Goal: Information Seeking & Learning: Learn about a topic

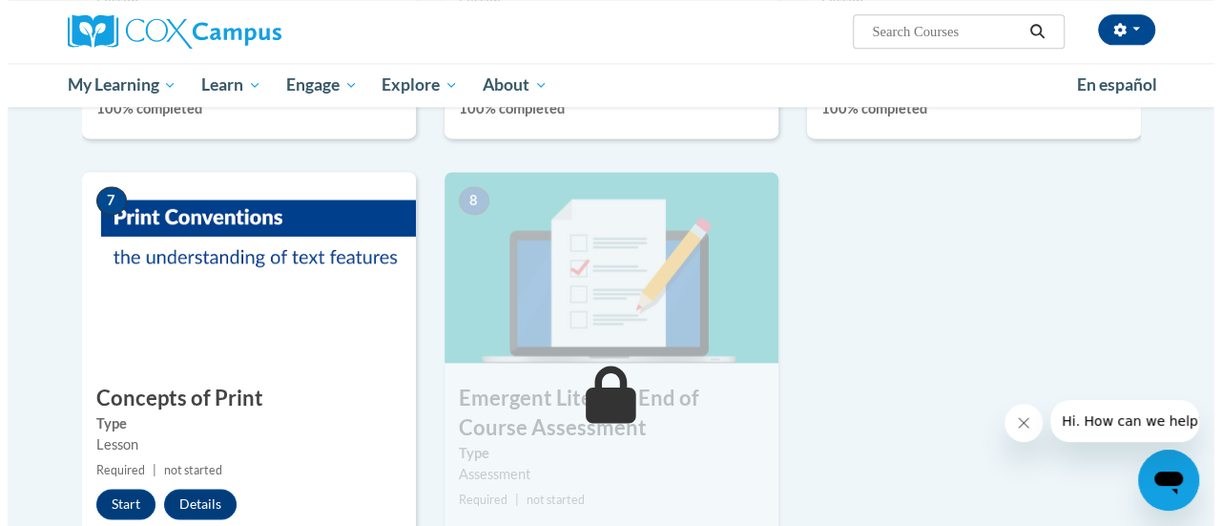
scroll to position [1336, 0]
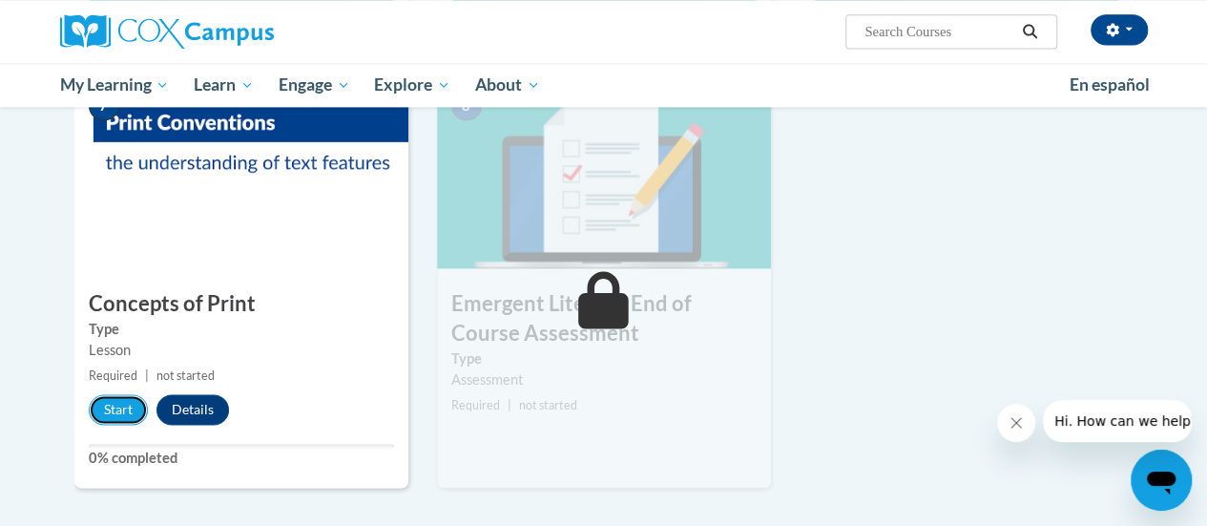
click at [115, 409] on button "Start" at bounding box center [118, 409] width 59 height 31
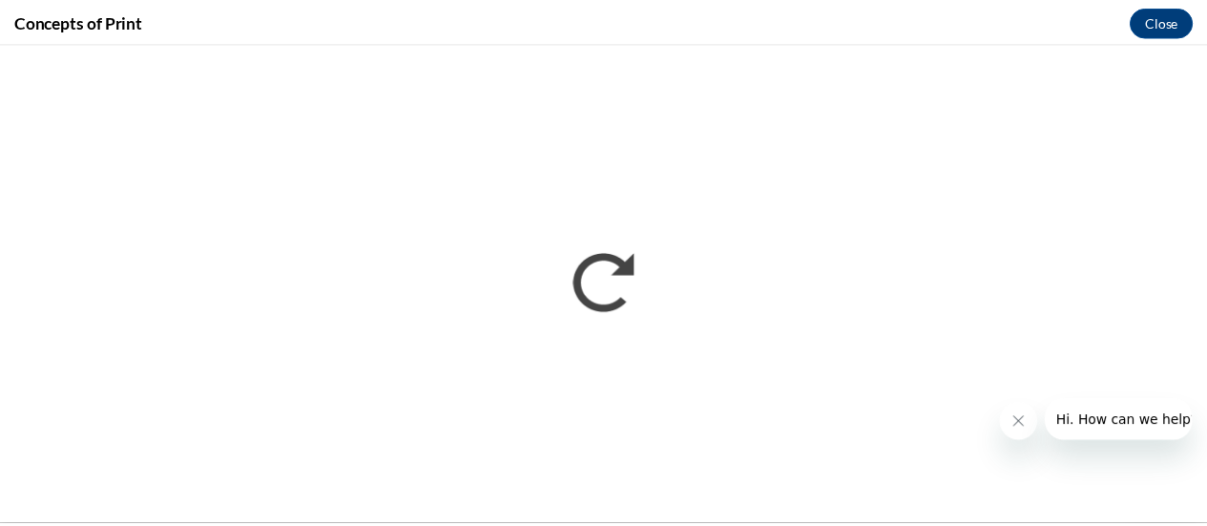
scroll to position [0, 0]
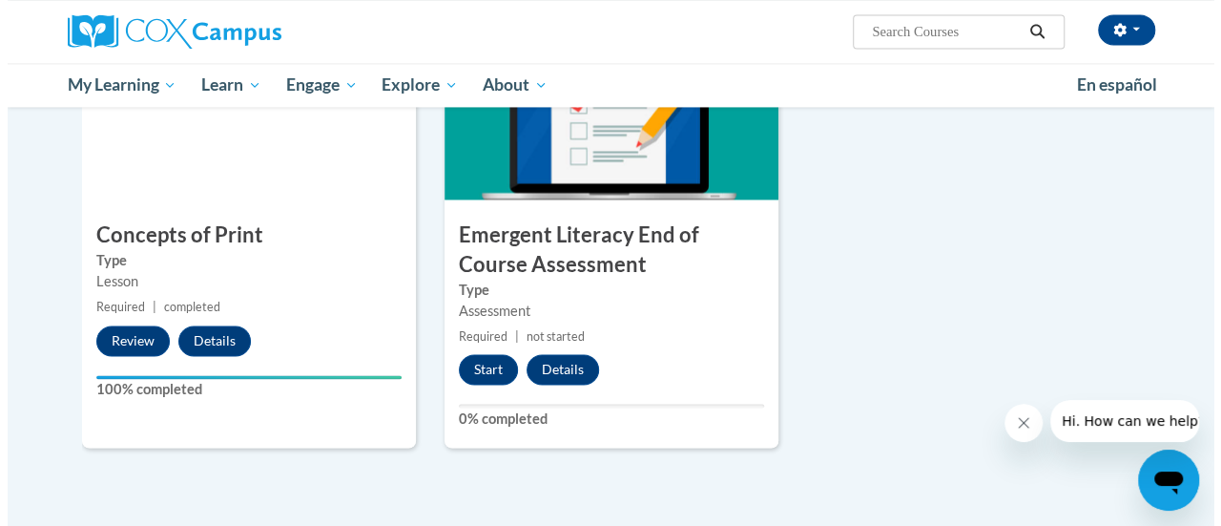
scroll to position [1430, 0]
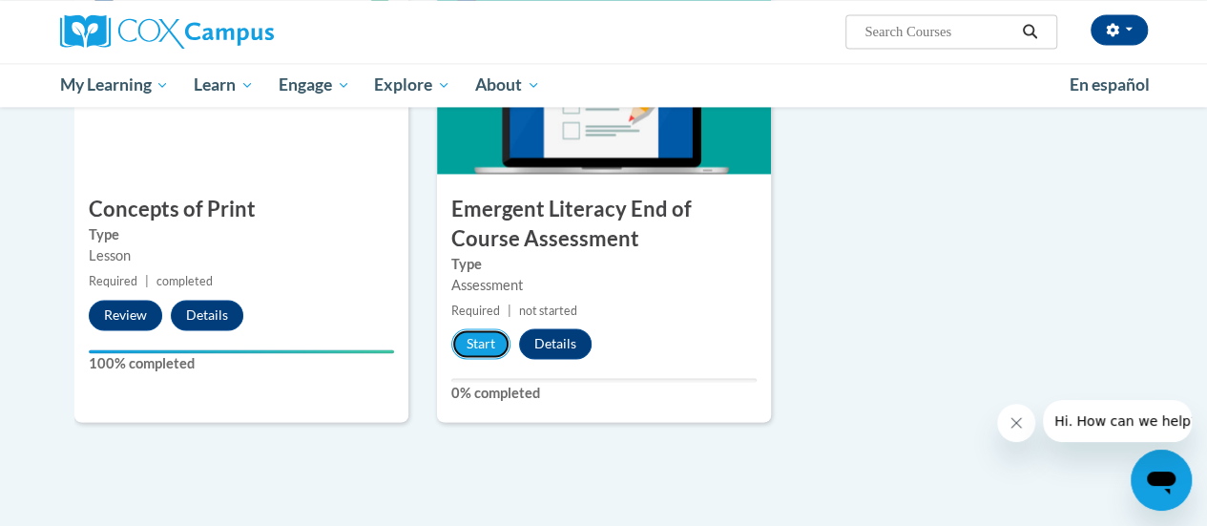
click at [478, 352] on button "Start" at bounding box center [480, 343] width 59 height 31
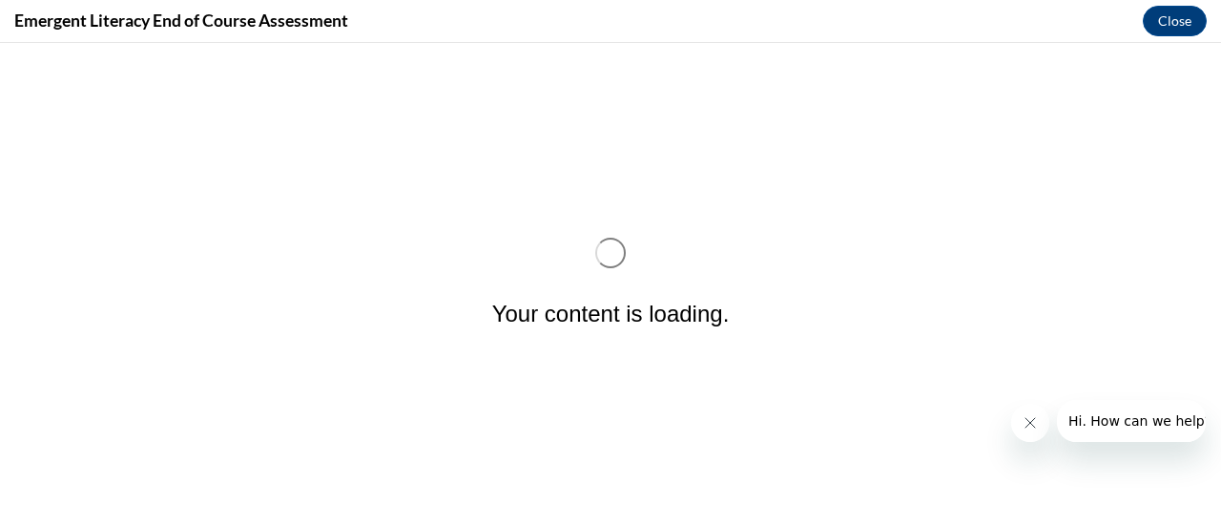
scroll to position [0, 0]
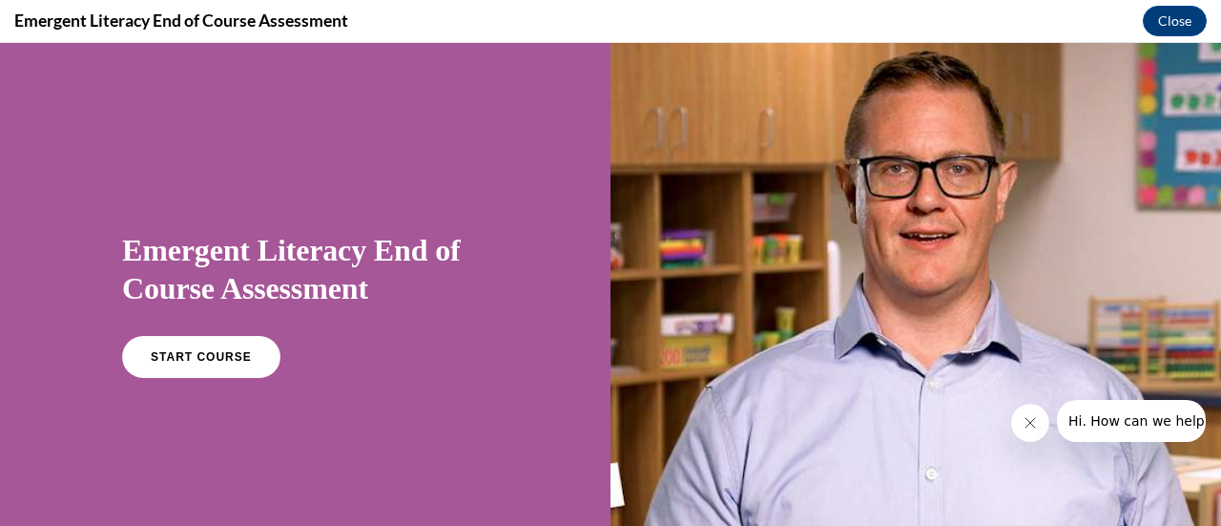
click at [250, 360] on link "START COURSE" at bounding box center [201, 357] width 158 height 42
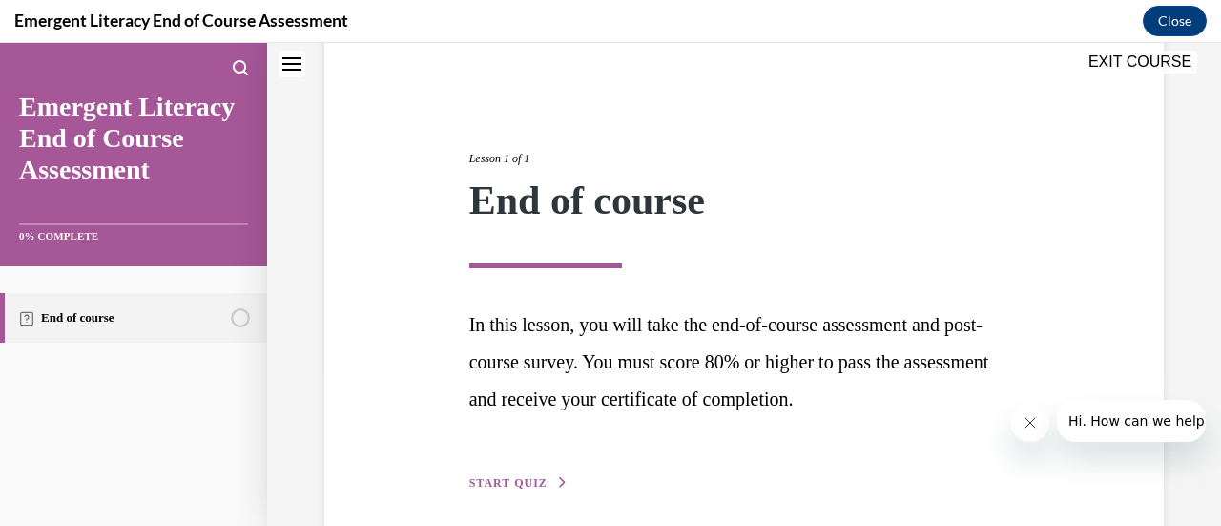
scroll to position [240, 0]
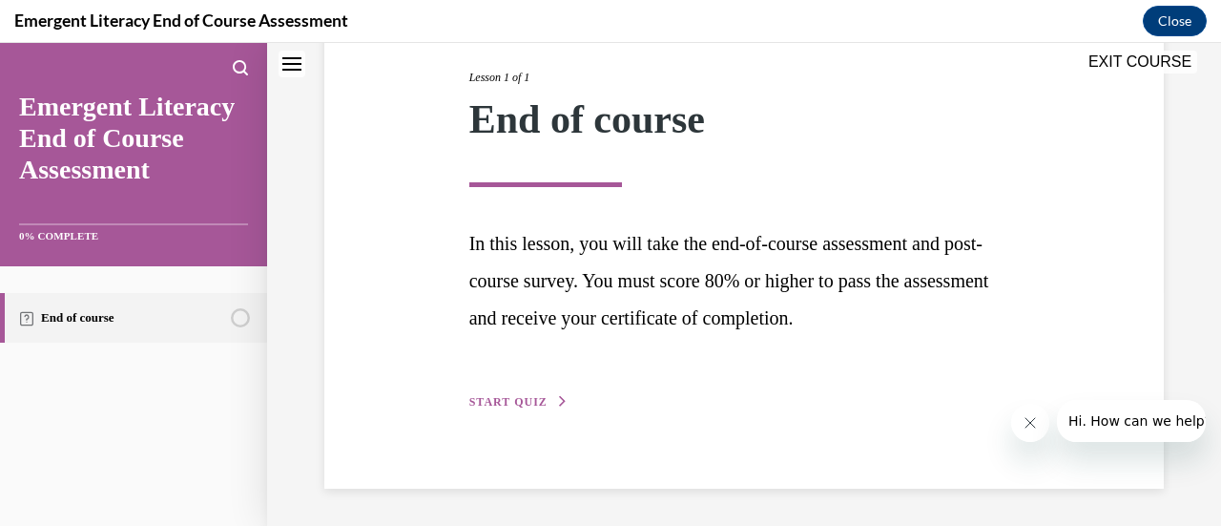
click at [527, 397] on span "START QUIZ" at bounding box center [508, 401] width 78 height 13
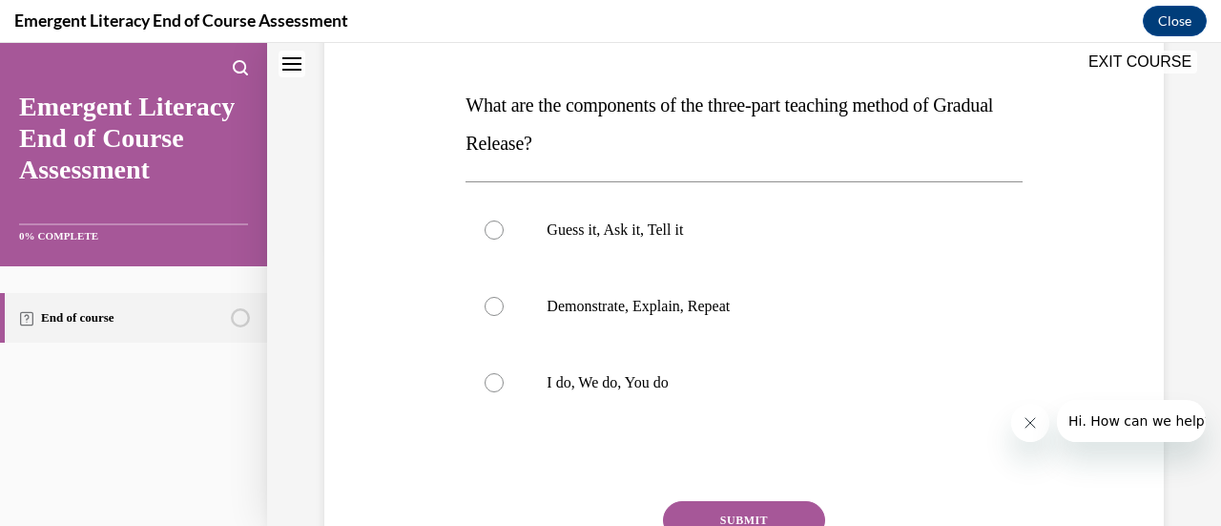
scroll to position [307, 0]
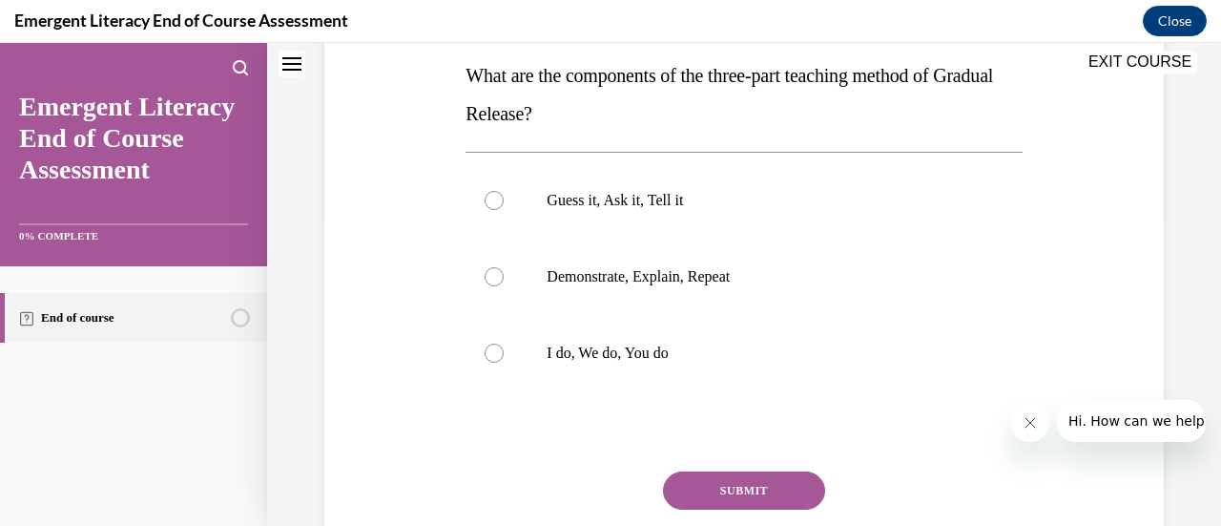
click at [491, 350] on div at bounding box center [494, 353] width 19 height 19
click at [491, 350] on input "I do, We do, You do" at bounding box center [494, 353] width 19 height 19
radio input "true"
click at [707, 481] on button "SUBMIT" at bounding box center [744, 490] width 162 height 38
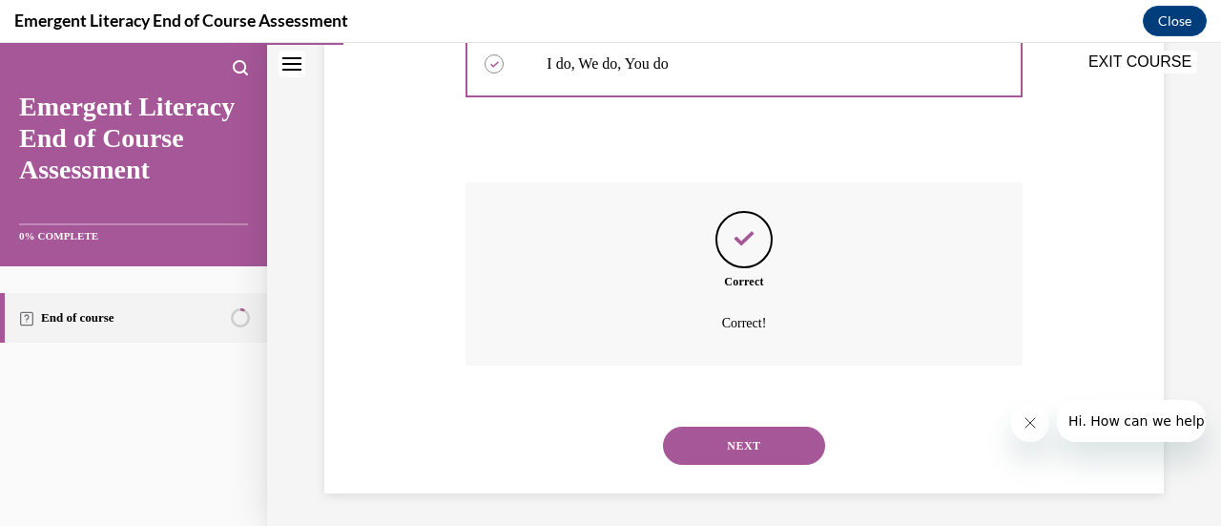
scroll to position [601, 0]
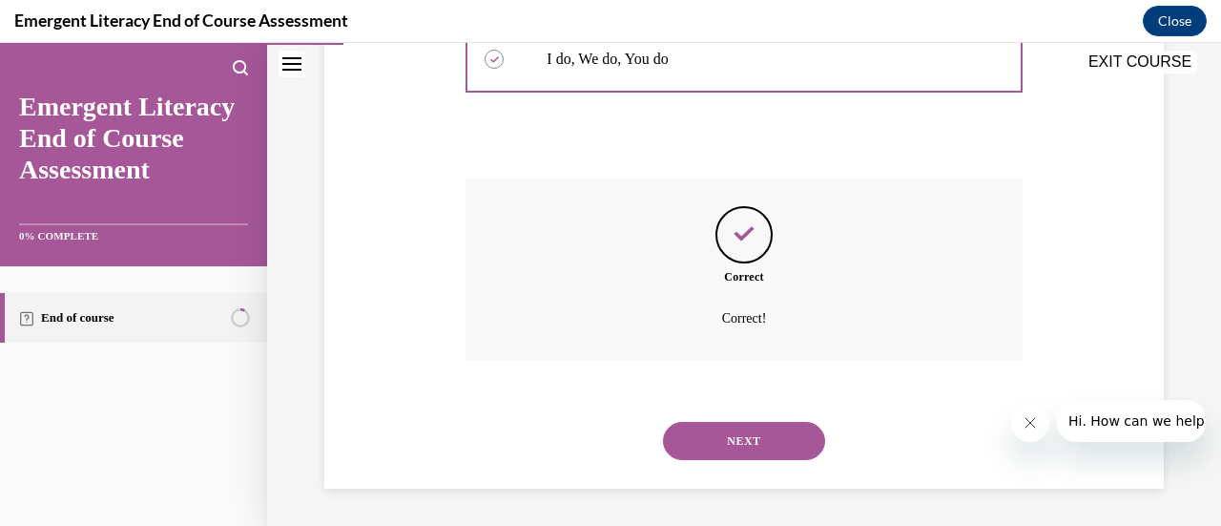
click at [697, 436] on button "NEXT" at bounding box center [744, 441] width 162 height 38
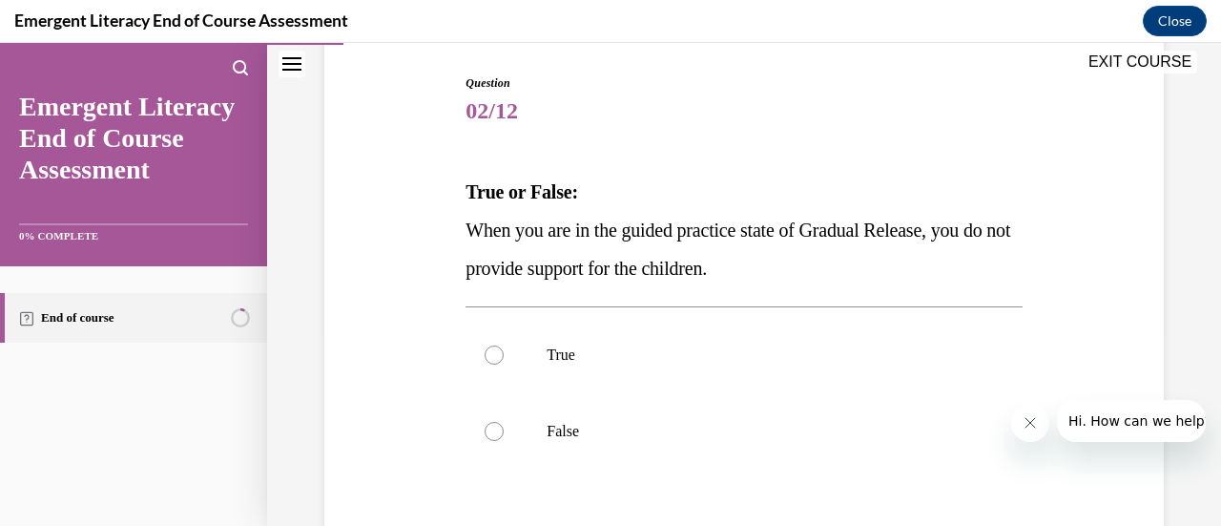
scroll to position [286, 0]
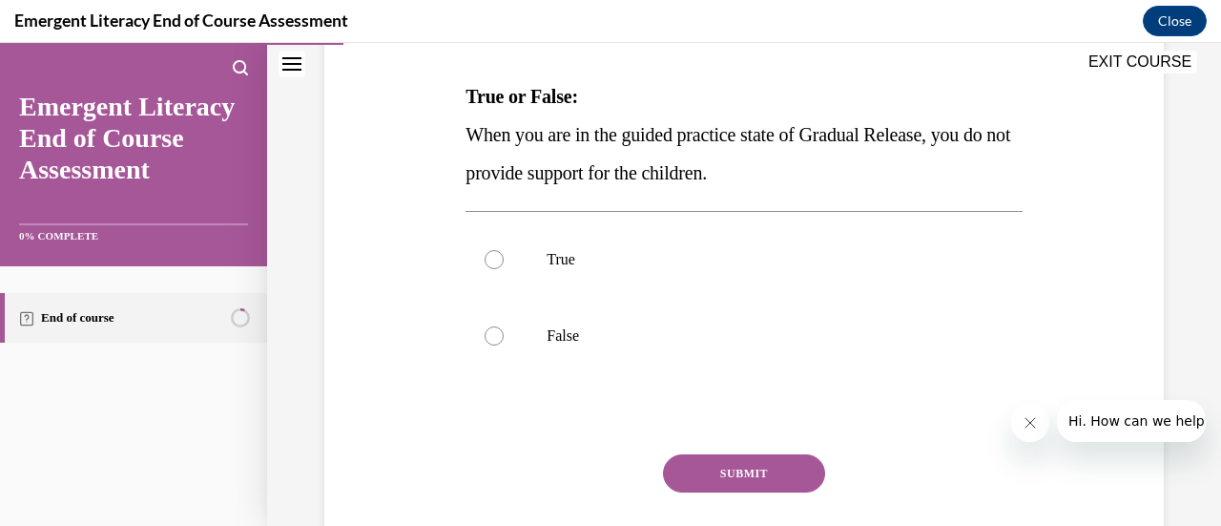
click at [499, 327] on label "False" at bounding box center [744, 336] width 556 height 76
click at [499, 327] on input "False" at bounding box center [494, 335] width 19 height 19
radio input "true"
click at [759, 468] on button "SUBMIT" at bounding box center [744, 473] width 162 height 38
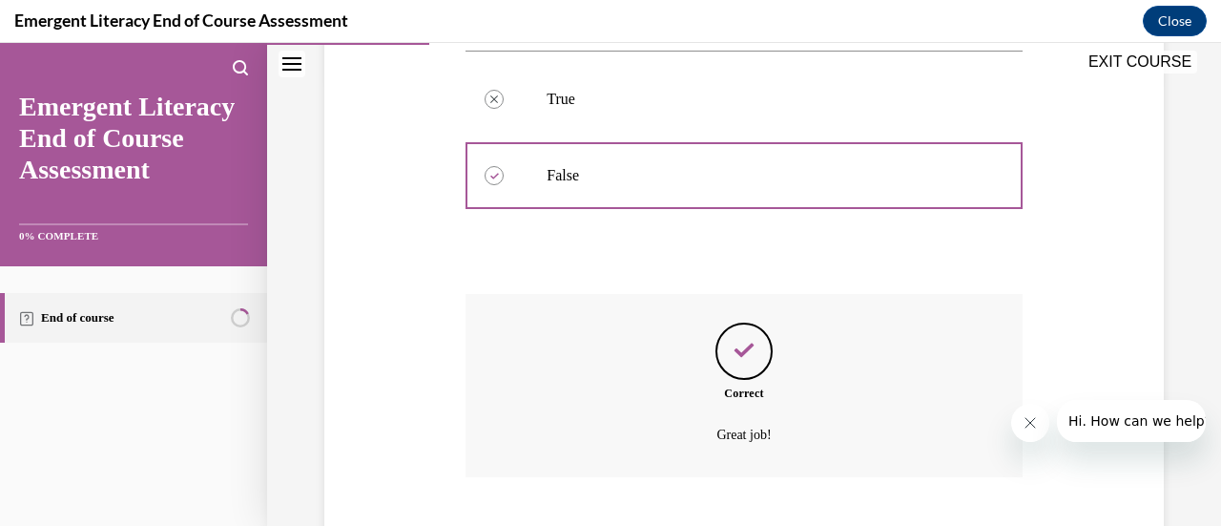
scroll to position [563, 0]
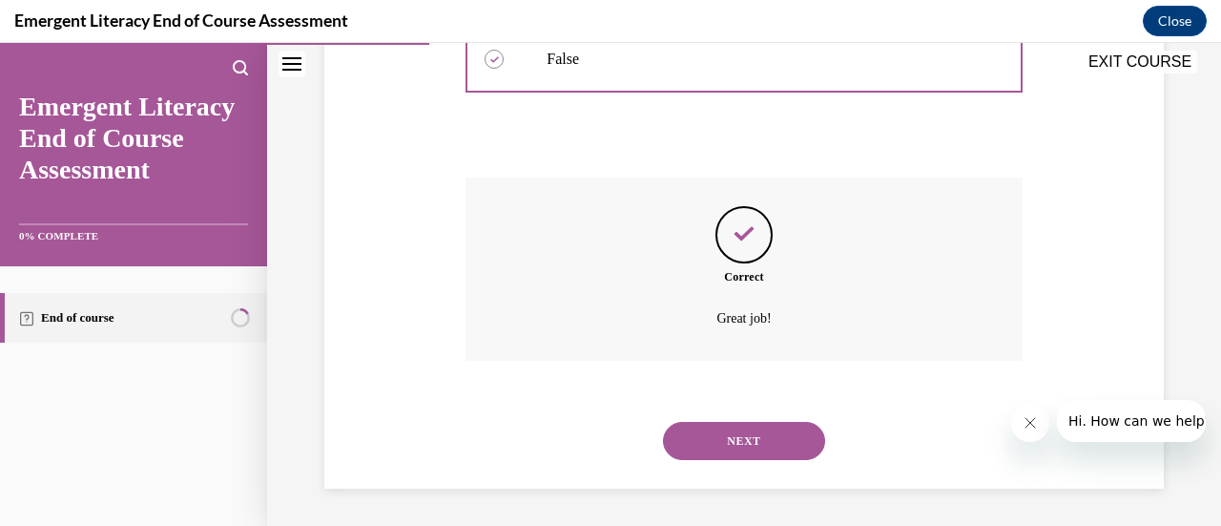
click at [758, 431] on button "NEXT" at bounding box center [744, 441] width 162 height 38
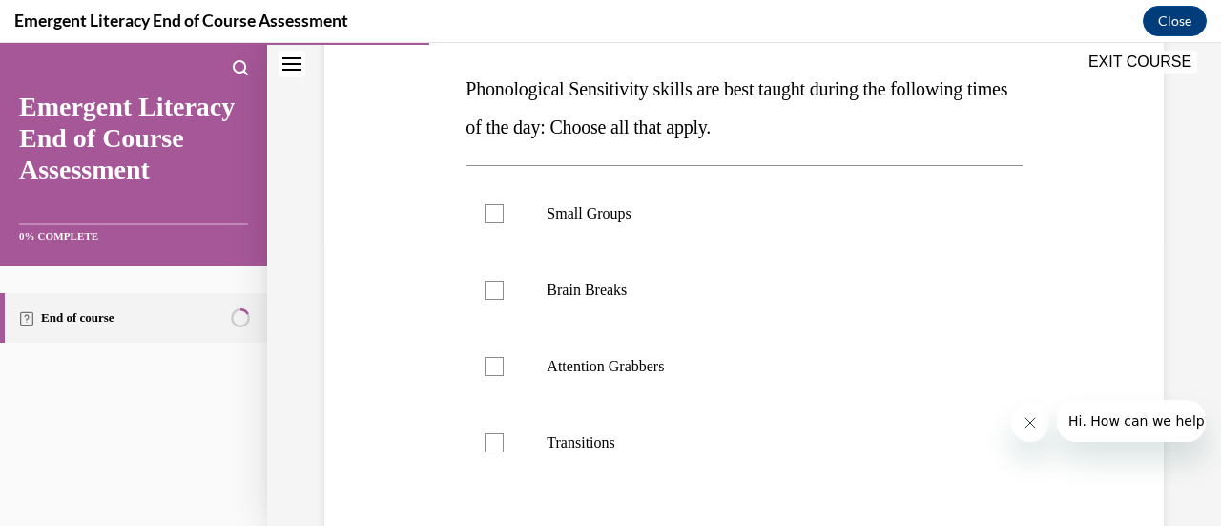
scroll to position [263, 0]
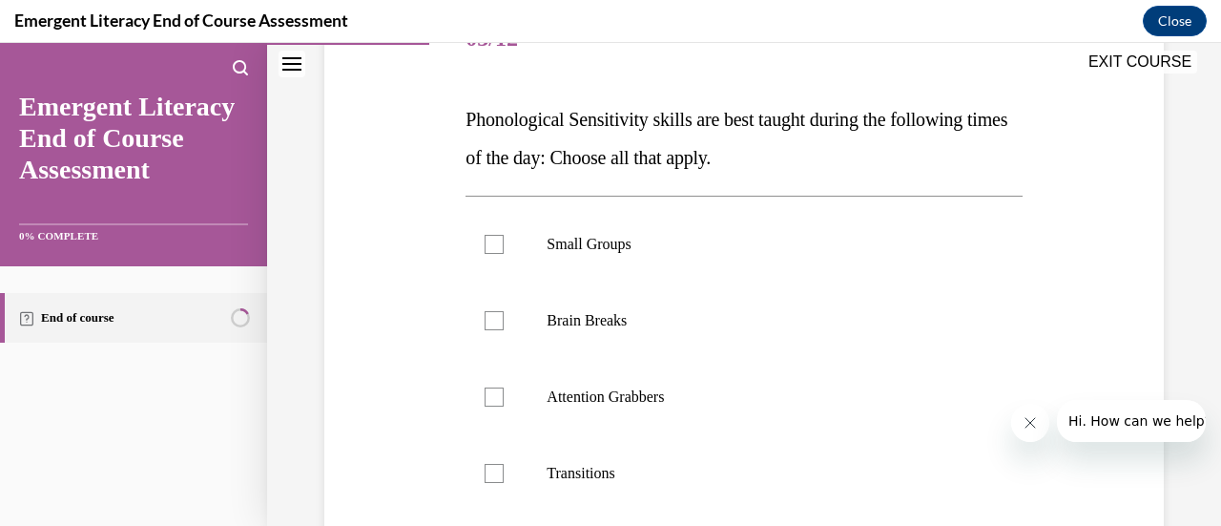
click at [485, 235] on div at bounding box center [494, 244] width 19 height 19
click at [485, 235] on input "Small Groups" at bounding box center [494, 244] width 19 height 19
checkbox input "true"
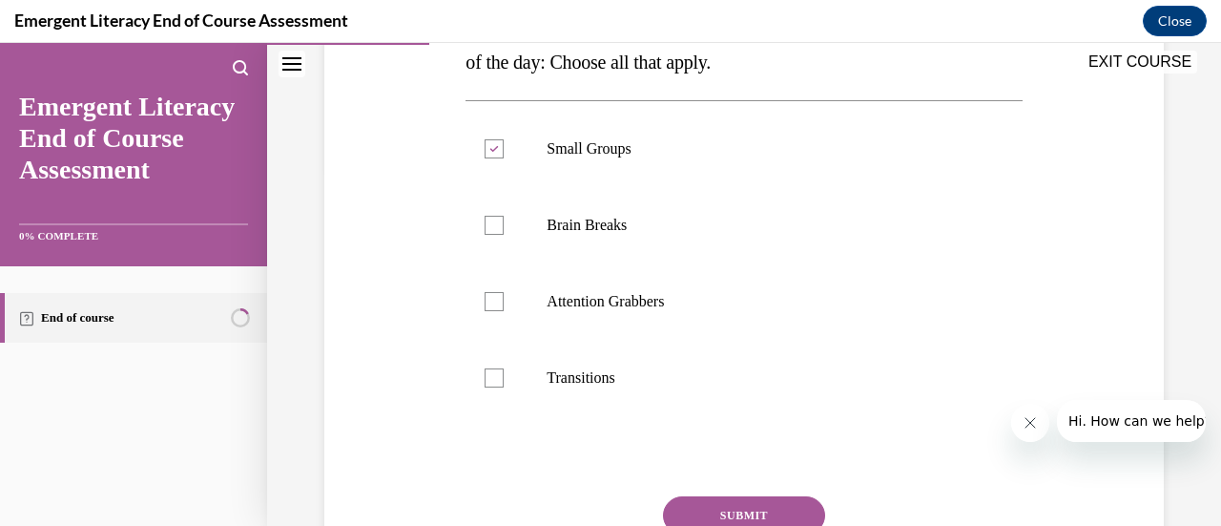
click at [500, 293] on div at bounding box center [494, 301] width 19 height 19
click at [500, 293] on input "Attention Grabbers" at bounding box center [494, 301] width 19 height 19
click at [498, 300] on div at bounding box center [494, 301] width 19 height 19
click at [498, 300] on input "Attention Grabbers" at bounding box center [494, 301] width 19 height 19
click at [489, 297] on div at bounding box center [494, 301] width 19 height 19
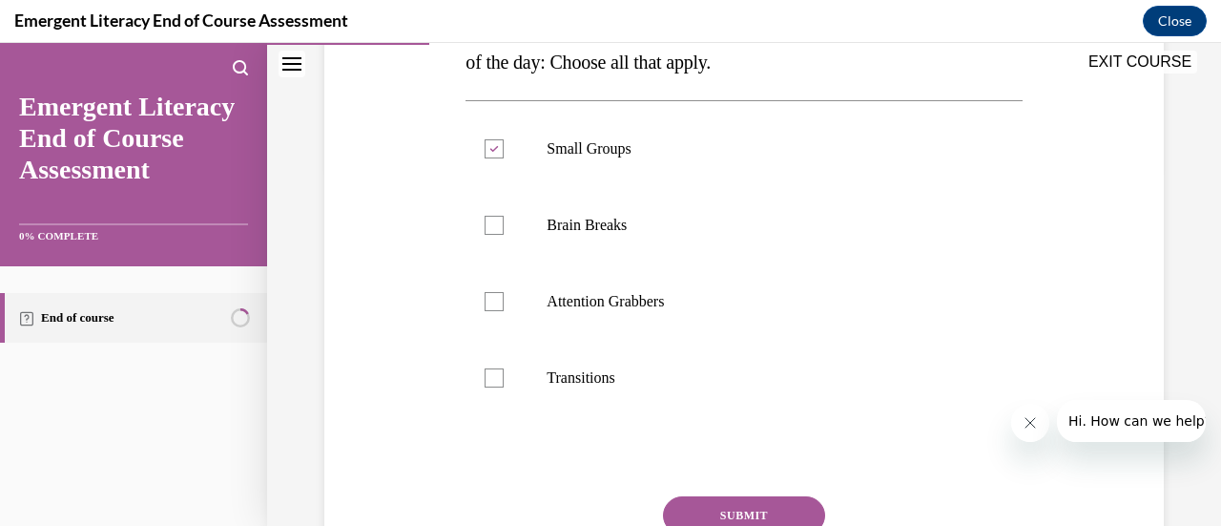
click at [489, 297] on input "Attention Grabbers" at bounding box center [494, 301] width 19 height 19
checkbox input "true"
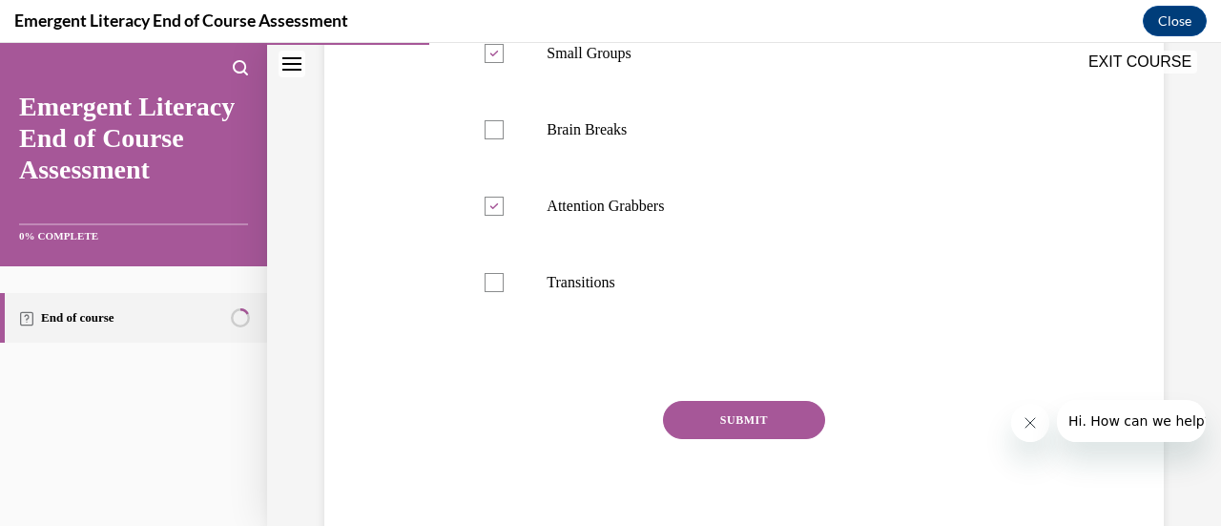
click at [714, 422] on button "SUBMIT" at bounding box center [744, 420] width 162 height 38
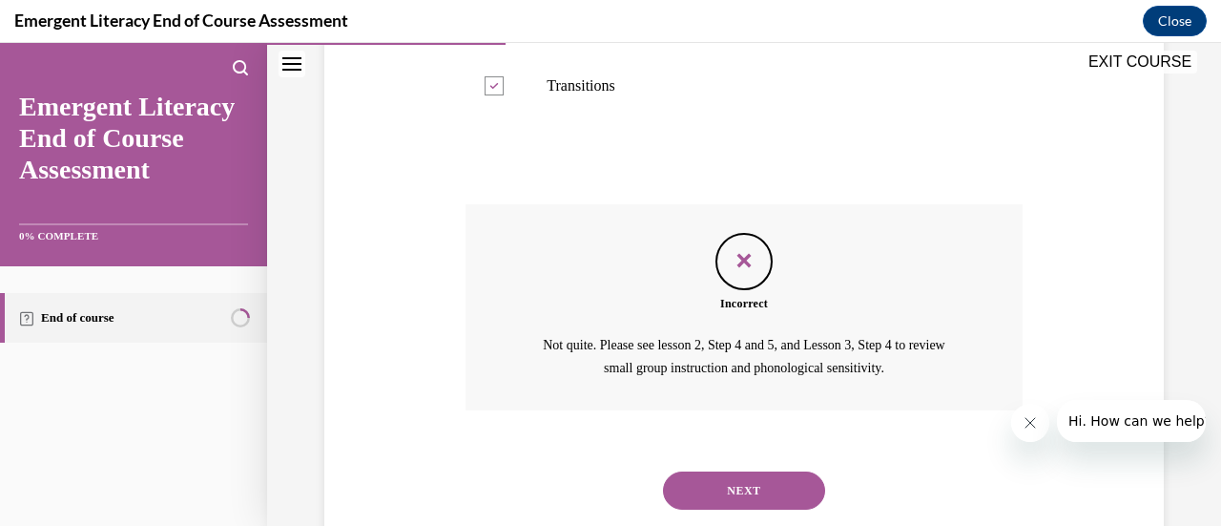
scroll to position [699, 0]
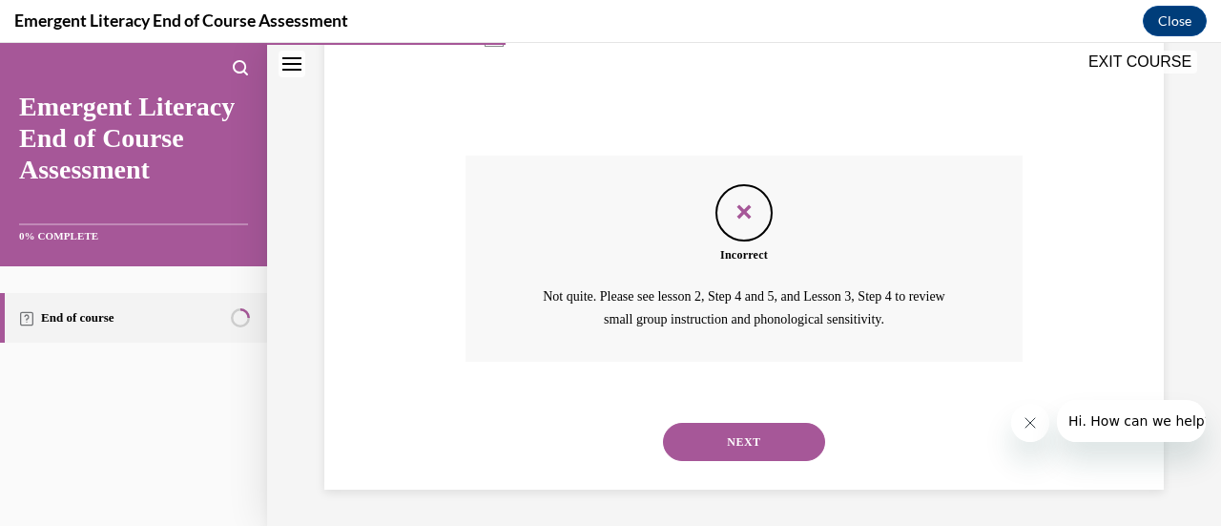
click at [718, 426] on button "NEXT" at bounding box center [744, 442] width 162 height 38
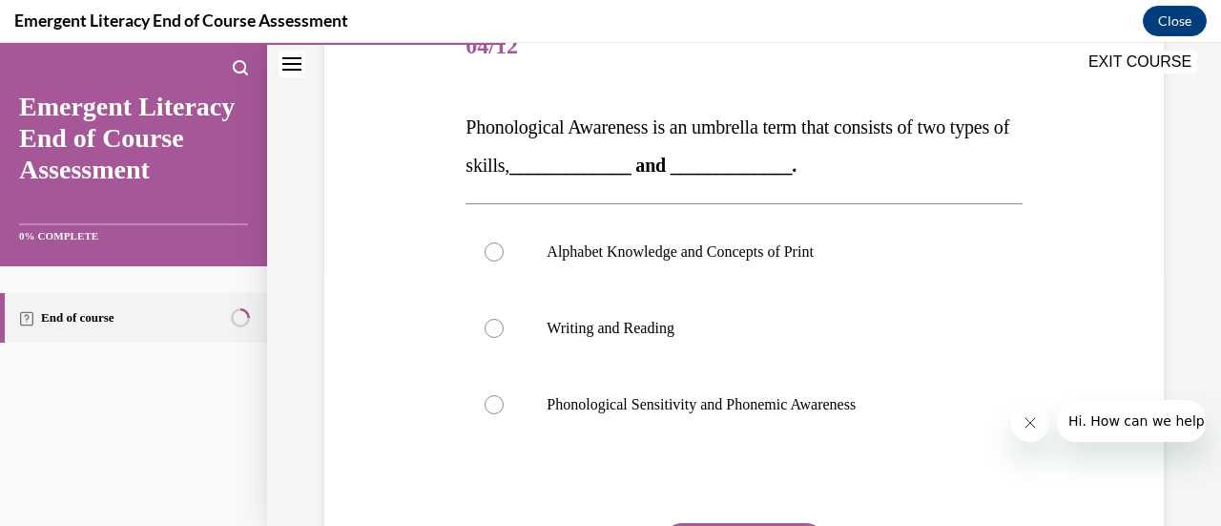
scroll to position [286, 0]
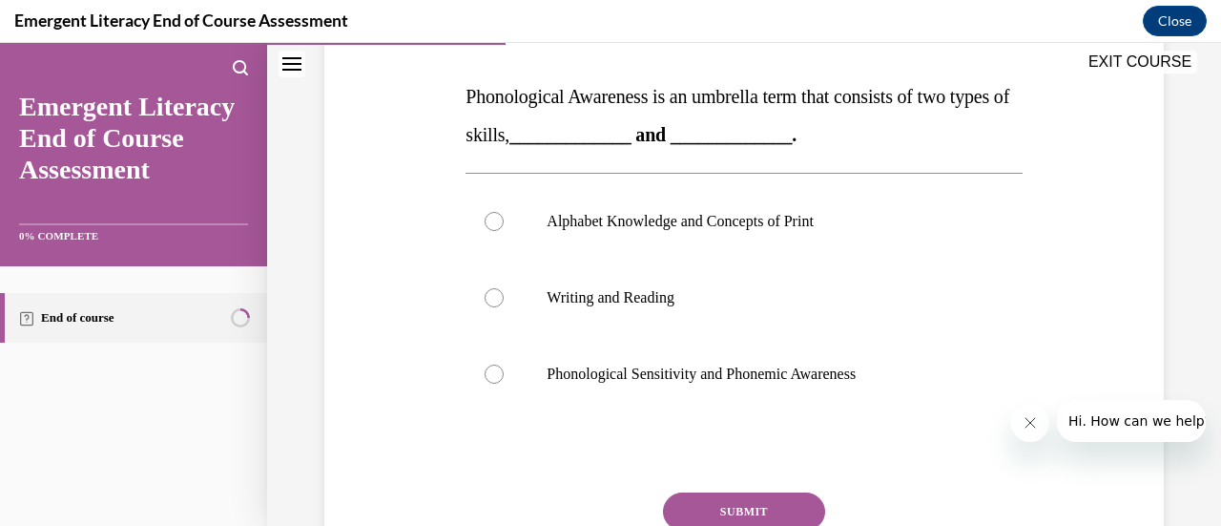
click at [495, 219] on div at bounding box center [494, 221] width 19 height 19
click at [495, 219] on input "Alphabet Knowledge and Concepts of Print" at bounding box center [494, 221] width 19 height 19
radio input "true"
click at [762, 514] on button "SUBMIT" at bounding box center [744, 511] width 162 height 38
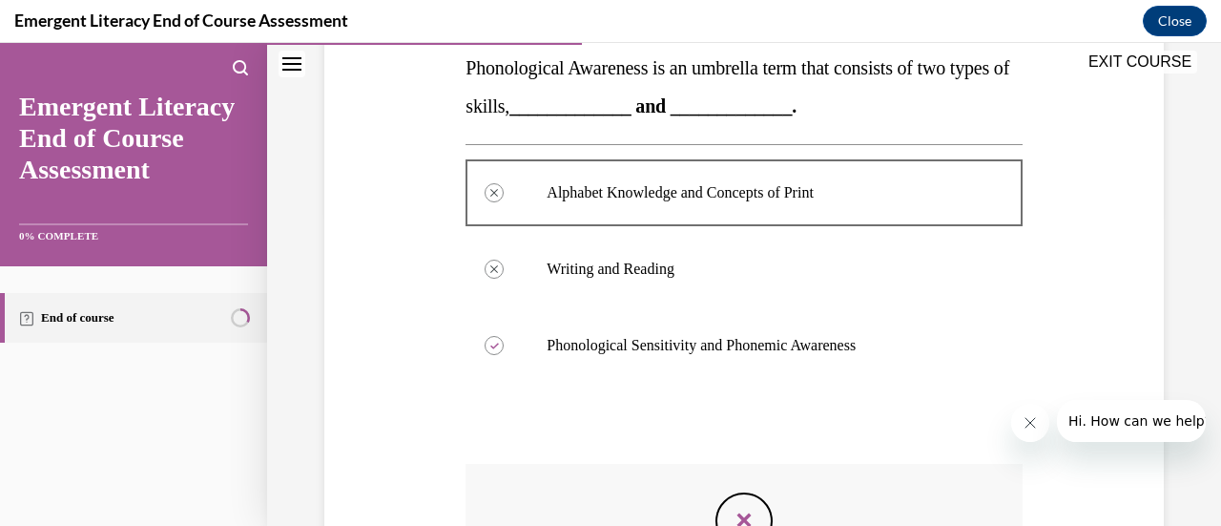
scroll to position [601, 0]
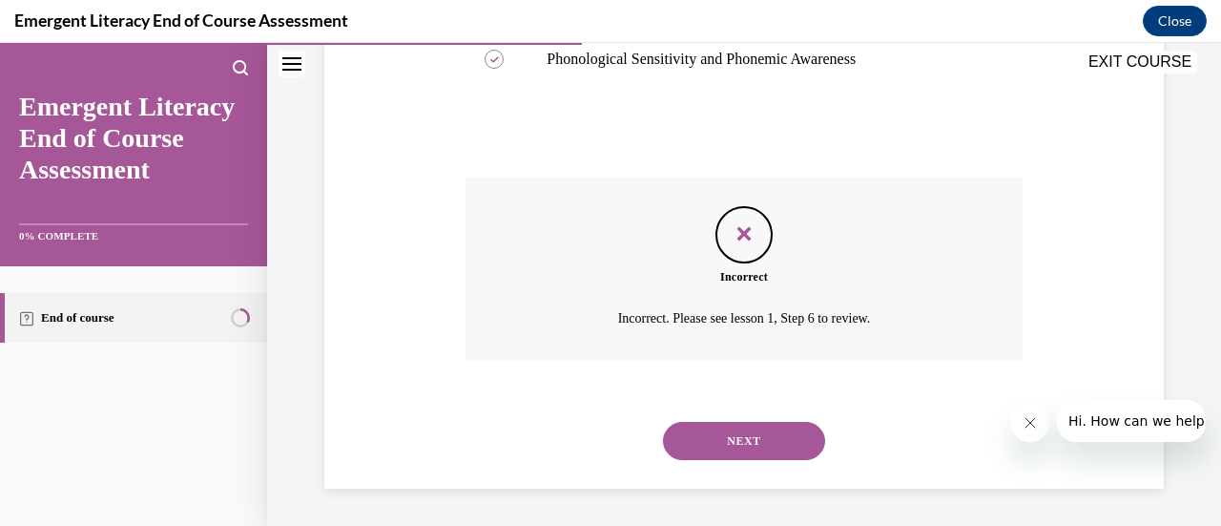
click at [727, 451] on button "NEXT" at bounding box center [744, 441] width 162 height 38
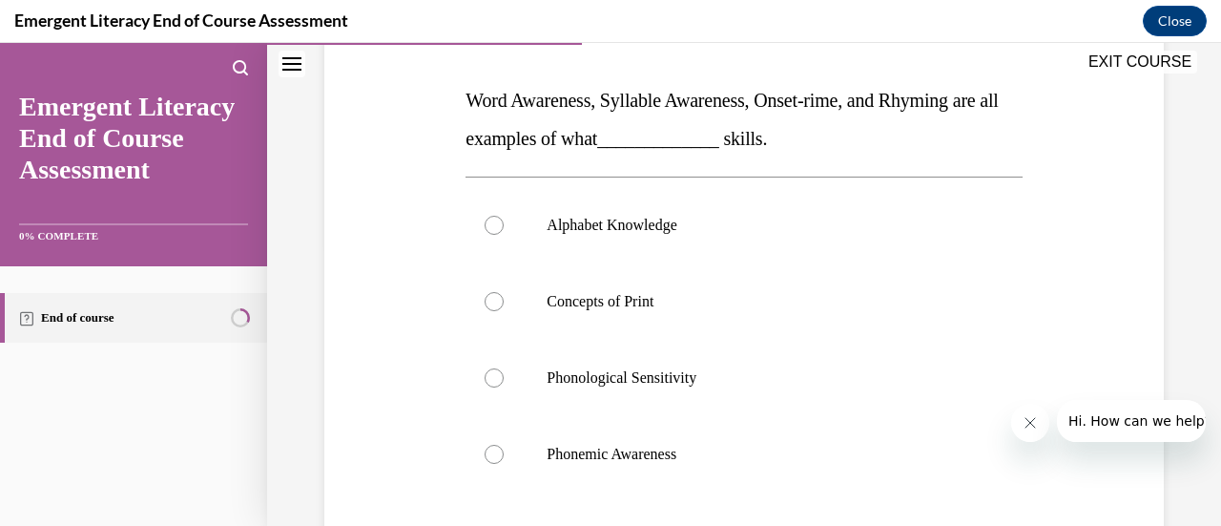
scroll to position [286, 0]
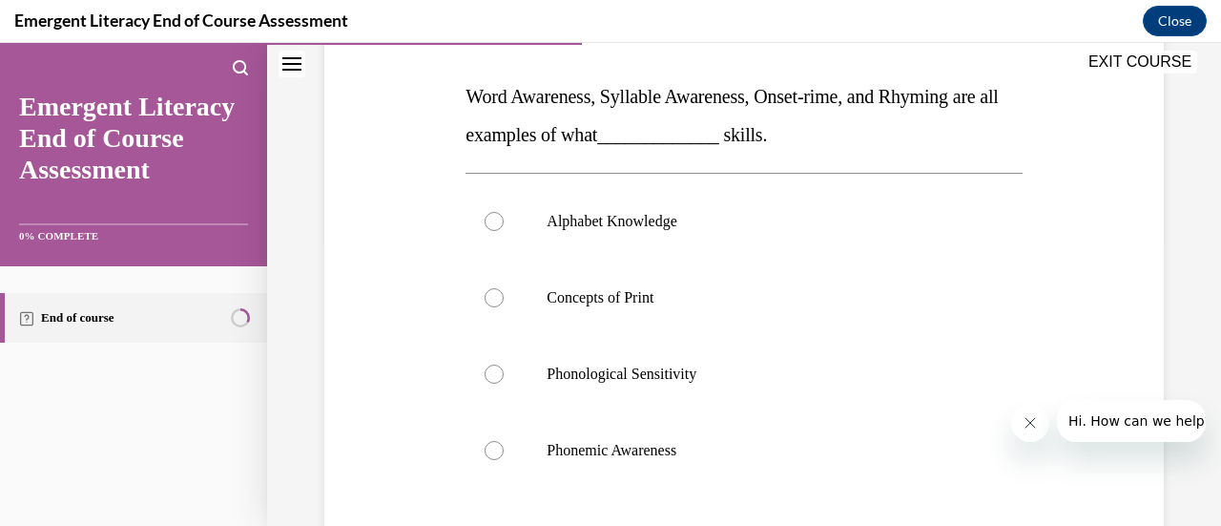
click at [498, 302] on div at bounding box center [494, 297] width 19 height 19
click at [498, 302] on input "Concepts of Print" at bounding box center [494, 297] width 19 height 19
radio input "true"
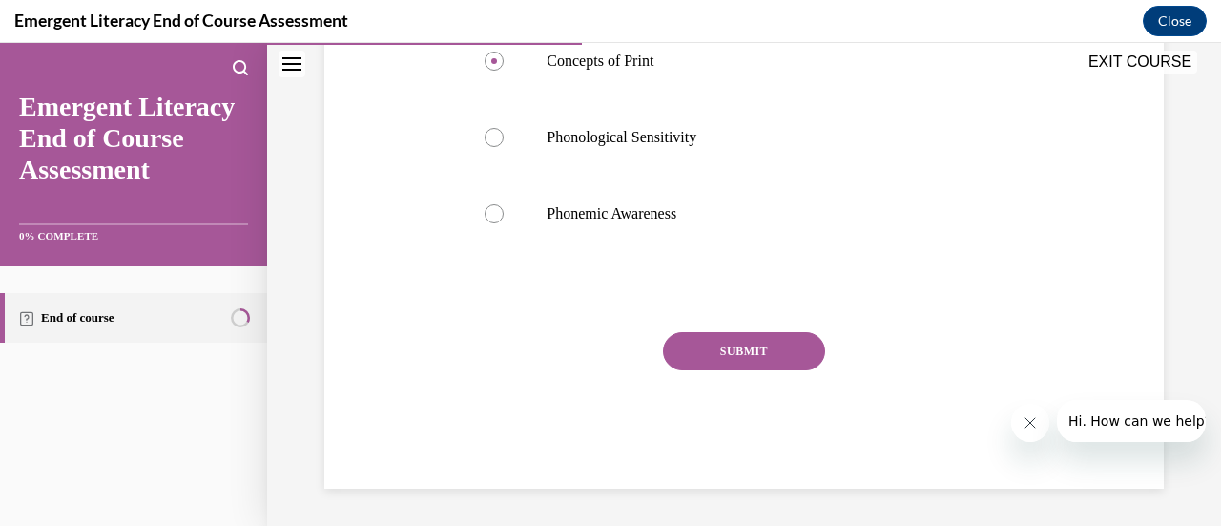
click at [706, 352] on button "SUBMIT" at bounding box center [744, 351] width 162 height 38
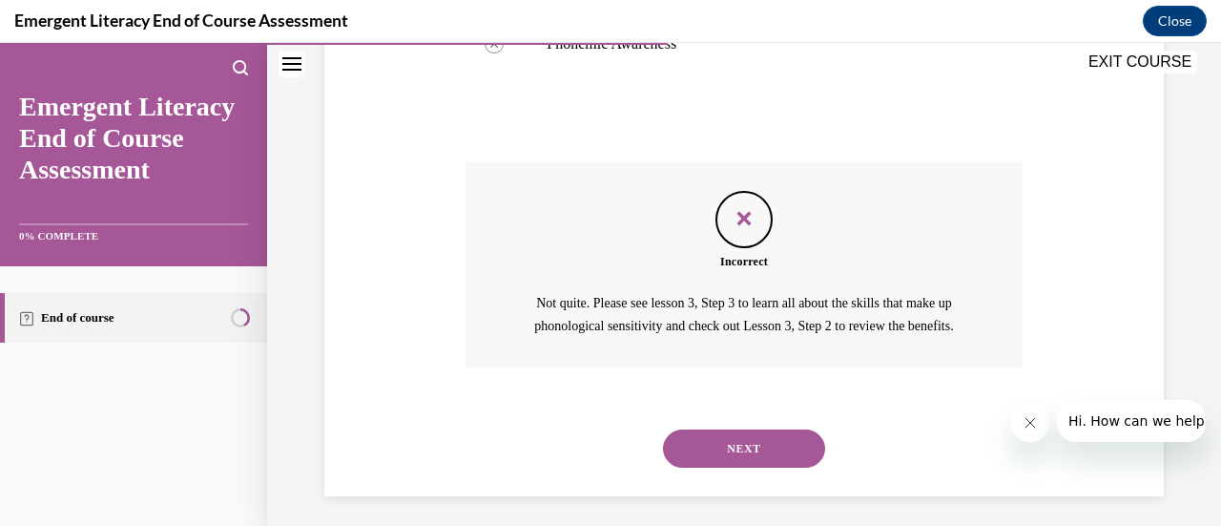
scroll to position [722, 0]
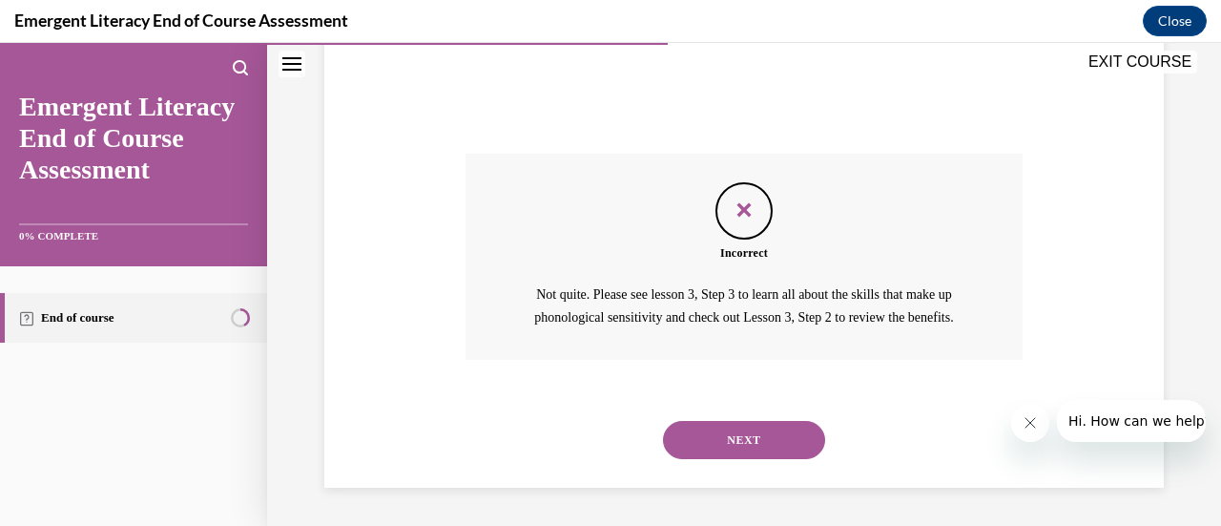
click at [758, 442] on button "NEXT" at bounding box center [744, 440] width 162 height 38
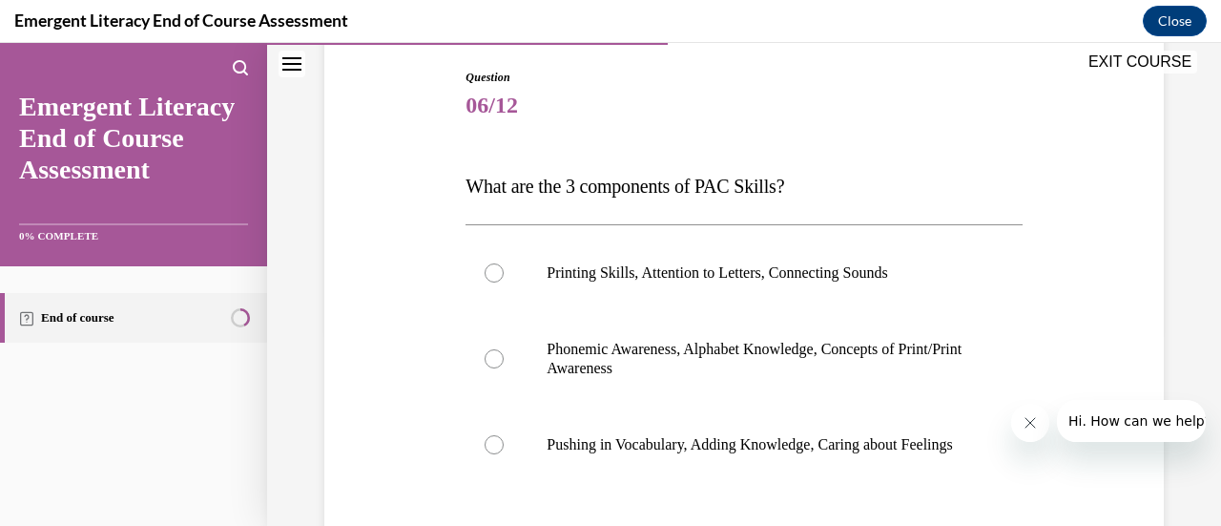
scroll to position [286, 0]
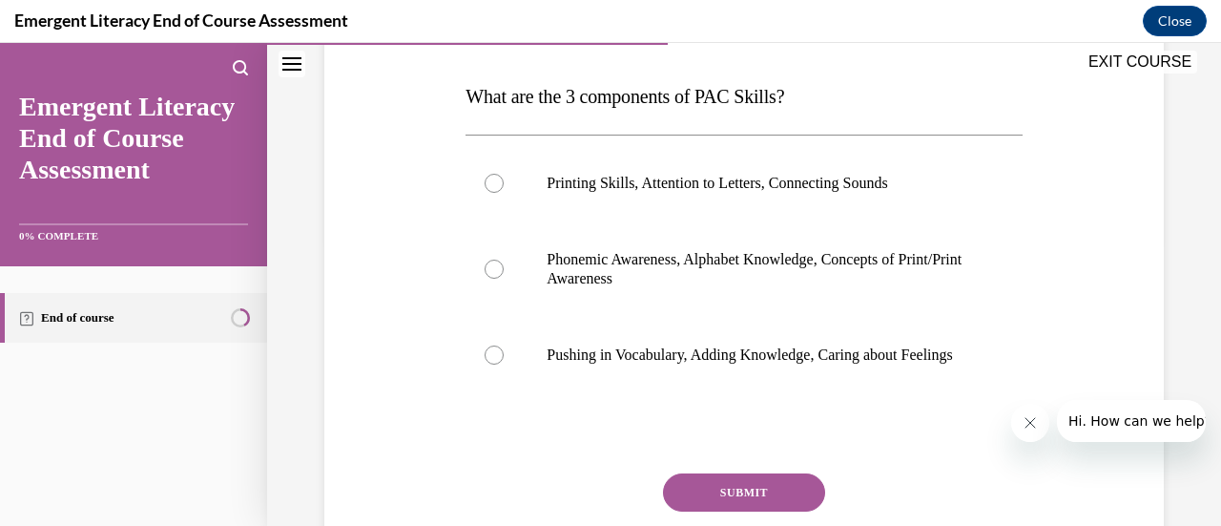
click at [500, 266] on div at bounding box center [494, 269] width 19 height 19
click at [500, 266] on input "Phonemic Awareness, Alphabet Knowledge, Concepts of Print/Print Awareness" at bounding box center [494, 269] width 19 height 19
radio input "true"
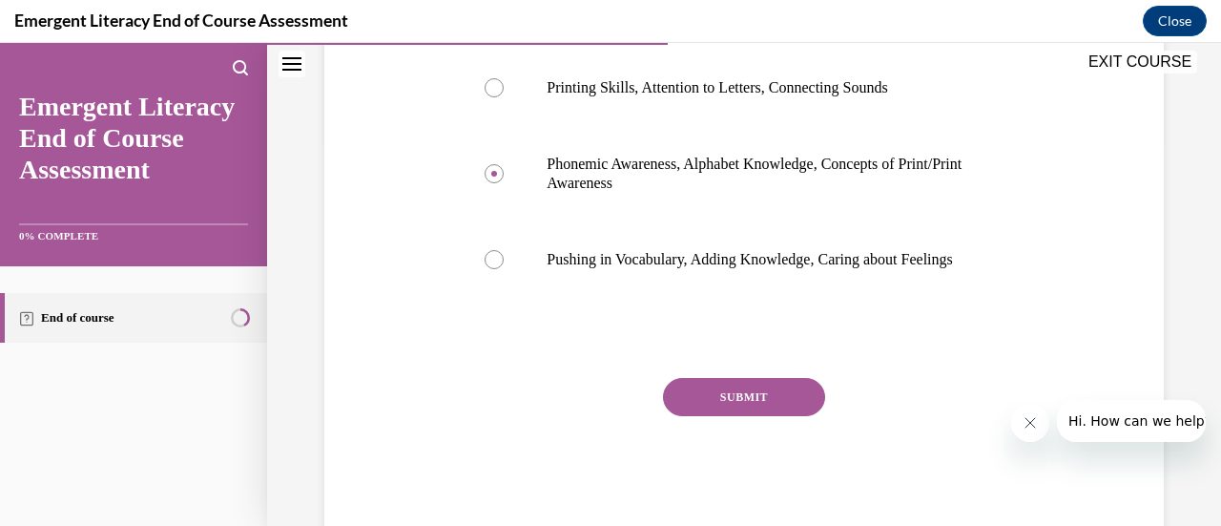
click at [736, 415] on button "SUBMIT" at bounding box center [744, 397] width 162 height 38
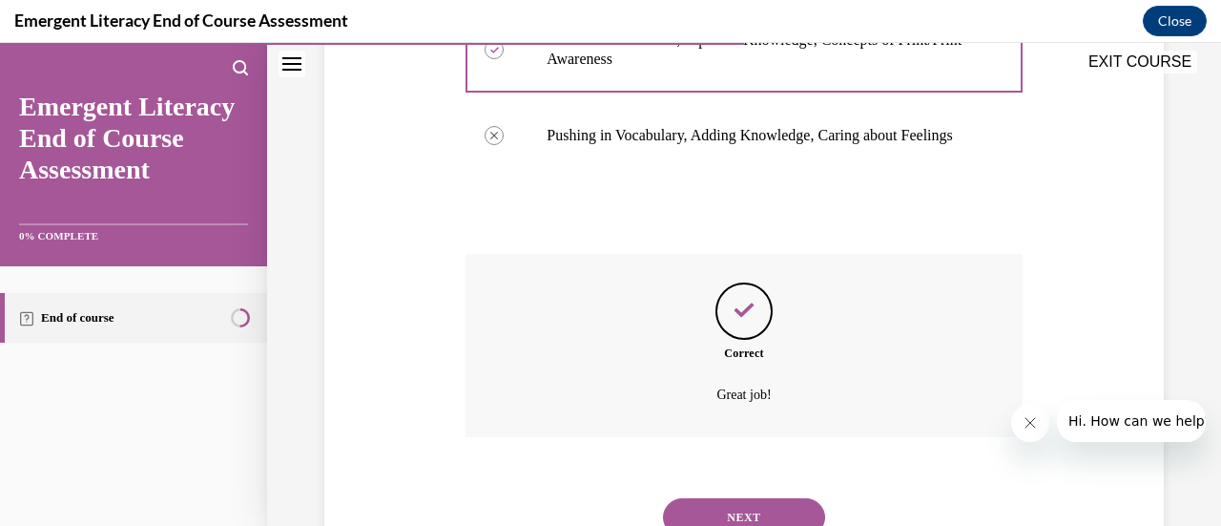
scroll to position [601, 0]
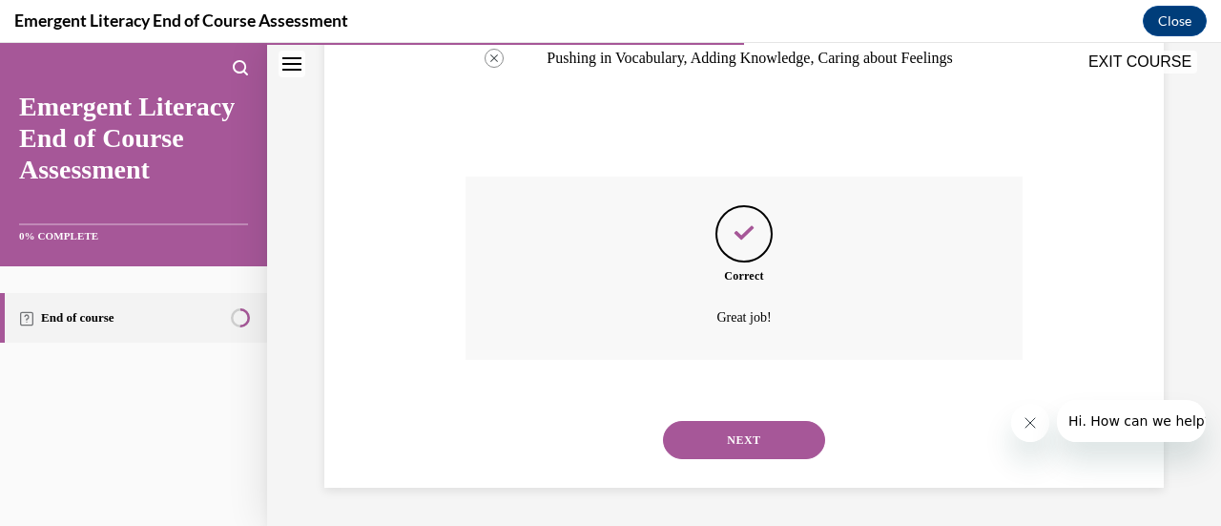
click at [760, 451] on button "NEXT" at bounding box center [744, 440] width 162 height 38
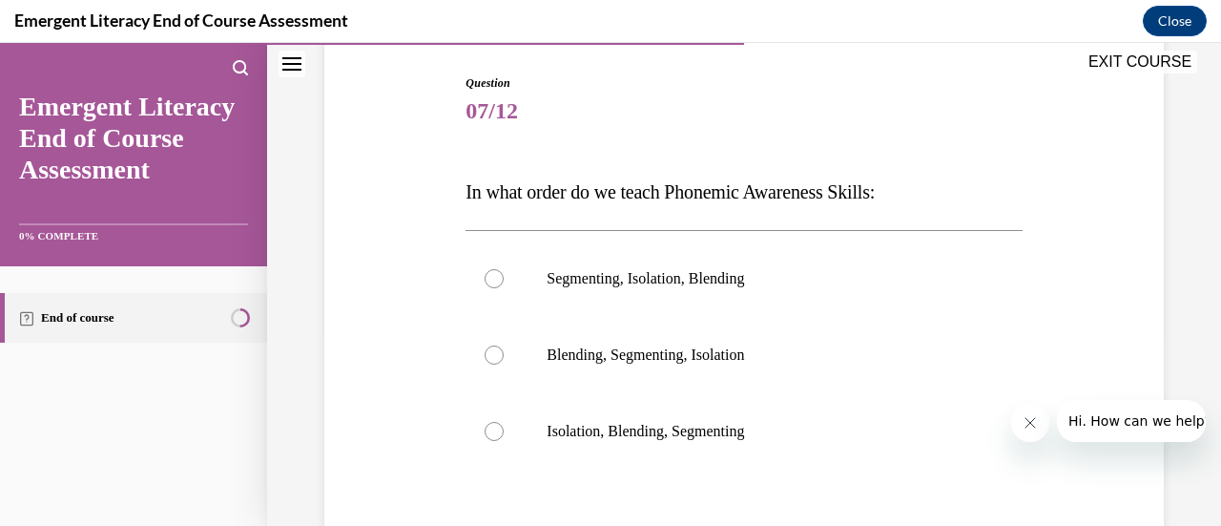
scroll to position [286, 0]
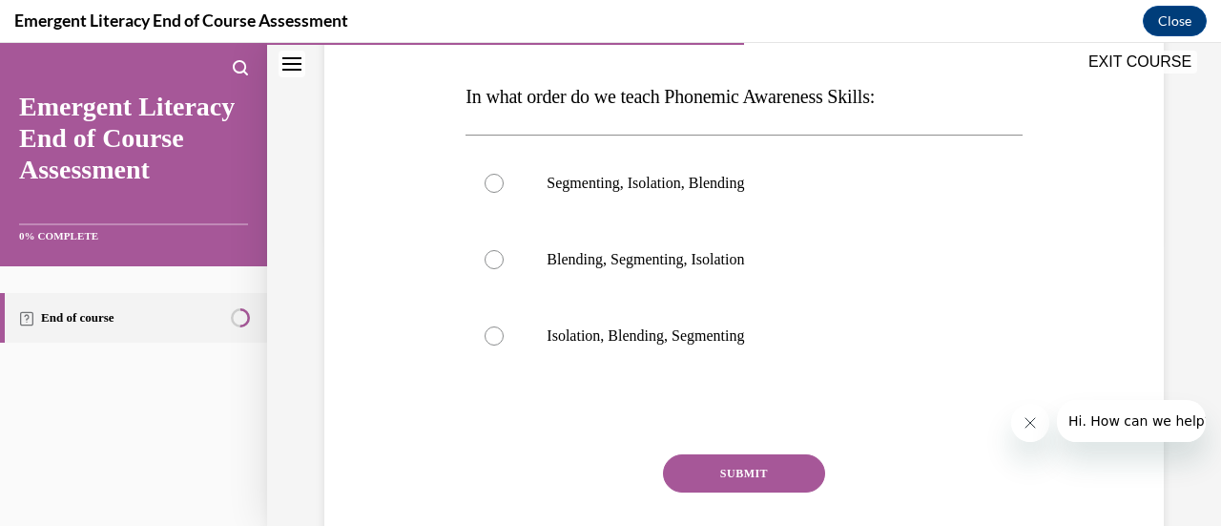
click at [487, 187] on div at bounding box center [494, 183] width 19 height 19
click at [487, 187] on input "Segmenting, Isolation, Blending" at bounding box center [494, 183] width 19 height 19
radio input "true"
click at [735, 484] on button "SUBMIT" at bounding box center [744, 473] width 162 height 38
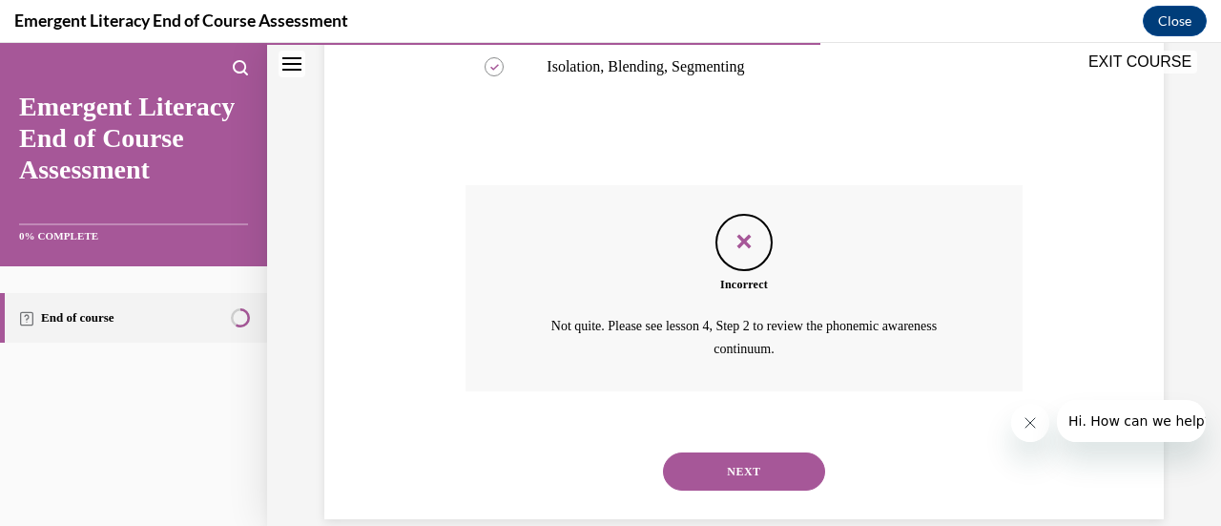
scroll to position [585, 0]
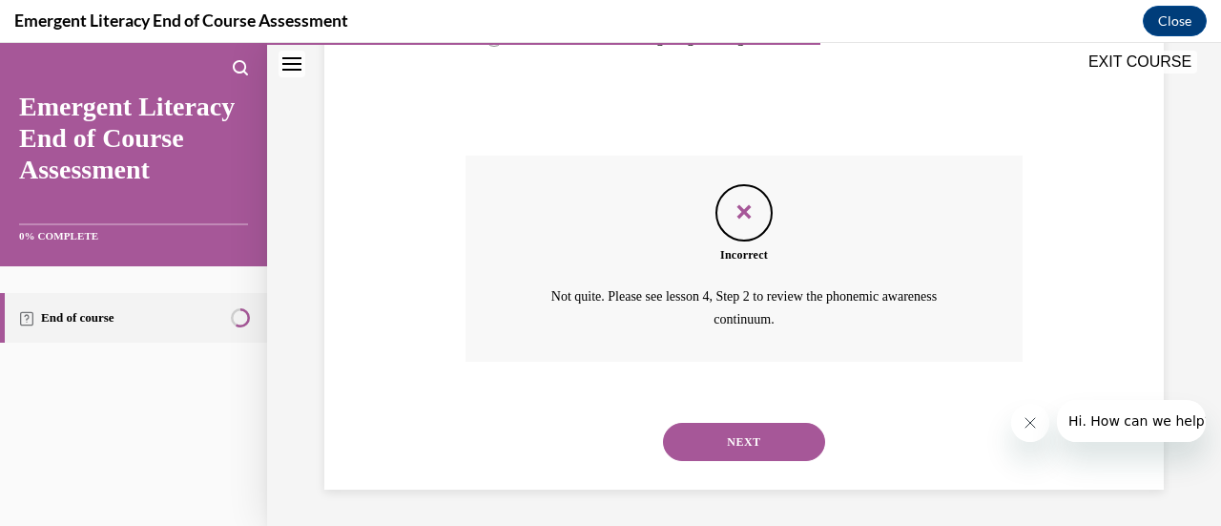
click at [776, 438] on button "NEXT" at bounding box center [744, 442] width 162 height 38
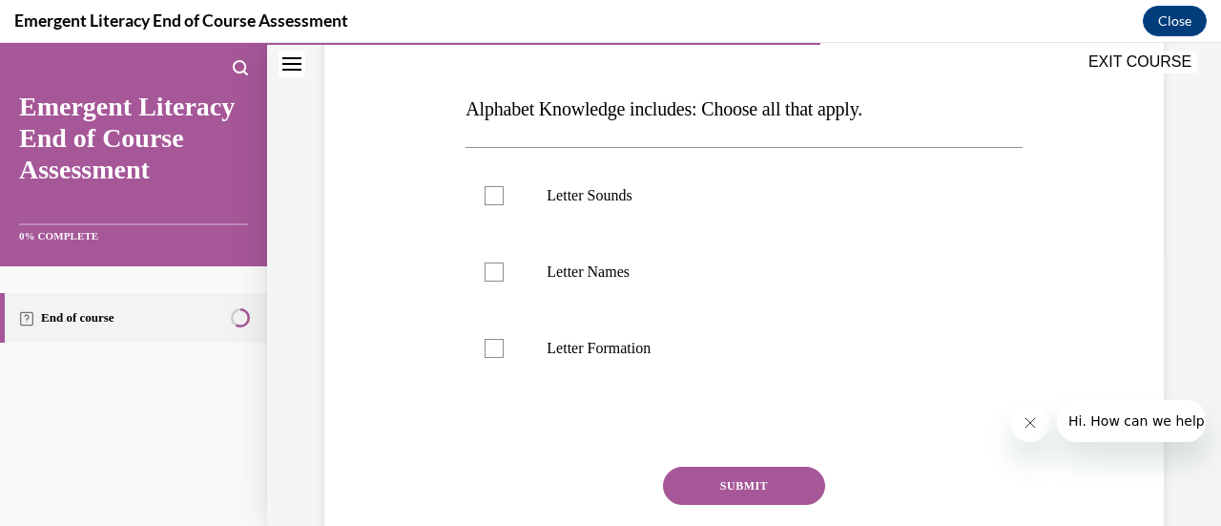
scroll to position [382, 0]
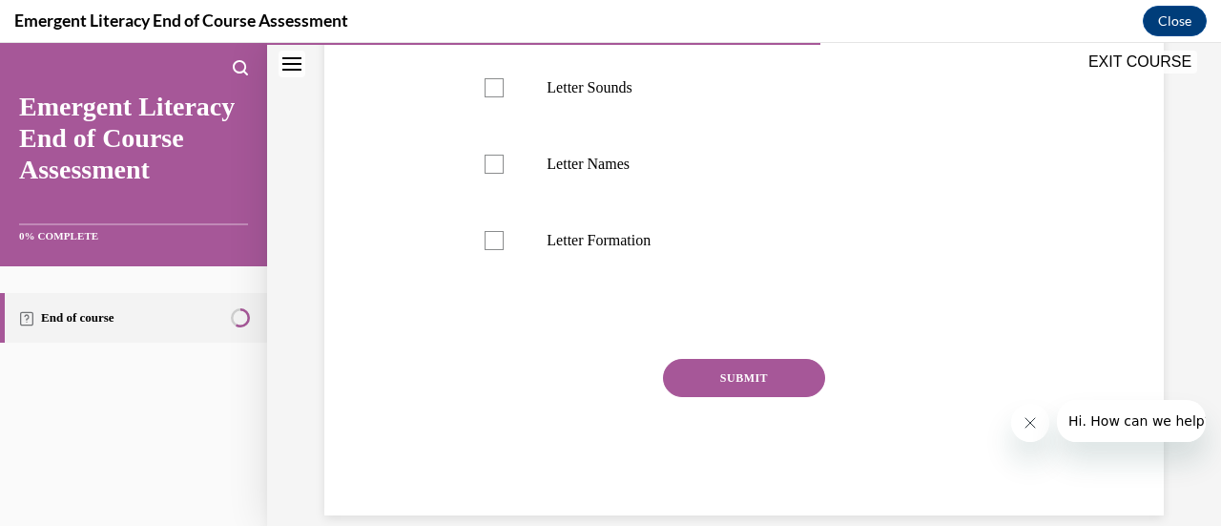
click at [494, 233] on div at bounding box center [494, 240] width 19 height 19
click at [494, 233] on input "Letter Formation" at bounding box center [494, 240] width 19 height 19
checkbox input "true"
click at [495, 165] on div at bounding box center [494, 164] width 19 height 19
click at [495, 165] on input "Letter Names" at bounding box center [494, 164] width 19 height 19
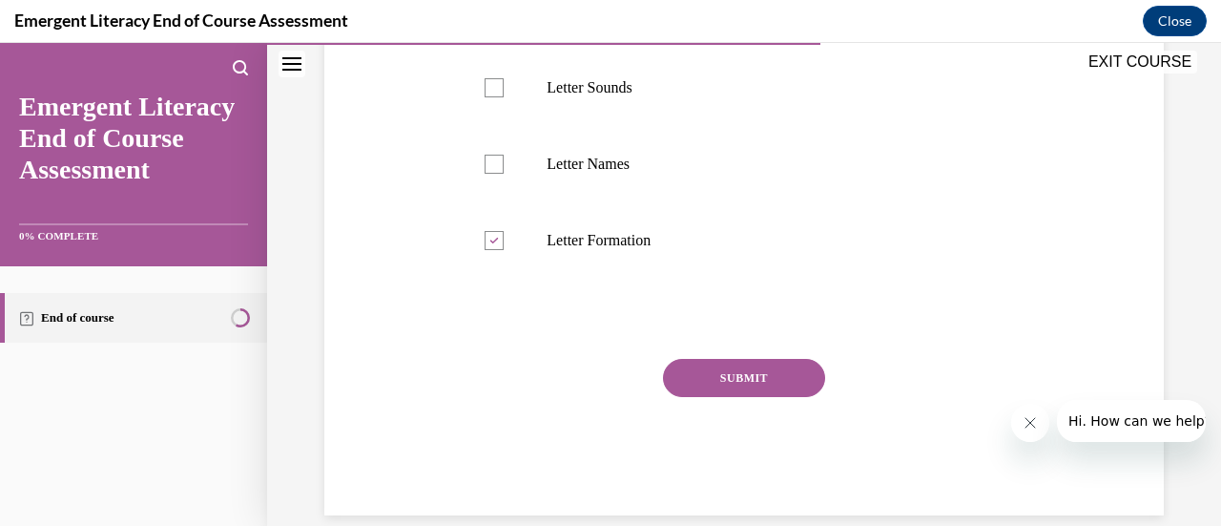
checkbox input "true"
click at [492, 86] on div at bounding box center [494, 87] width 19 height 19
click at [492, 86] on input "Letter Sounds" at bounding box center [494, 87] width 19 height 19
checkbox input "true"
click at [741, 388] on button "SUBMIT" at bounding box center [744, 378] width 162 height 38
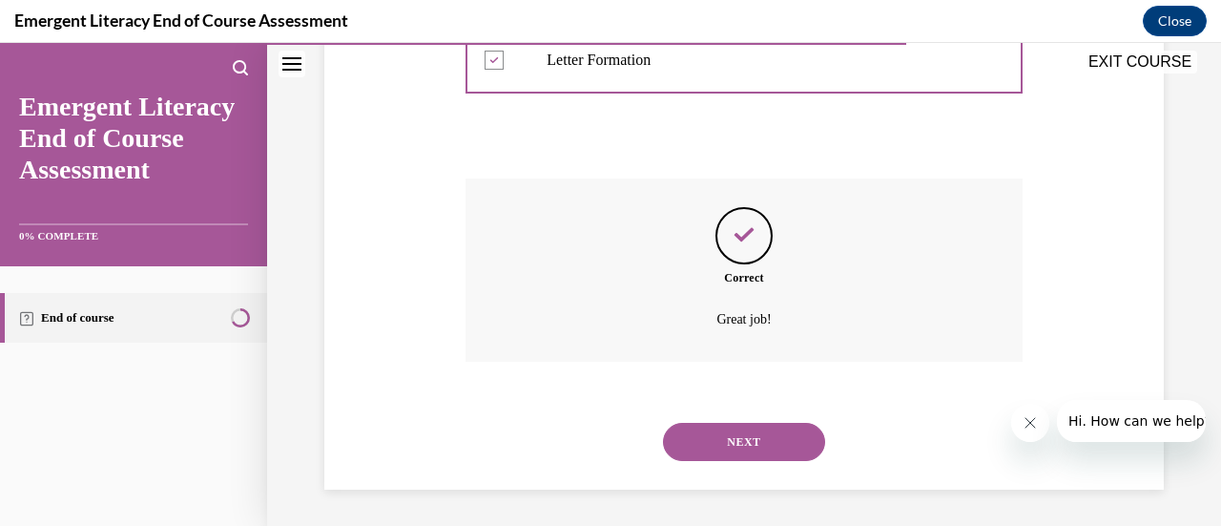
scroll to position [563, 0]
click at [743, 446] on button "NEXT" at bounding box center [744, 441] width 162 height 38
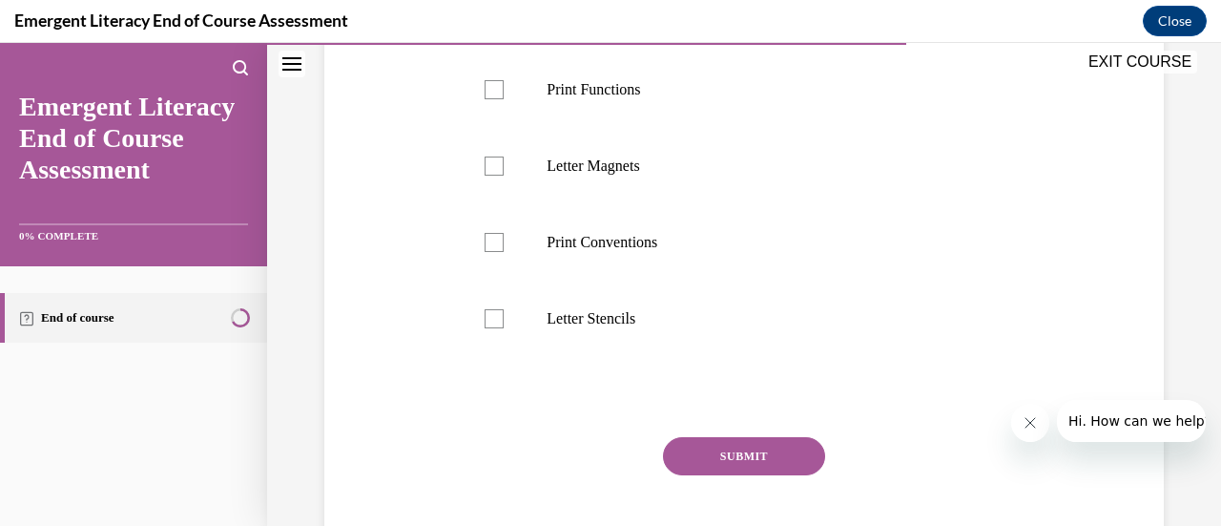
scroll to position [573, 0]
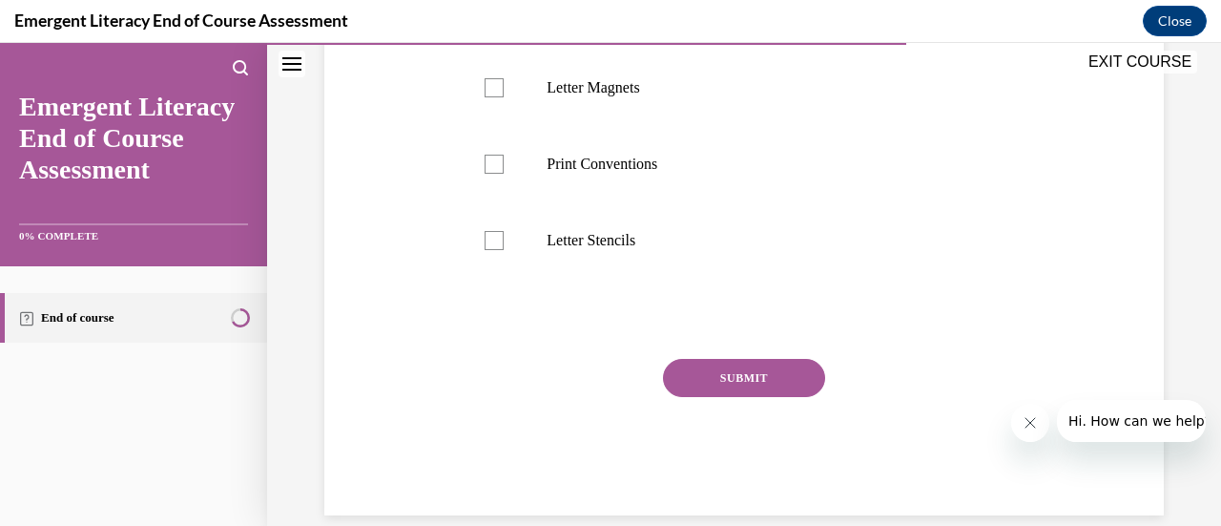
click at [494, 250] on div at bounding box center [494, 240] width 19 height 19
click at [494, 250] on input "Letter Stencils" at bounding box center [494, 240] width 19 height 19
checkbox input "true"
click at [768, 437] on div "SUBMIT" at bounding box center [744, 406] width 556 height 95
click at [782, 397] on button "SUBMIT" at bounding box center [744, 378] width 162 height 38
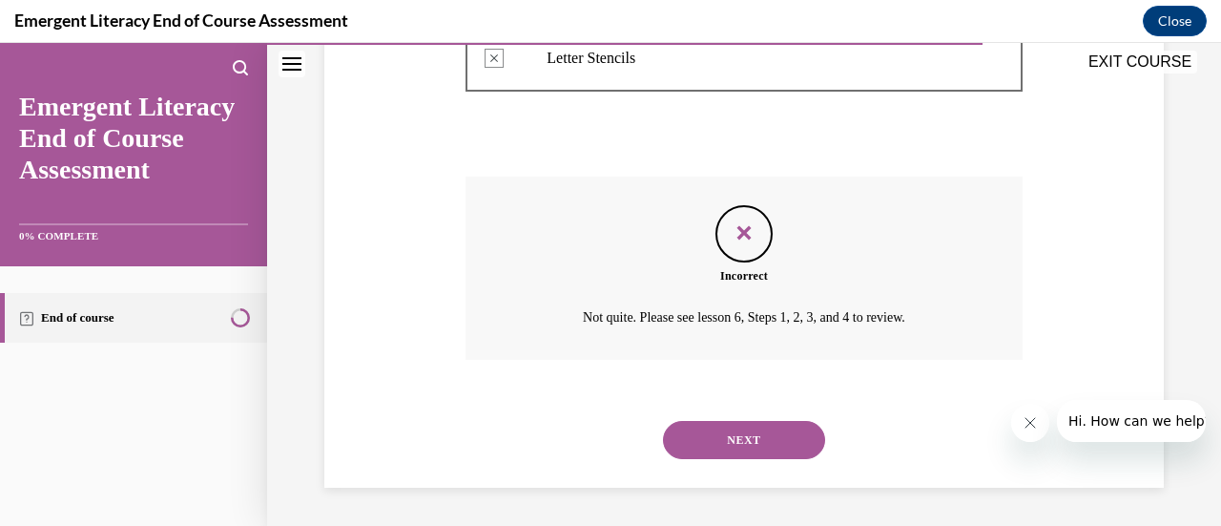
scroll to position [792, 0]
click at [760, 448] on button "NEXT" at bounding box center [744, 440] width 162 height 38
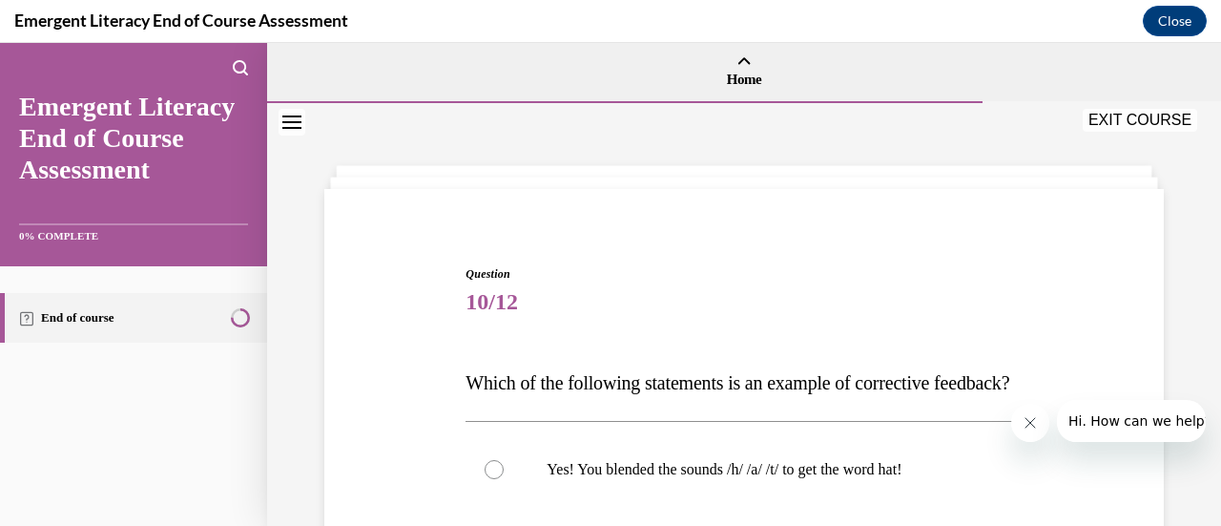
scroll to position [286, 0]
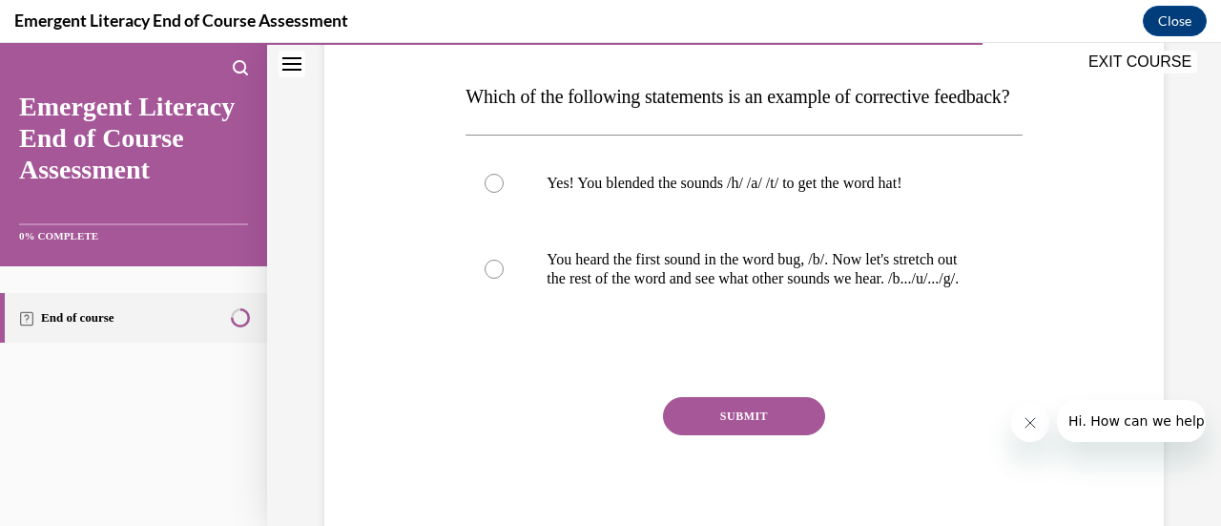
click at [489, 193] on div at bounding box center [494, 183] width 19 height 19
click at [489, 193] on input "Yes! You blended the sounds /h/ /a/ /t/ to get the word hat!" at bounding box center [494, 183] width 19 height 19
radio input "true"
click at [733, 435] on button "SUBMIT" at bounding box center [744, 416] width 162 height 38
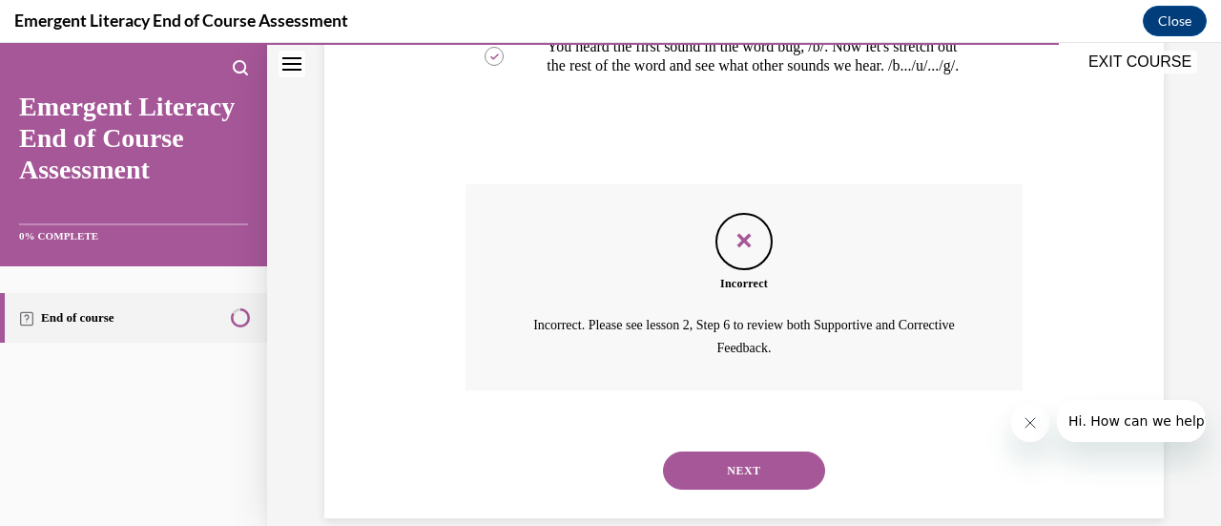
scroll to position [585, 0]
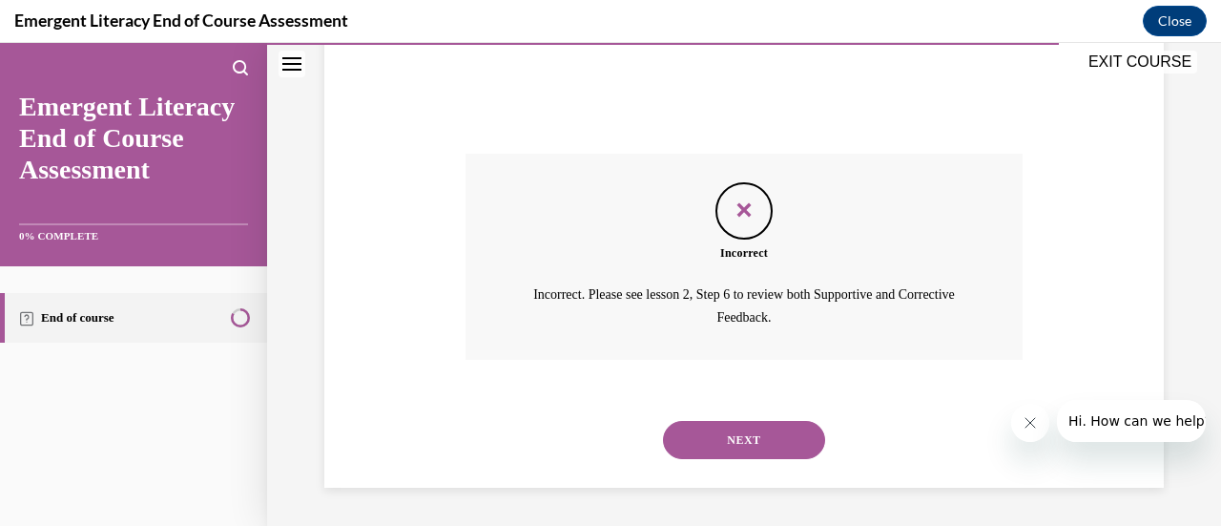
click at [736, 441] on button "NEXT" at bounding box center [744, 440] width 162 height 38
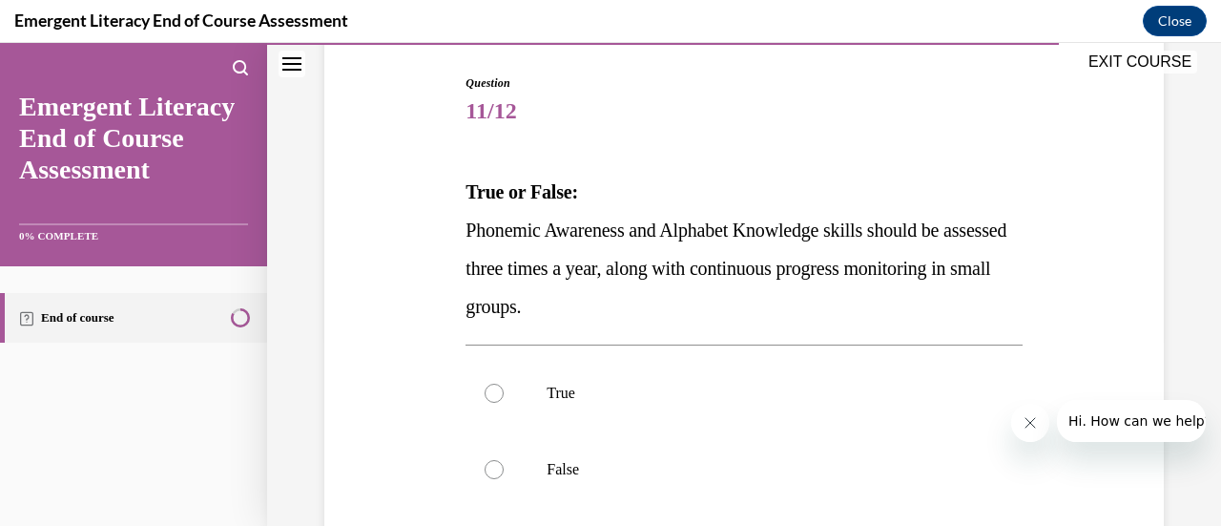
scroll to position [286, 0]
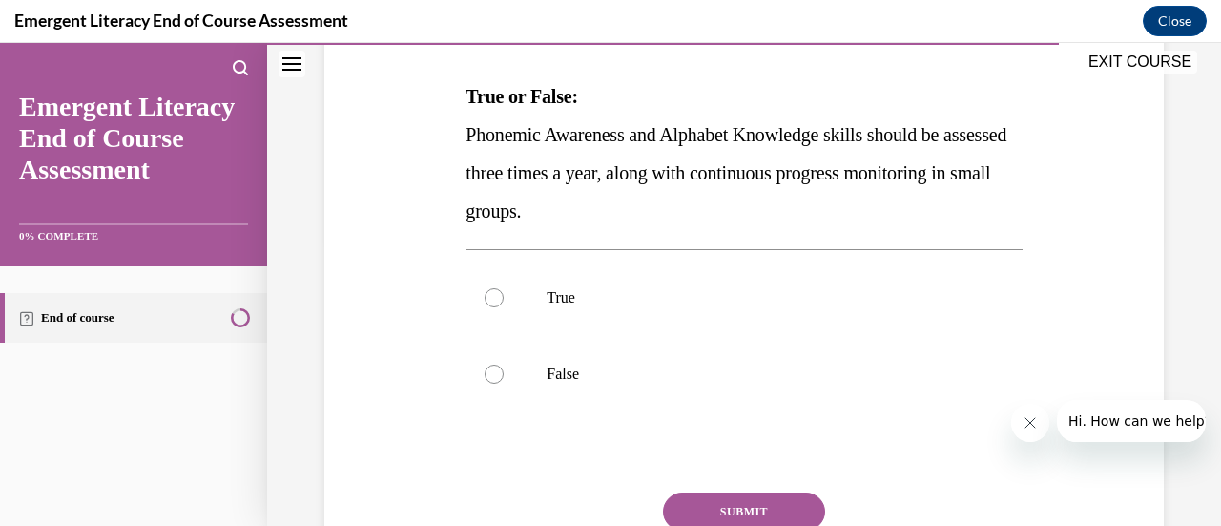
click at [489, 376] on div at bounding box center [494, 374] width 19 height 19
click at [489, 376] on input "False" at bounding box center [494, 374] width 19 height 19
radio input "true"
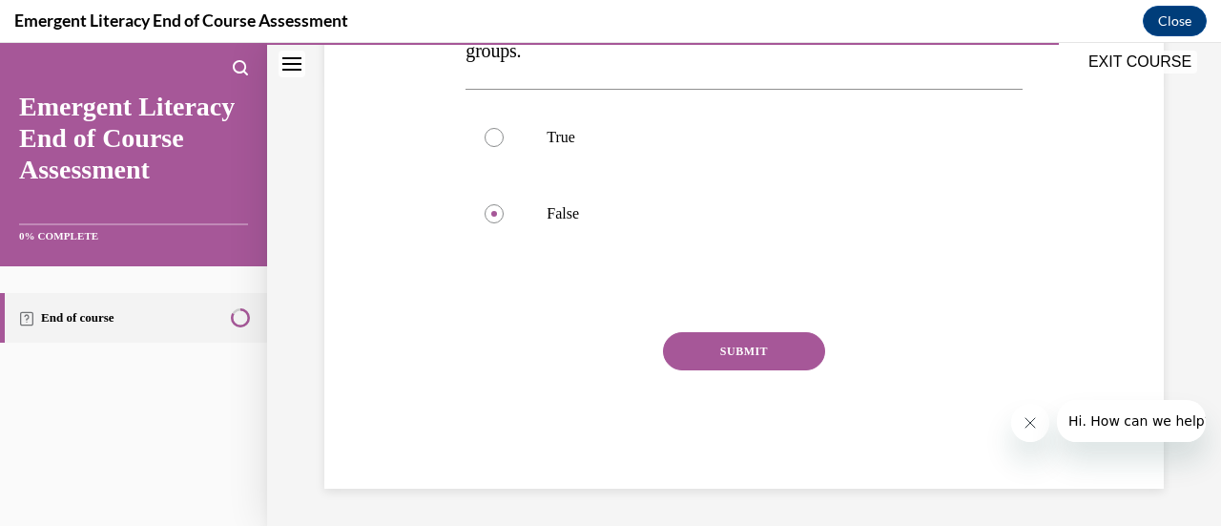
click at [741, 359] on button "SUBMIT" at bounding box center [744, 351] width 162 height 38
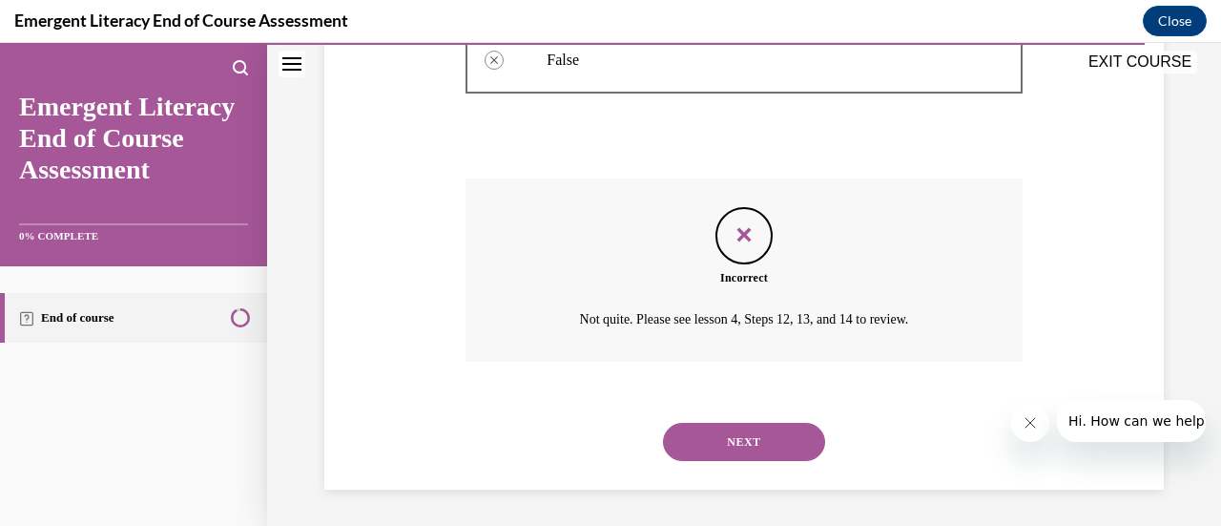
scroll to position [601, 0]
click at [710, 436] on button "NEXT" at bounding box center [744, 441] width 162 height 38
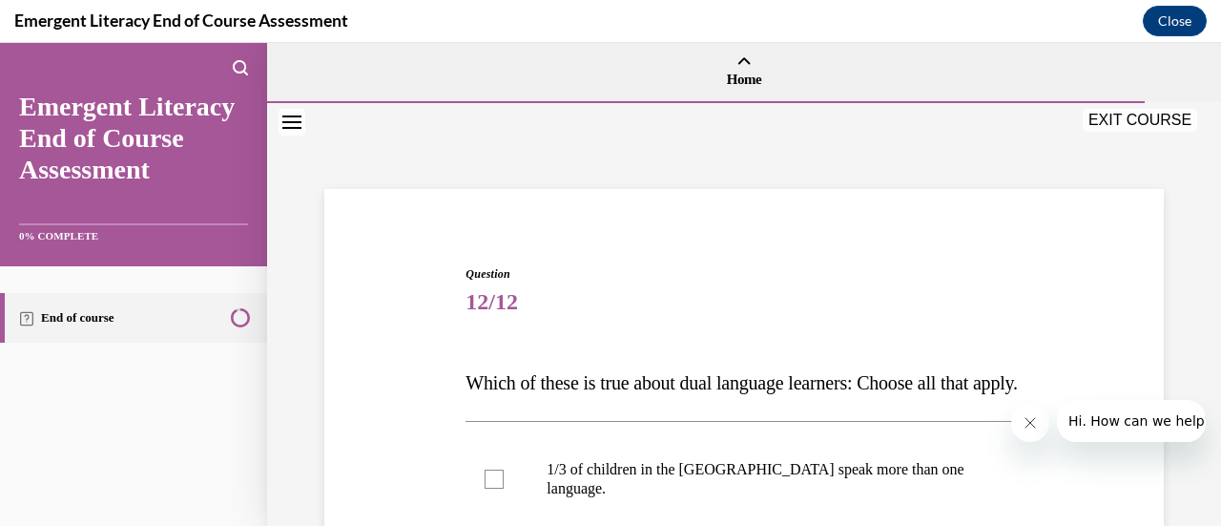
scroll to position [382, 0]
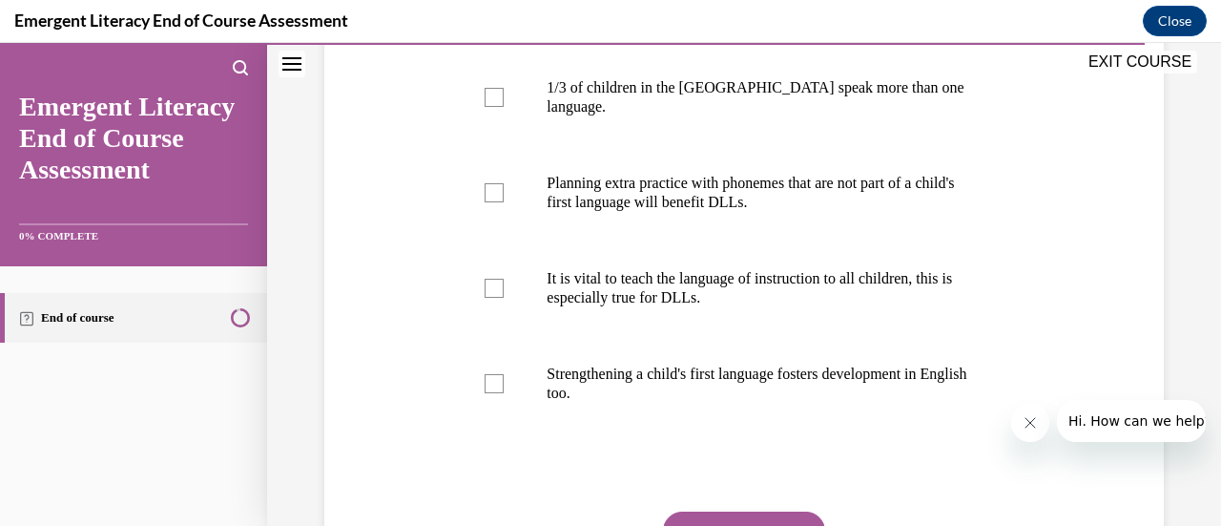
click at [496, 393] on div at bounding box center [494, 383] width 19 height 19
click at [496, 393] on input "Strengthening a child's first language fosters development in English too." at bounding box center [494, 383] width 19 height 19
checkbox input "true"
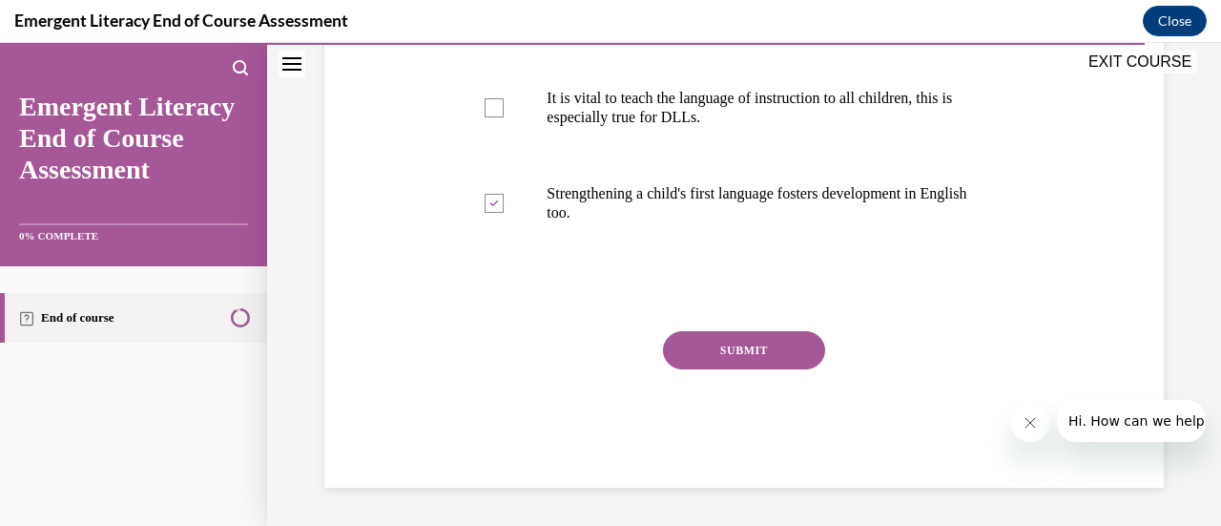
click at [766, 354] on button "SUBMIT" at bounding box center [744, 350] width 162 height 38
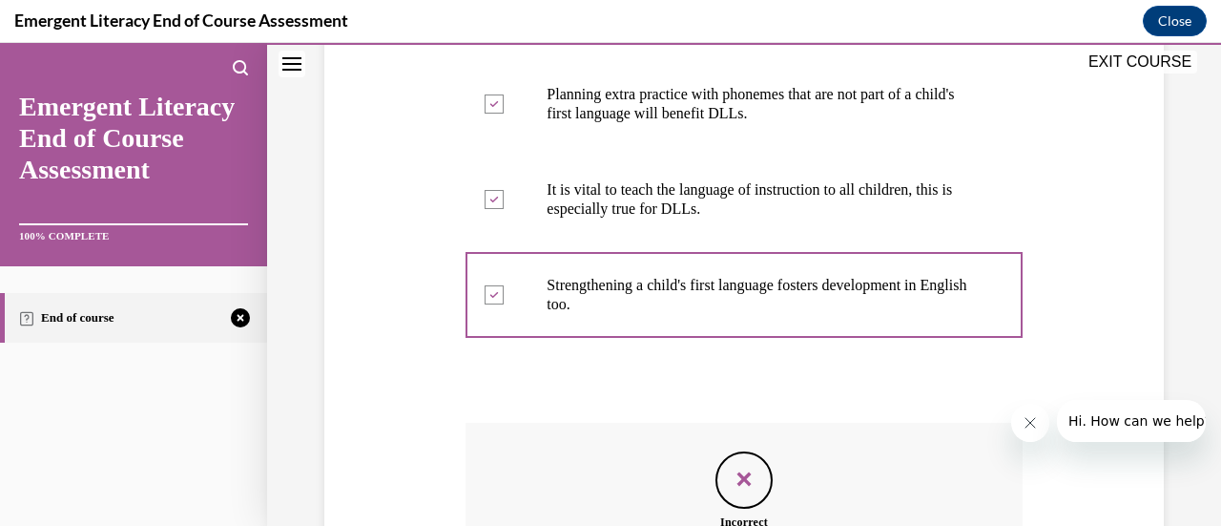
scroll to position [757, 0]
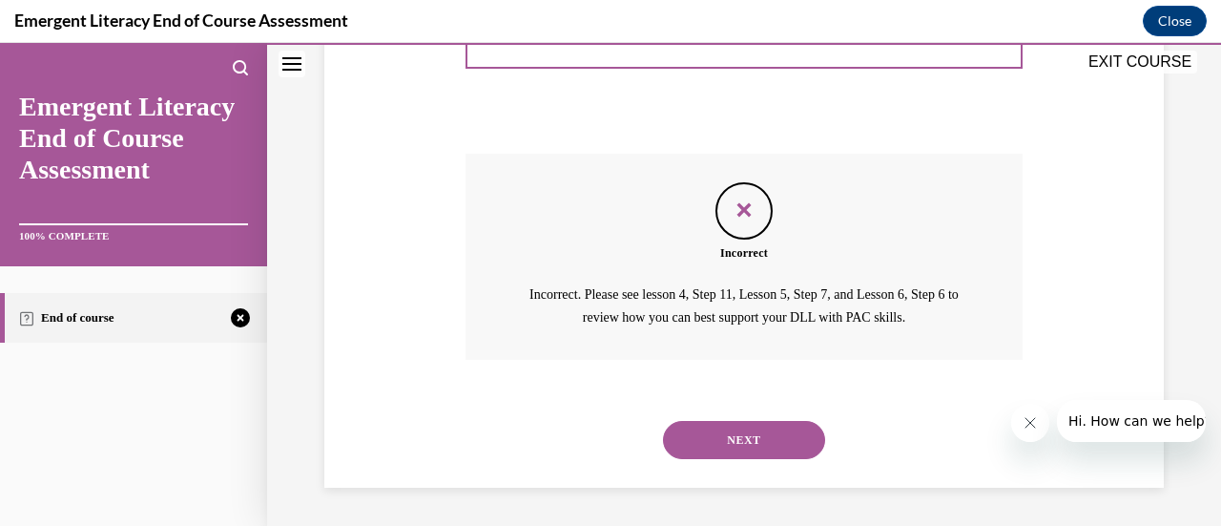
click at [784, 444] on button "NEXT" at bounding box center [744, 440] width 162 height 38
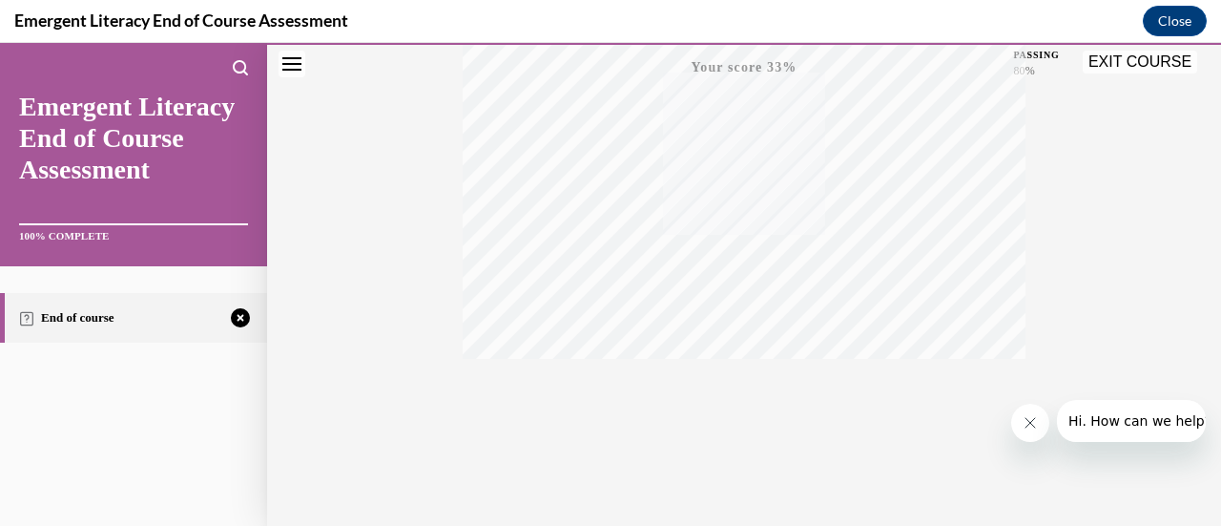
scroll to position [494, 0]
click at [732, 412] on icon "button" at bounding box center [745, 410] width 68 height 21
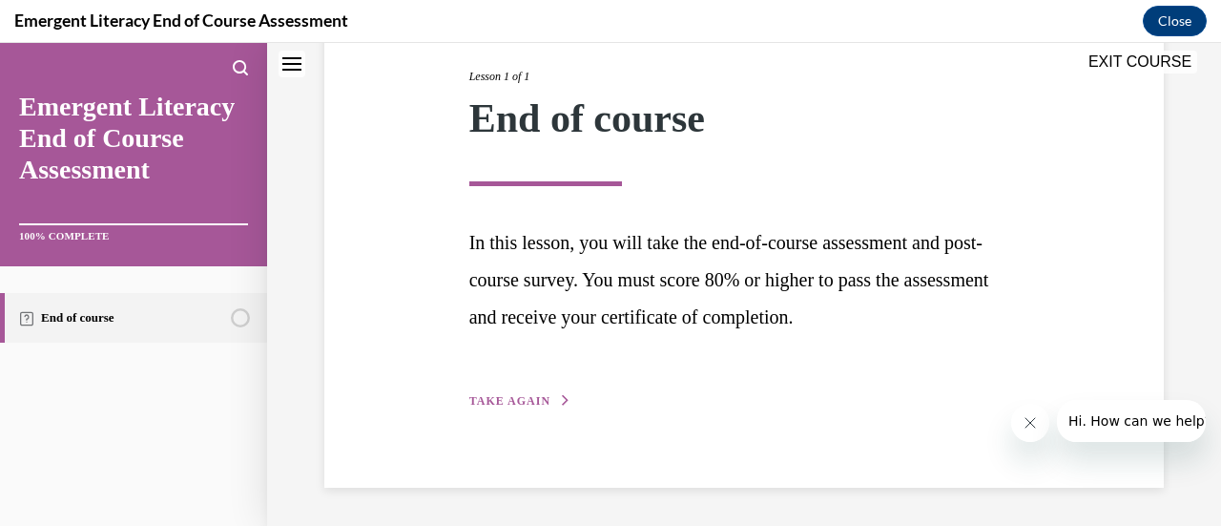
scroll to position [240, 0]
click at [507, 404] on span "TAKE AGAIN" at bounding box center [509, 401] width 81 height 13
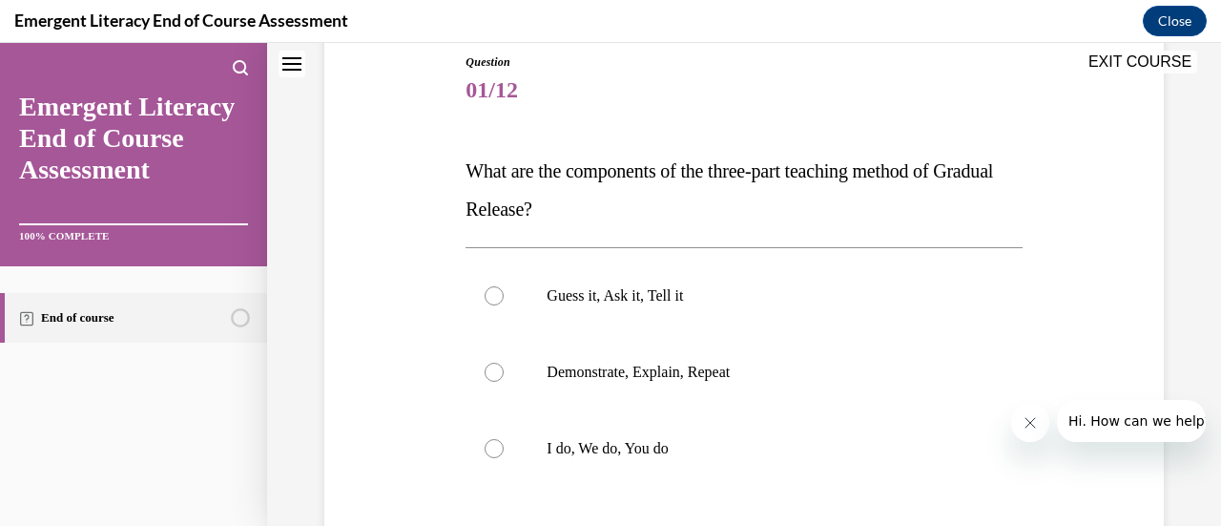
click at [493, 448] on div at bounding box center [494, 448] width 19 height 19
click at [493, 448] on input "I do, We do, You do" at bounding box center [494, 448] width 19 height 19
radio input "true"
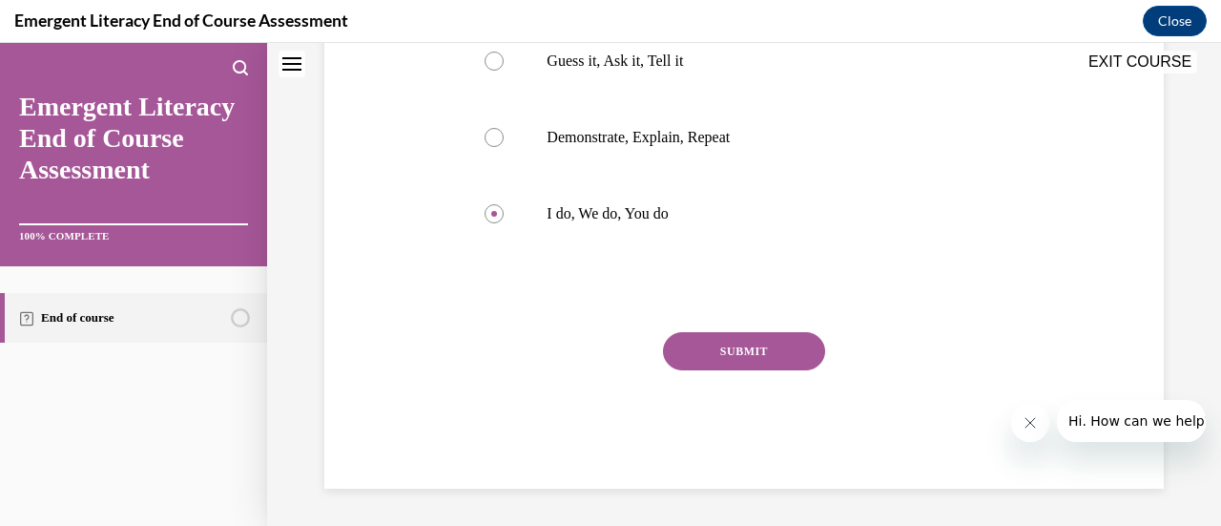
click at [796, 348] on button "SUBMIT" at bounding box center [744, 351] width 162 height 38
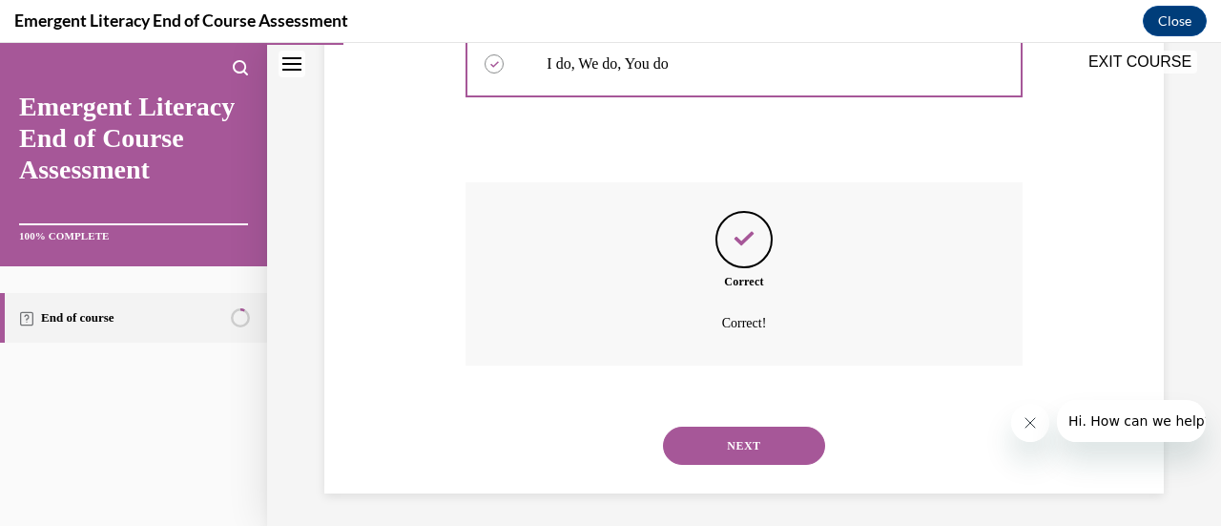
scroll to position [601, 0]
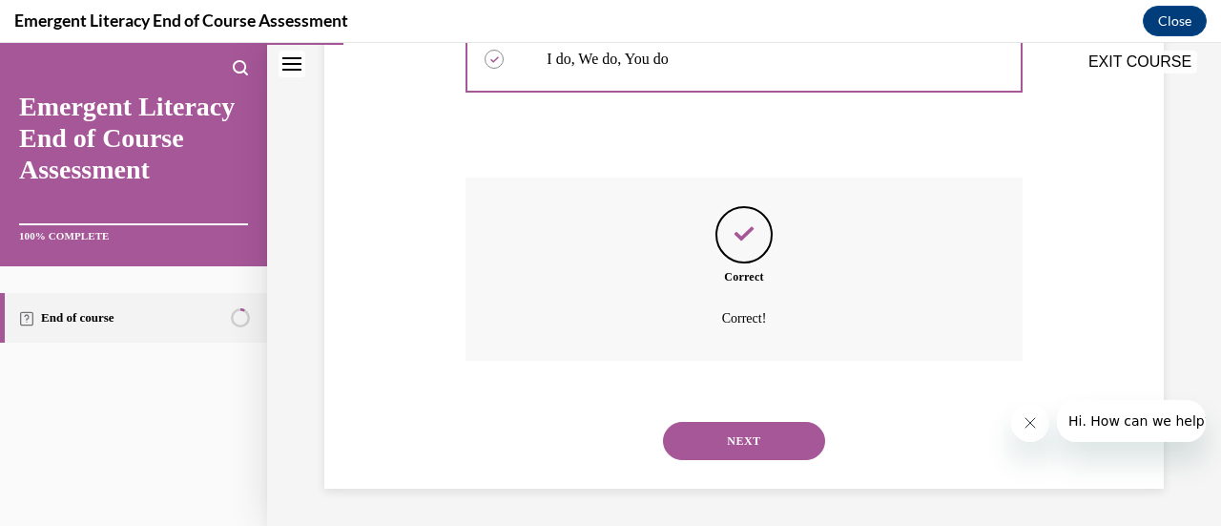
click at [796, 440] on button "NEXT" at bounding box center [744, 441] width 162 height 38
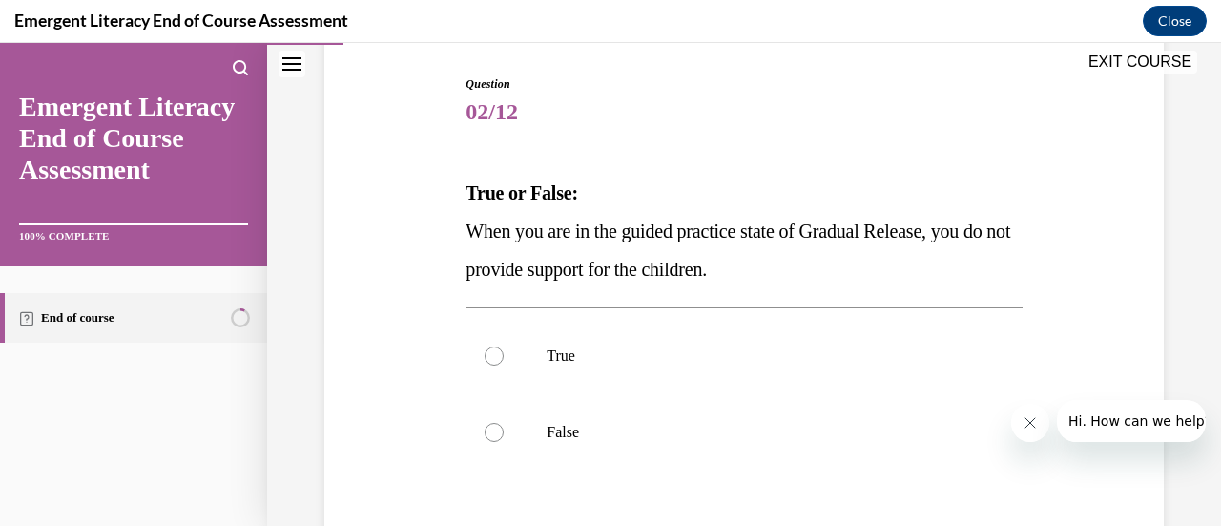
scroll to position [191, 0]
click at [490, 426] on div at bounding box center [494, 431] width 19 height 19
click at [490, 426] on input "False" at bounding box center [494, 431] width 19 height 19
radio input "true"
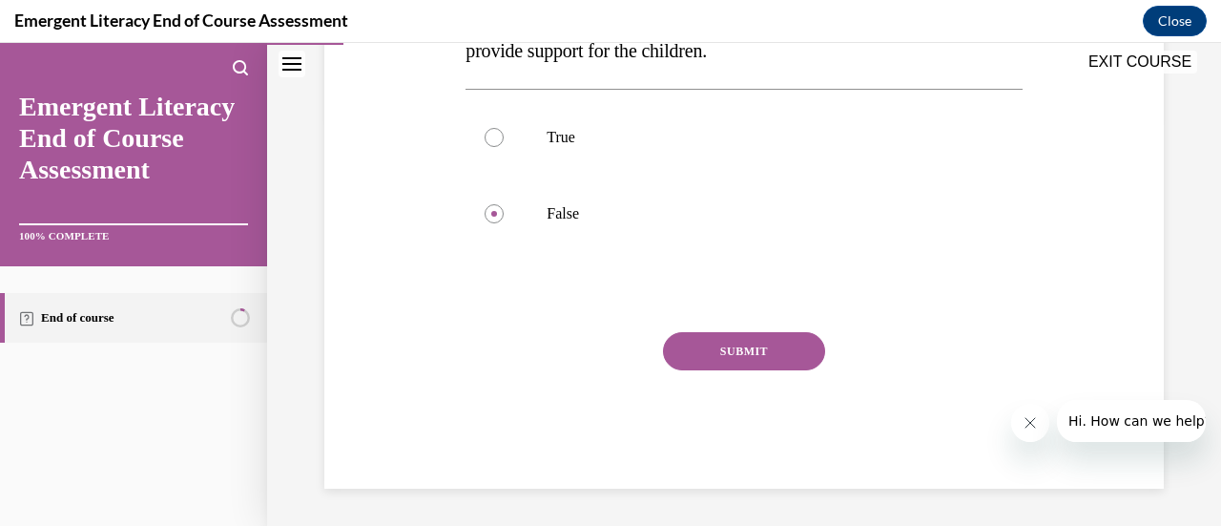
click at [720, 360] on button "SUBMIT" at bounding box center [744, 351] width 162 height 38
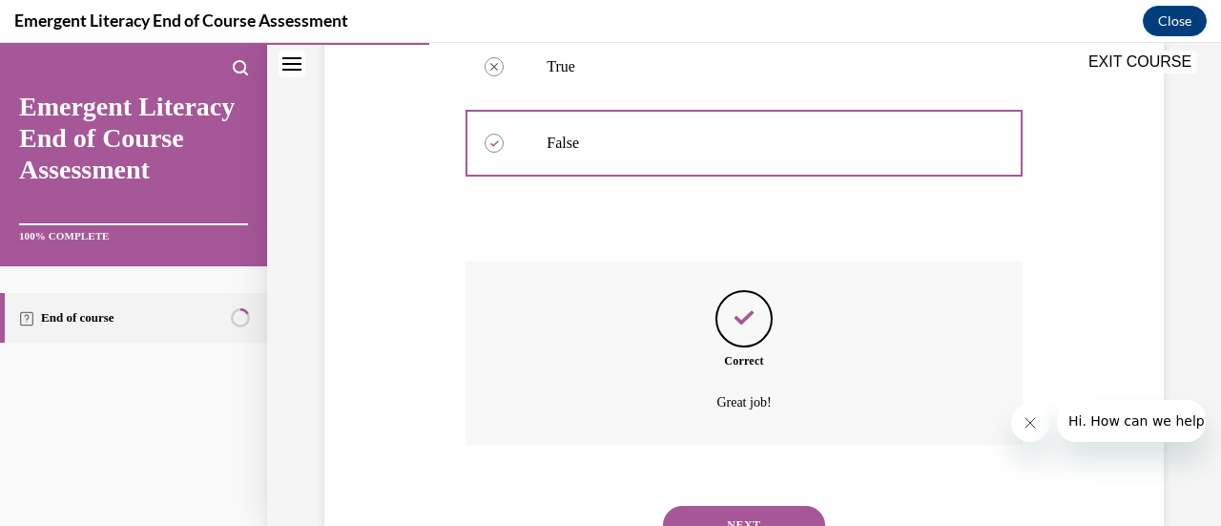
scroll to position [563, 0]
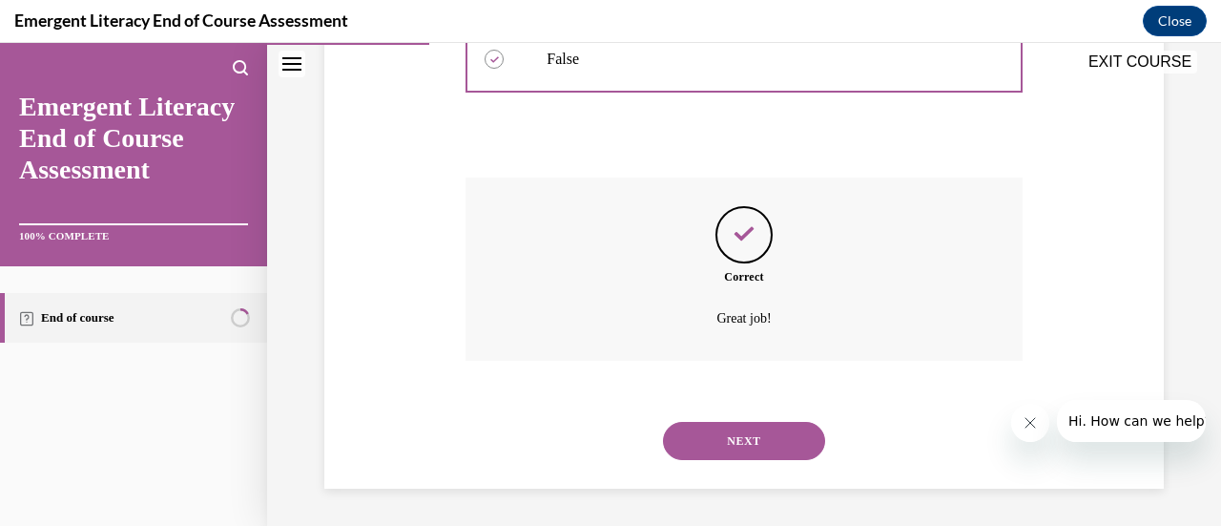
click at [748, 434] on button "NEXT" at bounding box center [744, 441] width 162 height 38
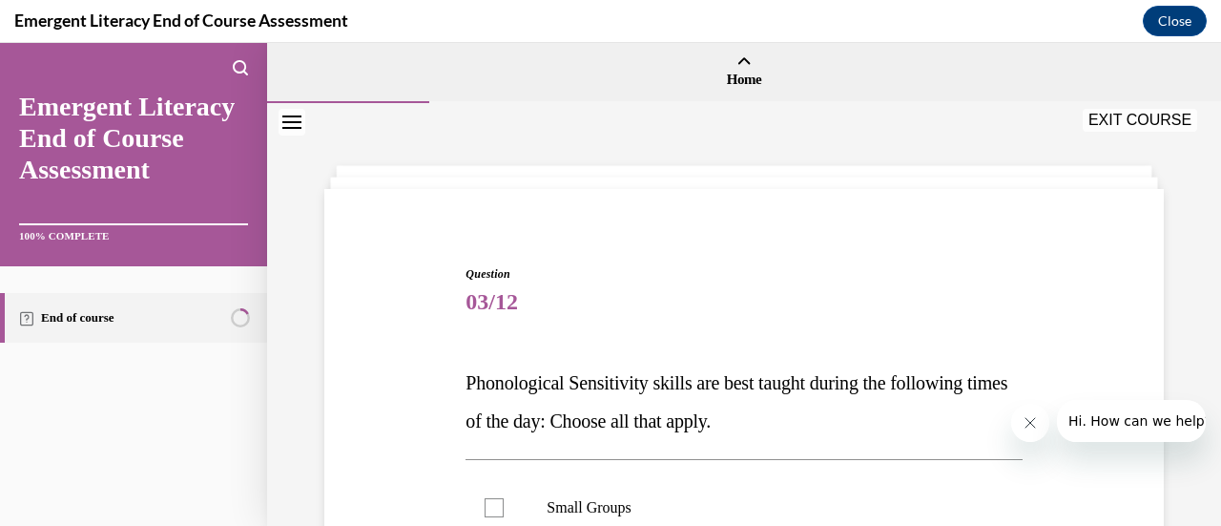
scroll to position [191, 0]
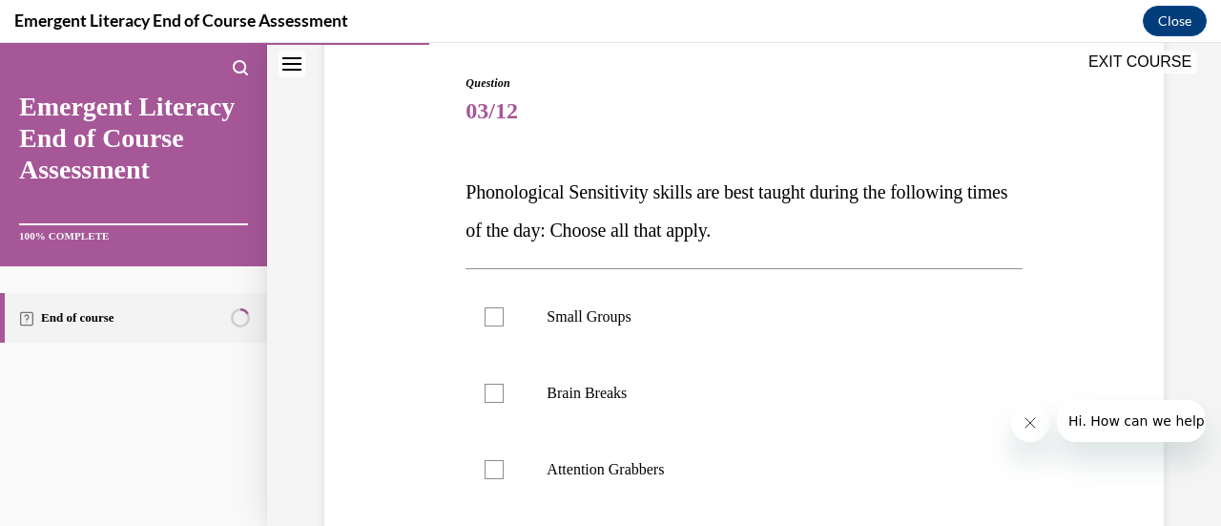
click at [490, 400] on div at bounding box center [494, 393] width 19 height 19
click at [490, 400] on input "Brain Breaks" at bounding box center [494, 393] width 19 height 19
checkbox input "true"
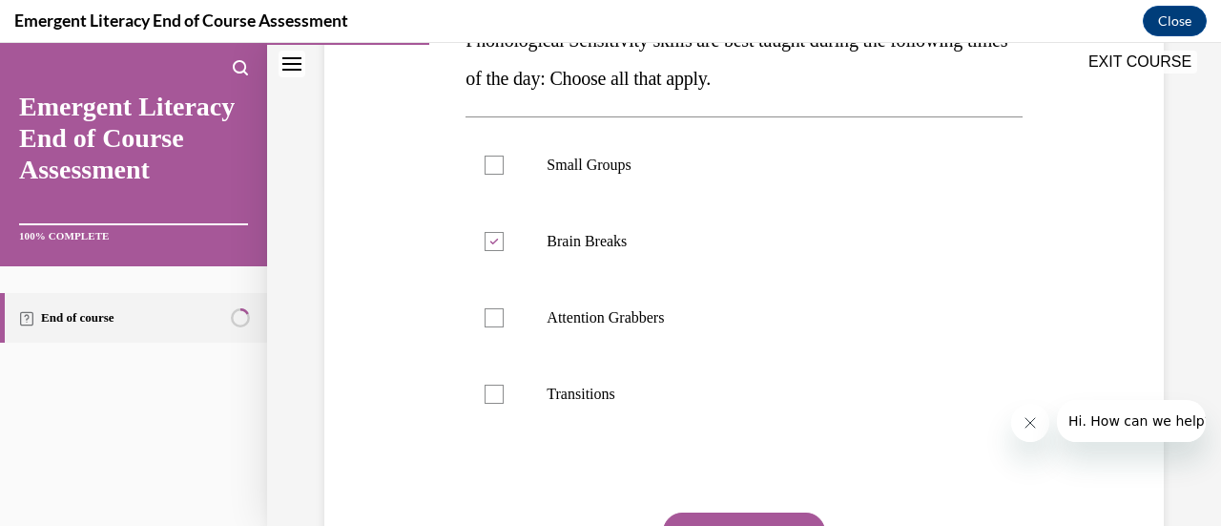
scroll to position [382, 0]
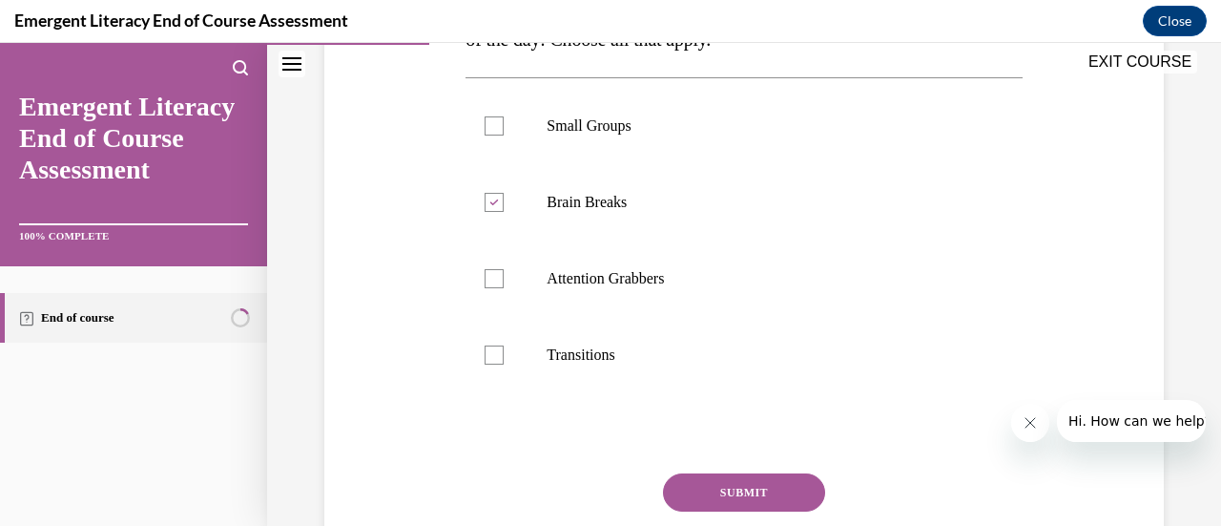
click at [491, 276] on div at bounding box center [494, 278] width 19 height 19
click at [491, 276] on input "Attention Grabbers" at bounding box center [494, 278] width 19 height 19
checkbox input "true"
click at [494, 352] on div at bounding box center [494, 354] width 19 height 19
click at [494, 352] on input "Transitions" at bounding box center [494, 354] width 19 height 19
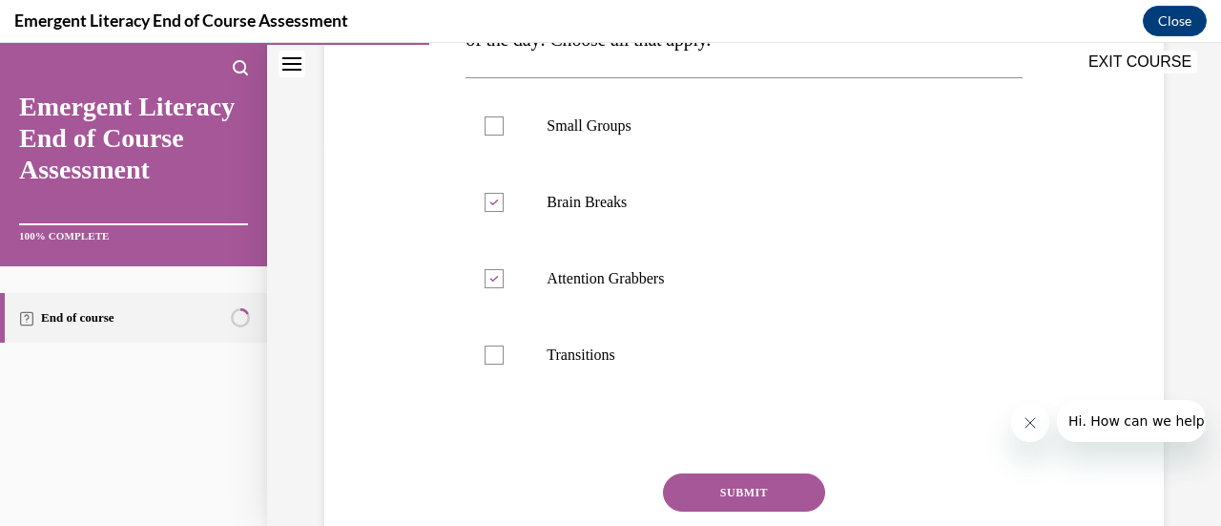
checkbox input "true"
click at [748, 498] on button "SUBMIT" at bounding box center [744, 492] width 162 height 38
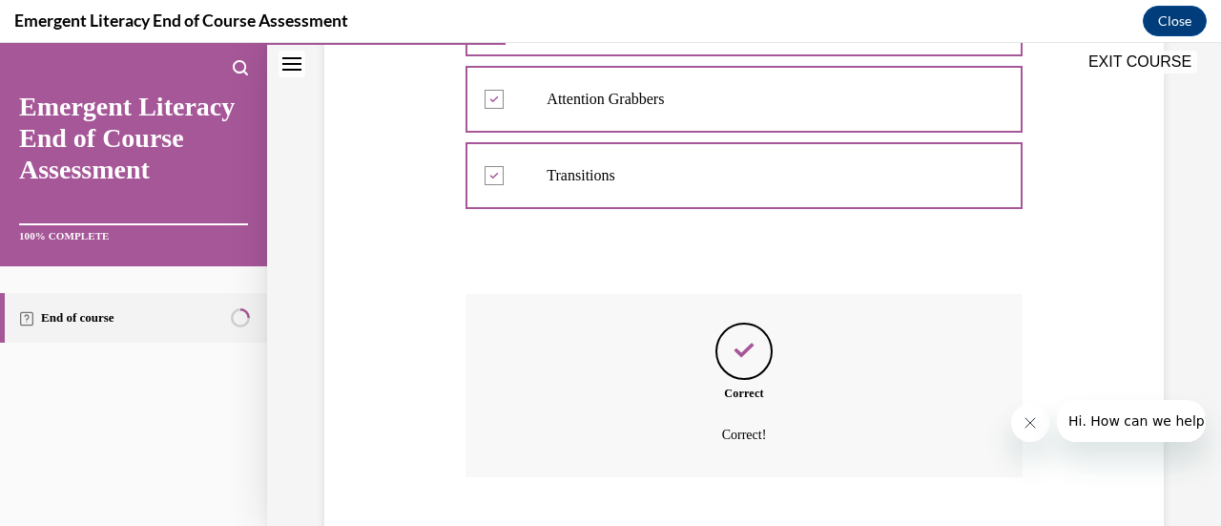
scroll to position [678, 0]
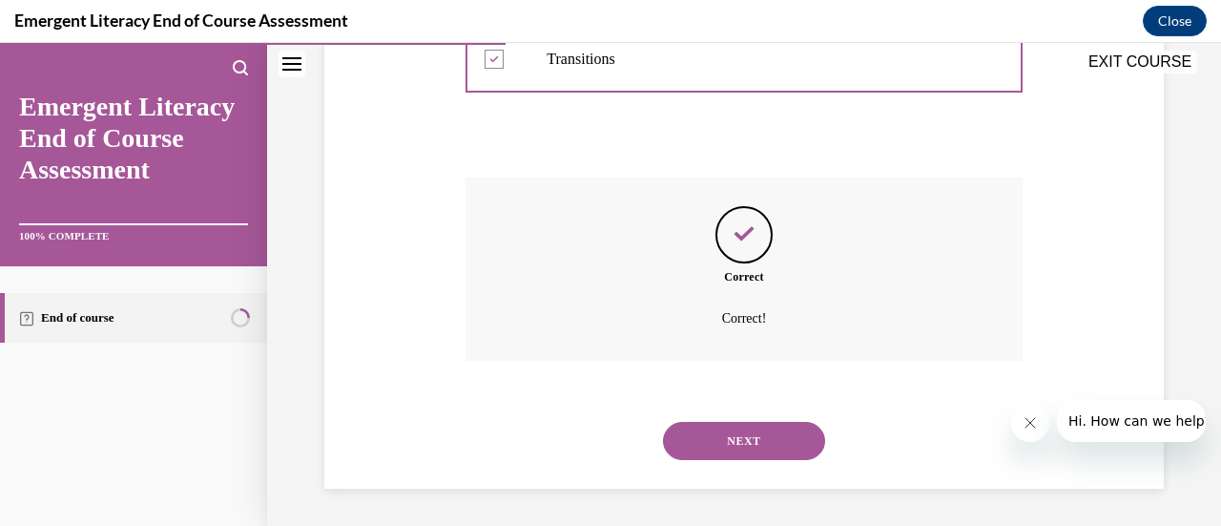
click at [738, 451] on button "NEXT" at bounding box center [744, 441] width 162 height 38
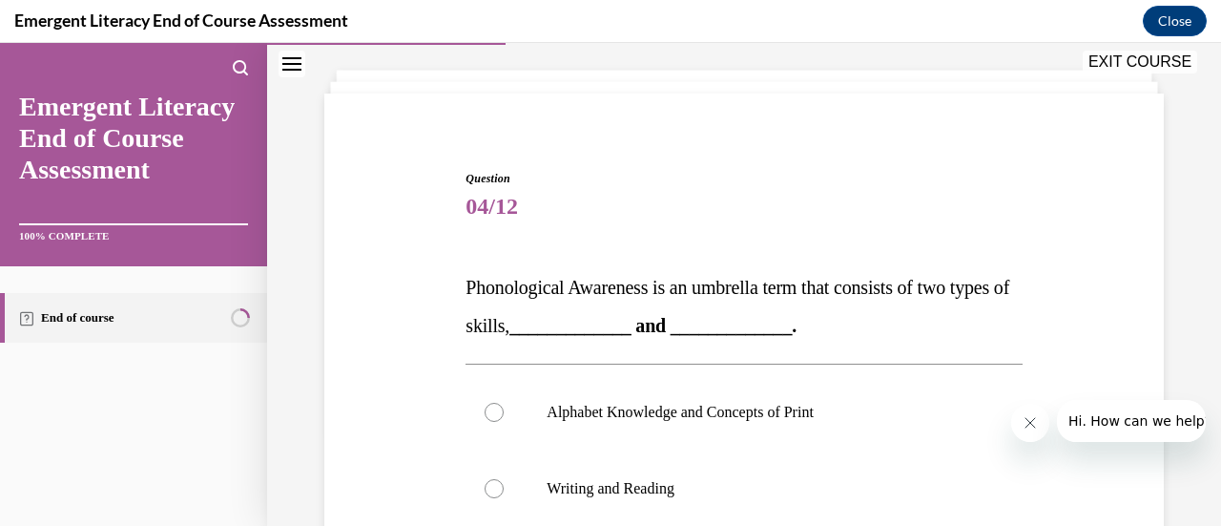
scroll to position [286, 0]
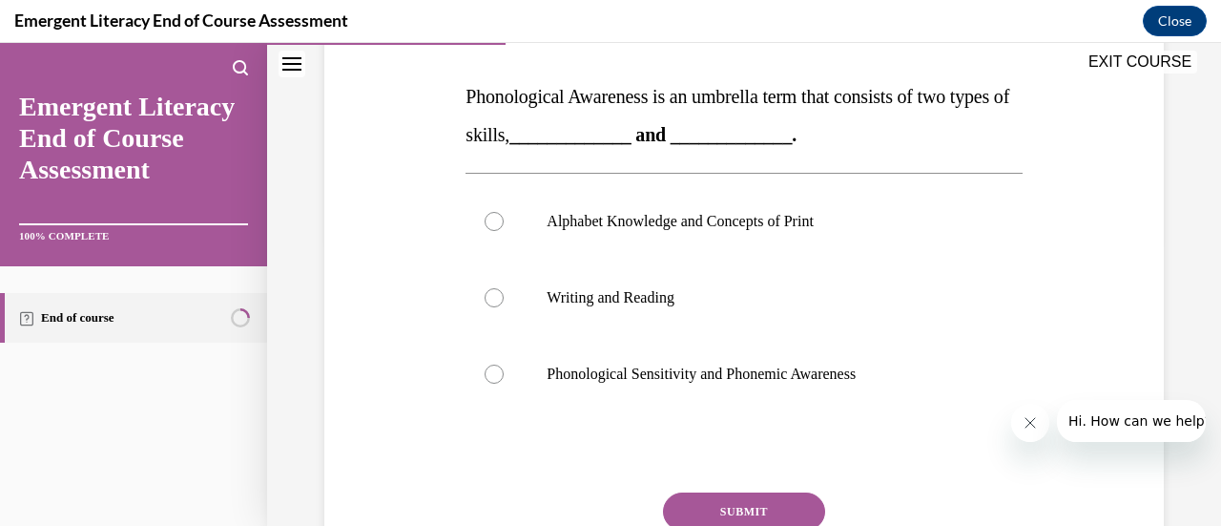
click at [496, 375] on div at bounding box center [494, 374] width 19 height 19
click at [496, 375] on input "Phonological Sensitivity and Phonemic Awareness" at bounding box center [494, 374] width 19 height 19
radio input "true"
click at [743, 502] on button "SUBMIT" at bounding box center [744, 511] width 162 height 38
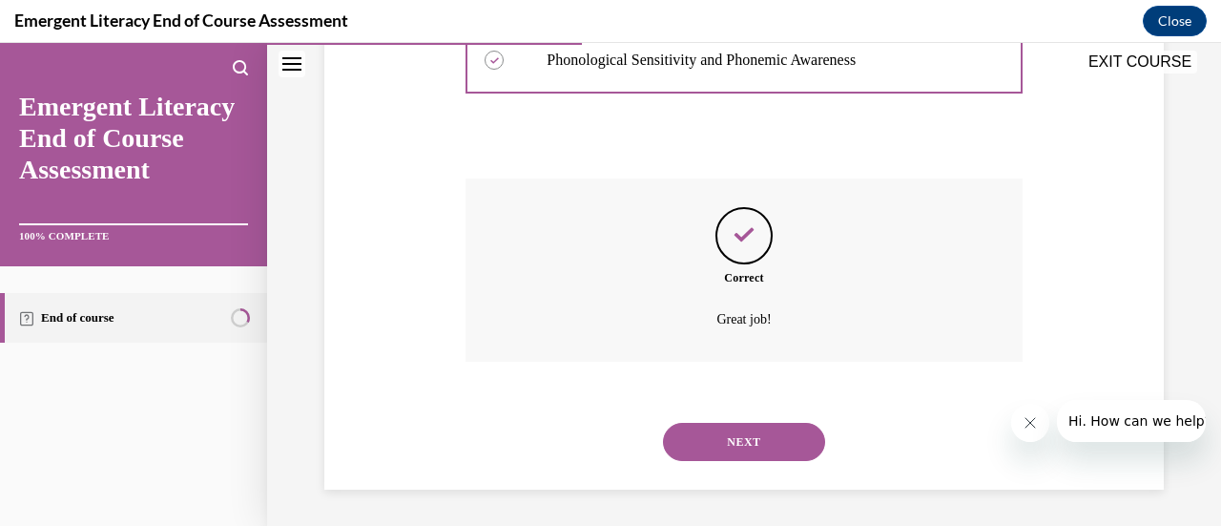
scroll to position [601, 0]
click at [740, 448] on button "NEXT" at bounding box center [744, 441] width 162 height 38
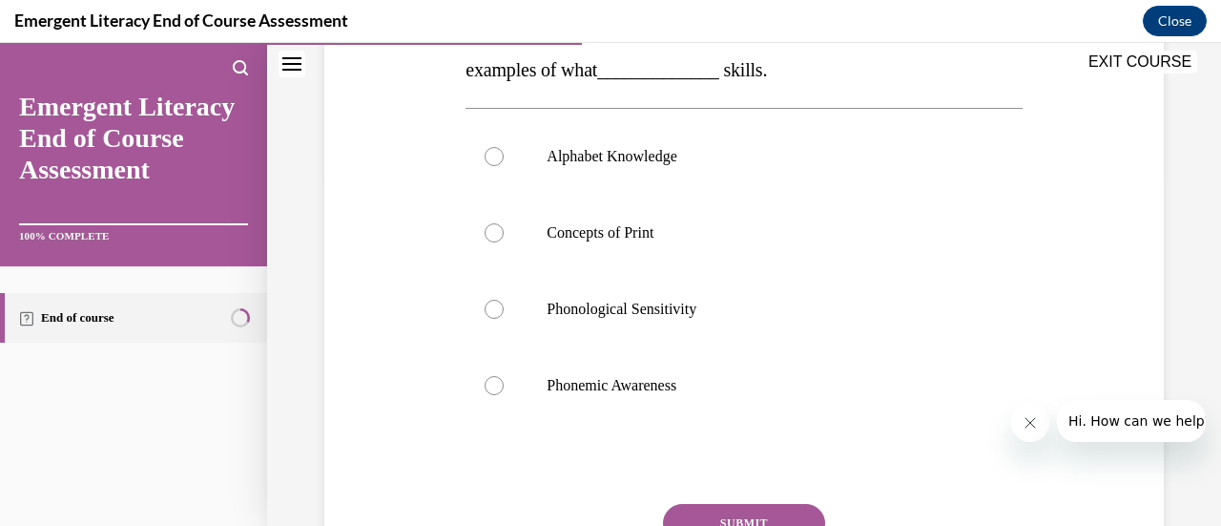
scroll to position [382, 0]
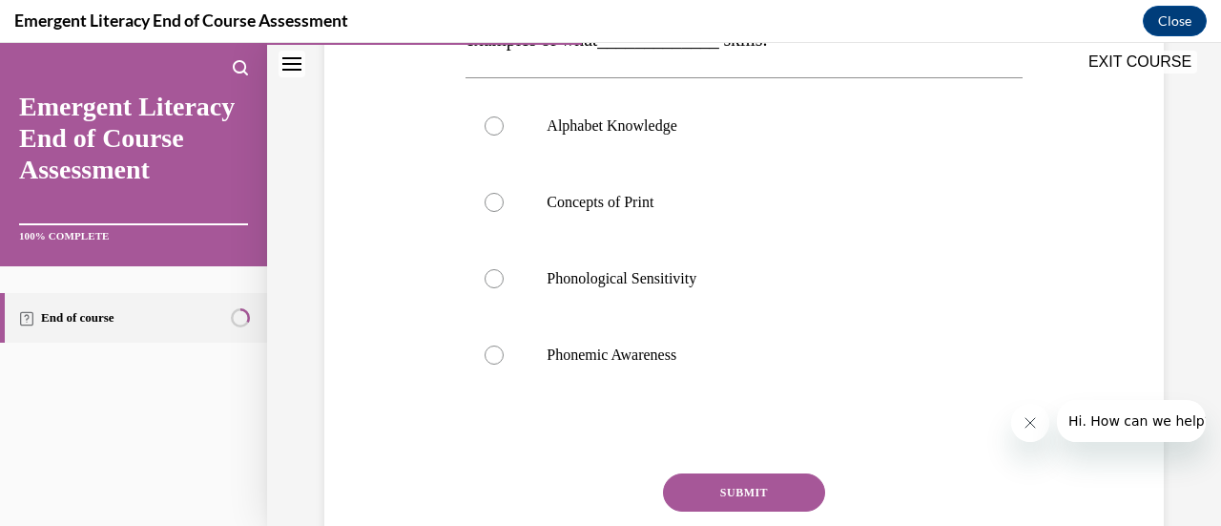
click at [491, 289] on label "Phonological Sensitivity" at bounding box center [744, 278] width 556 height 76
click at [491, 288] on input "Phonological Sensitivity" at bounding box center [494, 278] width 19 height 19
radio input "true"
click at [733, 492] on button "SUBMIT" at bounding box center [744, 492] width 162 height 38
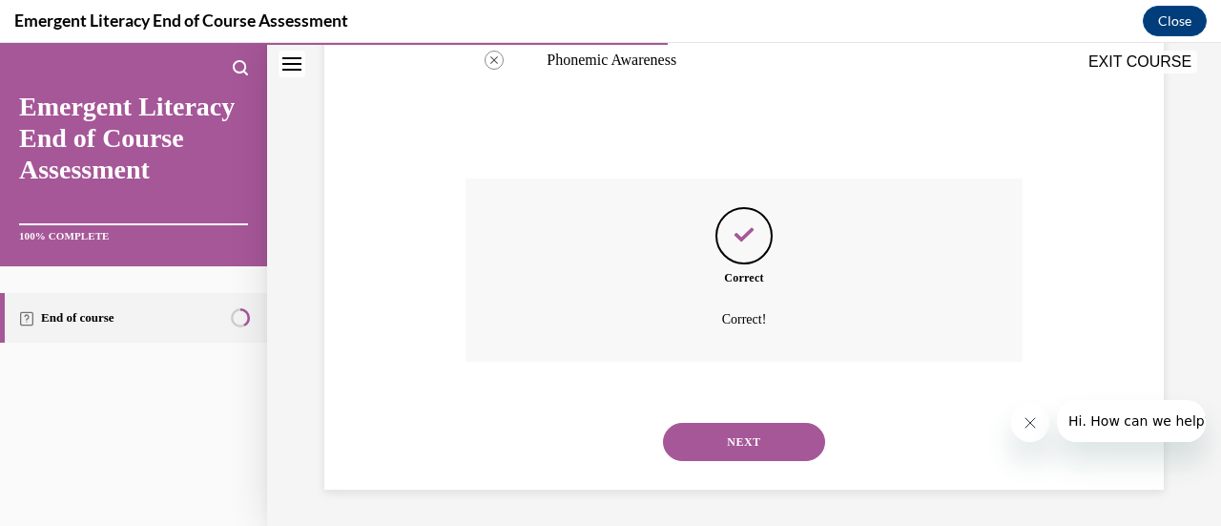
scroll to position [678, 0]
click at [740, 449] on button "NEXT" at bounding box center [744, 441] width 162 height 38
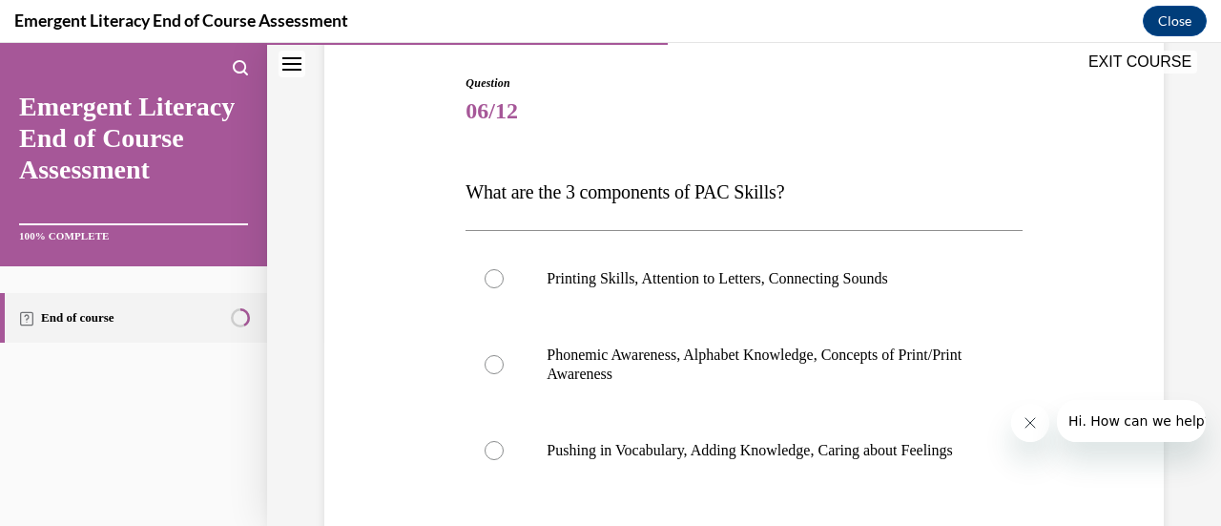
scroll to position [286, 0]
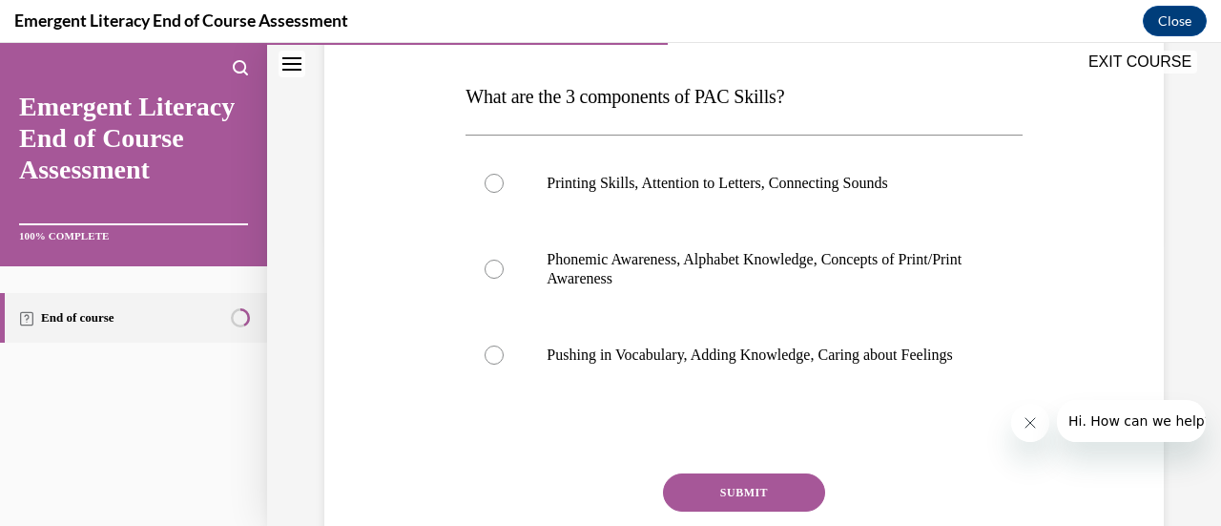
click at [500, 270] on div at bounding box center [494, 269] width 19 height 19
click at [500, 270] on input "Phonemic Awareness, Alphabet Knowledge, Concepts of Print/Print Awareness" at bounding box center [494, 269] width 19 height 19
radio input "true"
click at [768, 501] on button "SUBMIT" at bounding box center [744, 492] width 162 height 38
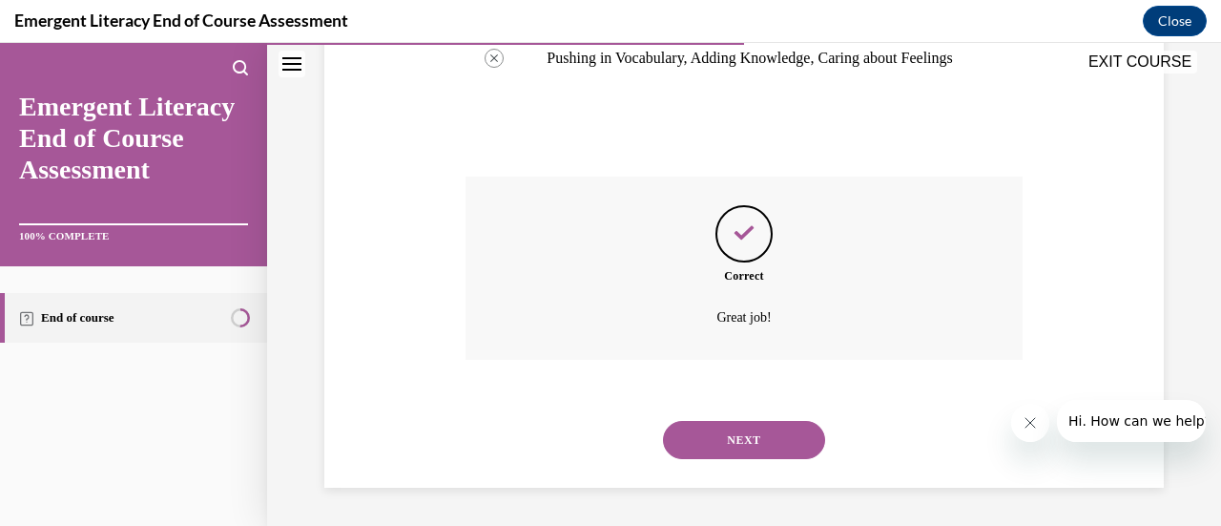
scroll to position [601, 0]
click at [713, 451] on button "NEXT" at bounding box center [744, 440] width 162 height 38
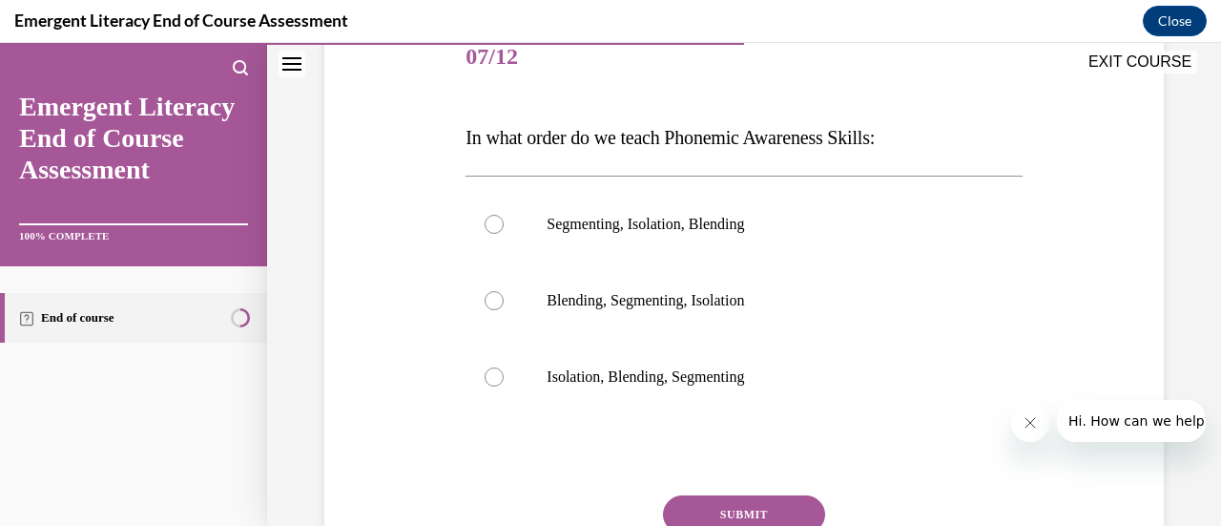
scroll to position [286, 0]
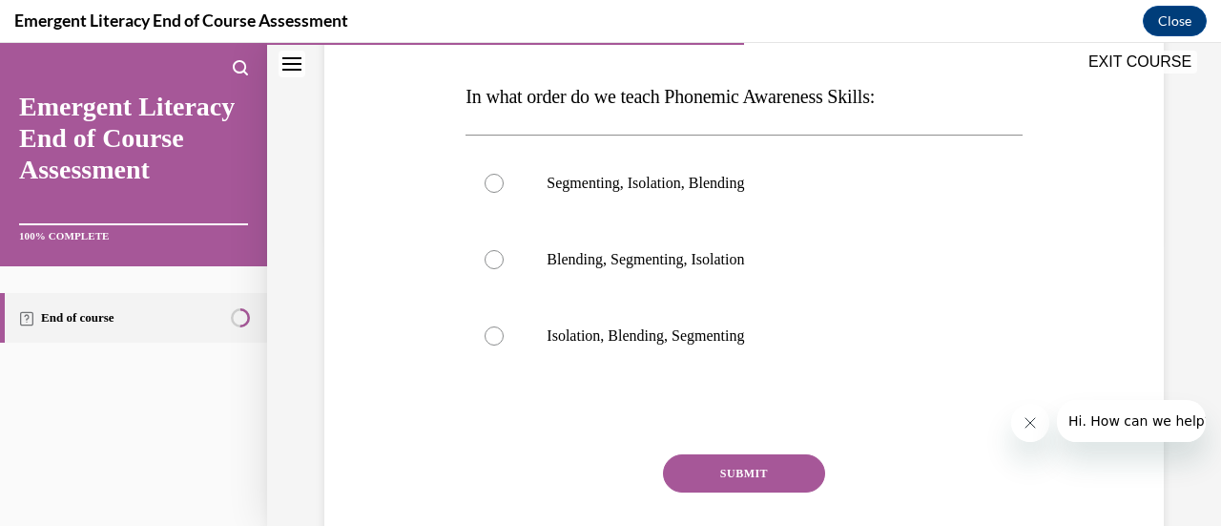
click at [496, 335] on div at bounding box center [494, 335] width 19 height 19
click at [496, 335] on input "Isolation, Blending, Segmenting" at bounding box center [494, 335] width 19 height 19
radio input "true"
click at [712, 467] on button "SUBMIT" at bounding box center [744, 473] width 162 height 38
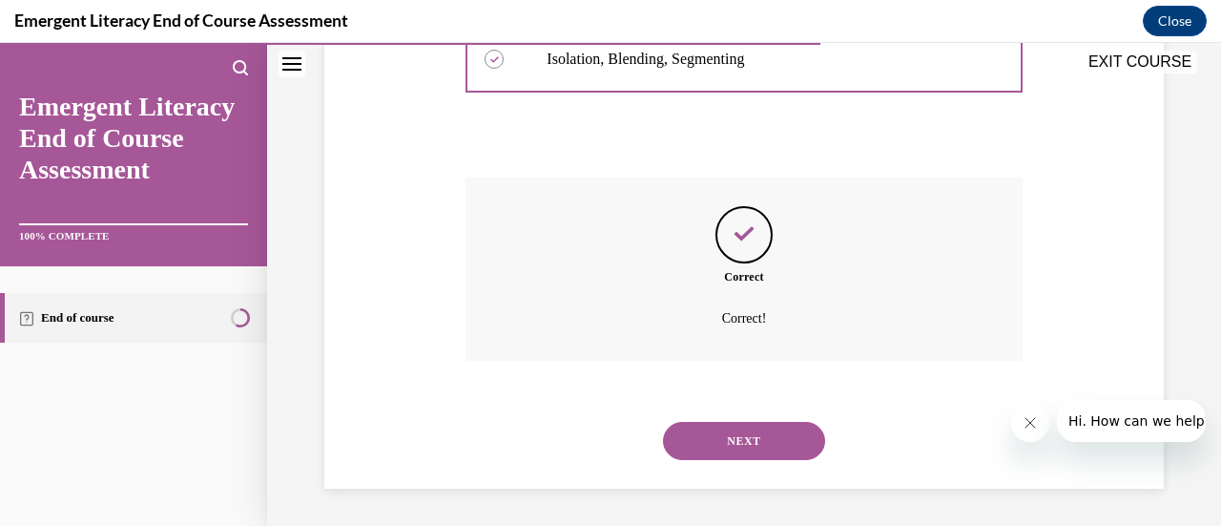
scroll to position [563, 0]
click at [748, 448] on button "NEXT" at bounding box center [744, 441] width 162 height 38
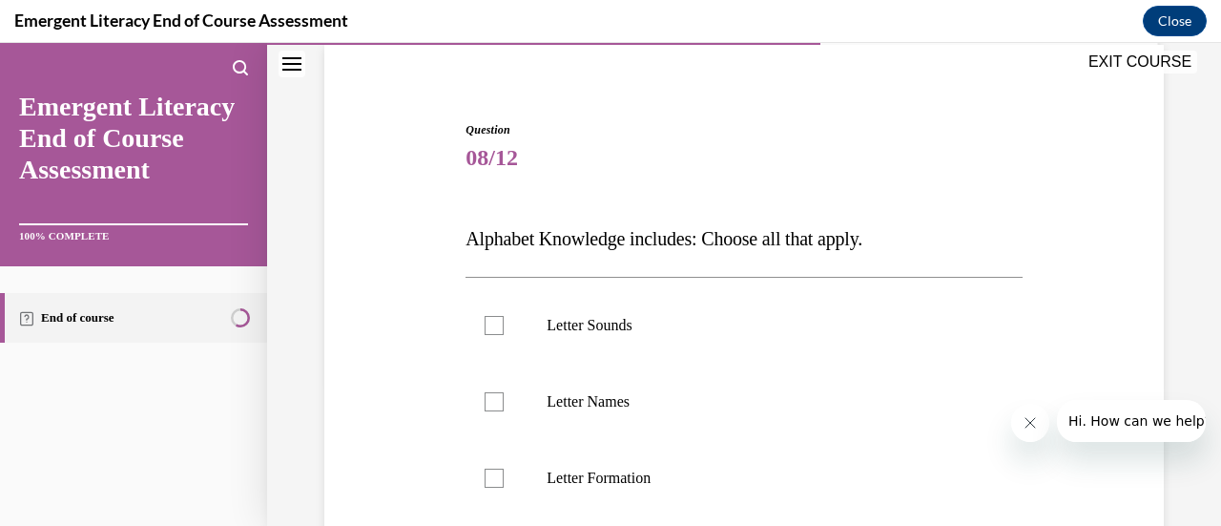
scroll to position [286, 0]
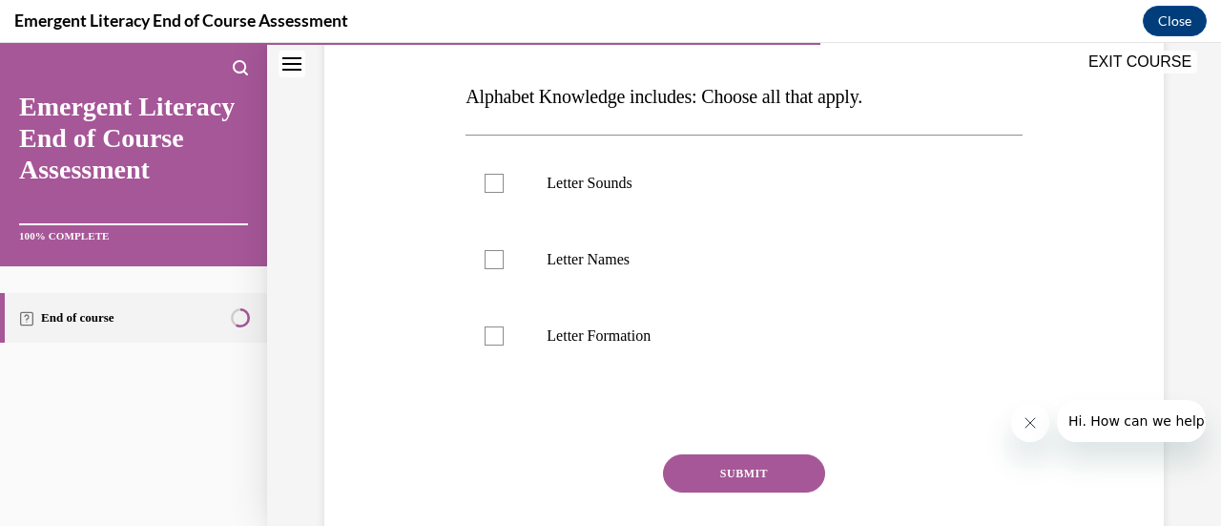
click at [489, 189] on div at bounding box center [494, 183] width 19 height 19
click at [489, 189] on input "Letter Sounds" at bounding box center [494, 183] width 19 height 19
checkbox input "true"
click at [495, 255] on div at bounding box center [494, 259] width 19 height 19
click at [495, 255] on input "Letter Names" at bounding box center [494, 259] width 19 height 19
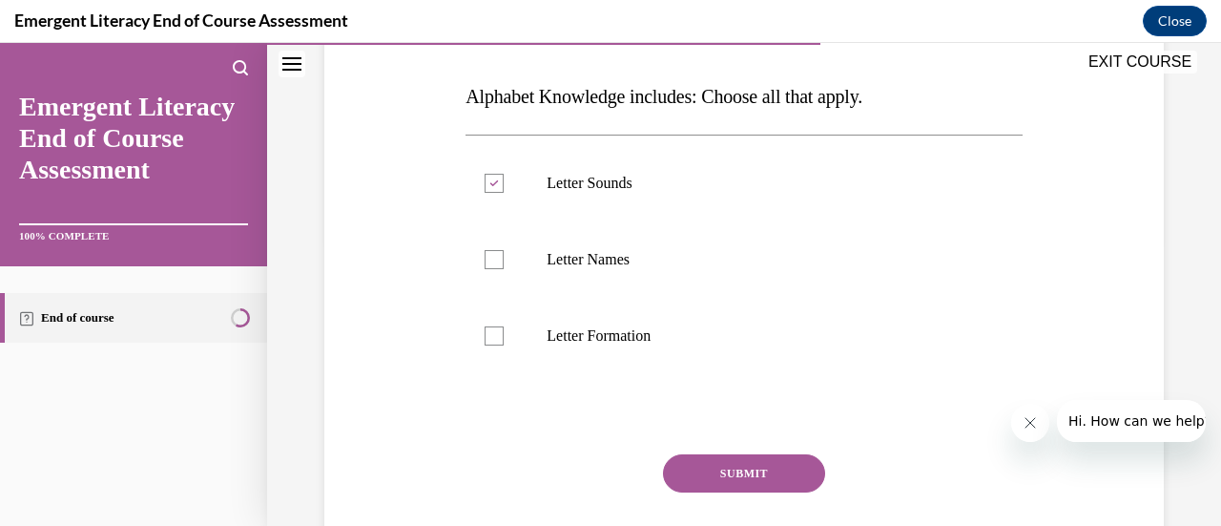
checkbox input "true"
click at [490, 334] on div at bounding box center [494, 335] width 19 height 19
click at [490, 334] on input "Letter Formation" at bounding box center [494, 335] width 19 height 19
checkbox input "true"
click at [756, 471] on button "SUBMIT" at bounding box center [744, 473] width 162 height 38
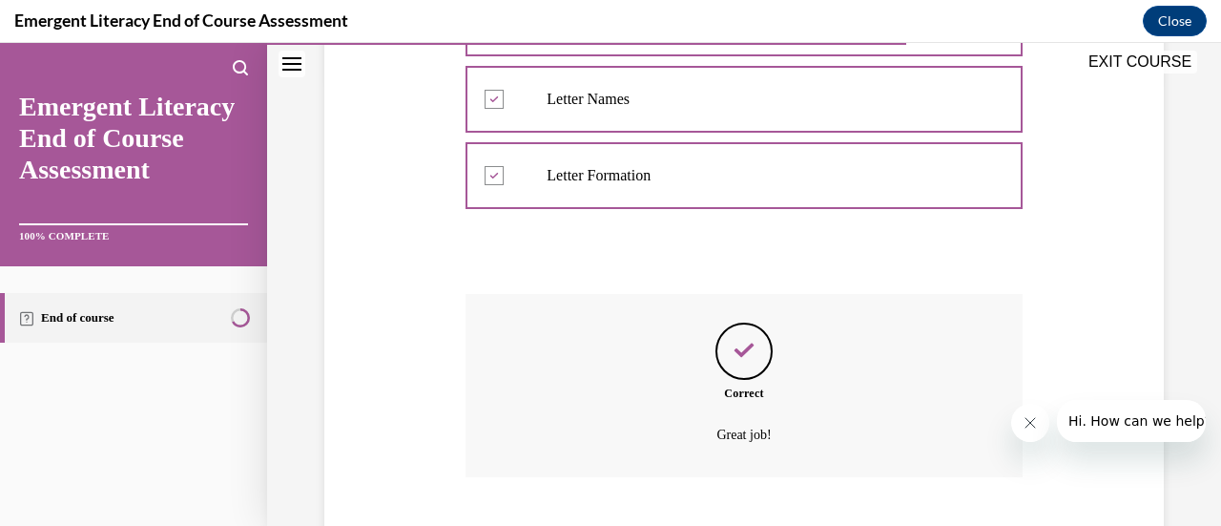
scroll to position [563, 0]
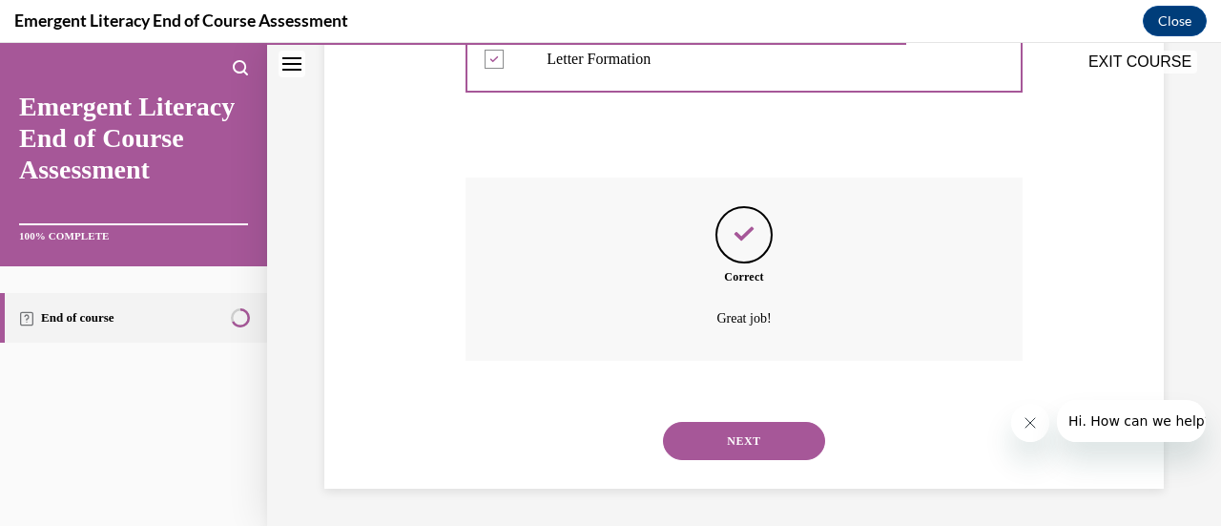
click at [771, 450] on button "NEXT" at bounding box center [744, 441] width 162 height 38
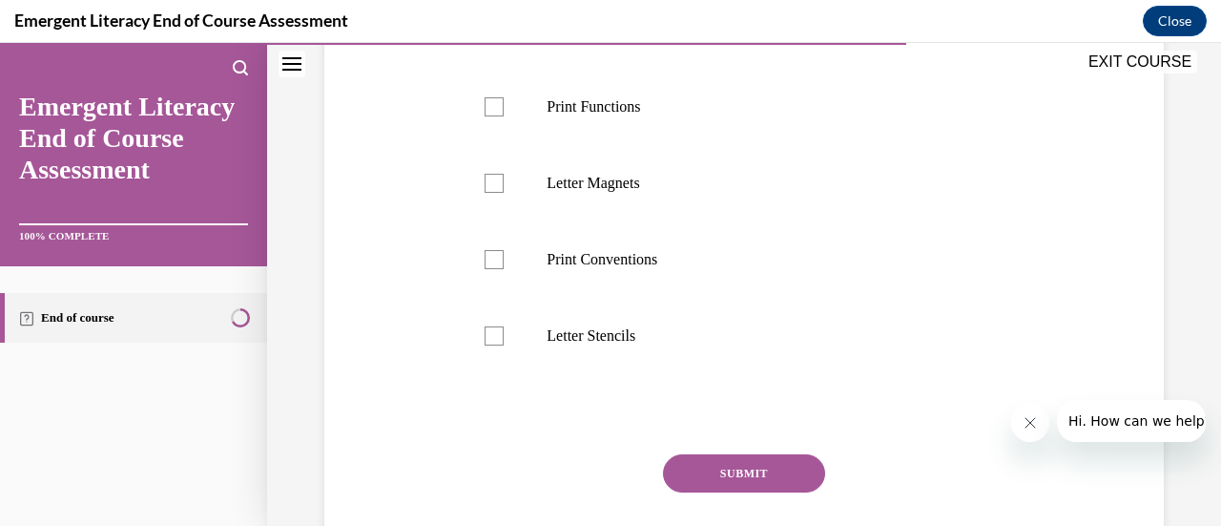
scroll to position [477, 0]
click at [498, 40] on div at bounding box center [494, 30] width 19 height 19
click at [498, 40] on input "Book Conventions" at bounding box center [494, 30] width 19 height 19
checkbox input "true"
click at [498, 116] on div at bounding box center [494, 106] width 19 height 19
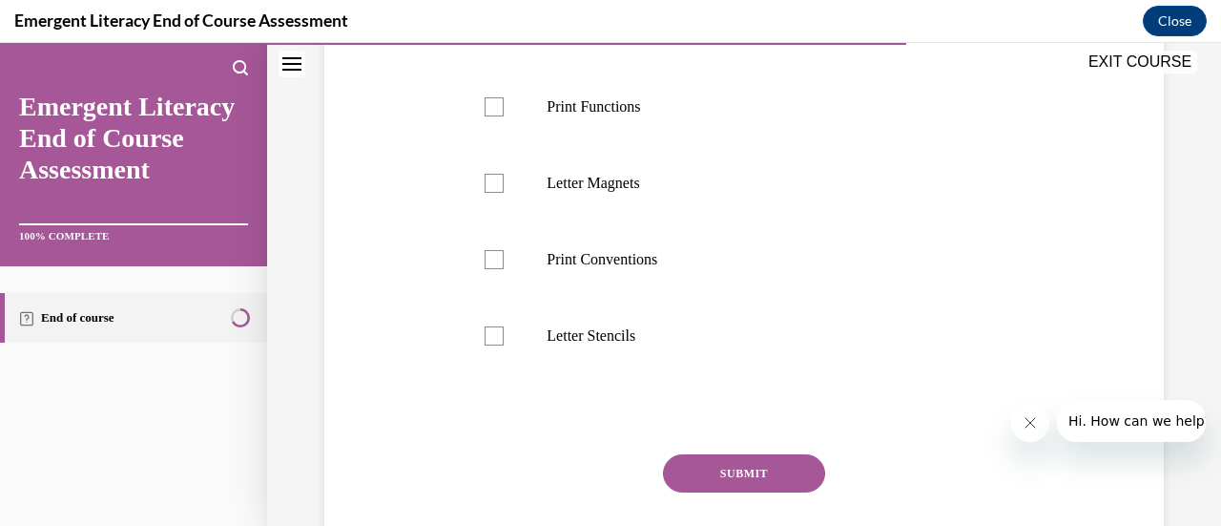
click at [498, 116] on input "Print Functions" at bounding box center [494, 106] width 19 height 19
checkbox input "true"
click at [493, 269] on div at bounding box center [494, 259] width 19 height 19
click at [493, 269] on input "Print Conventions" at bounding box center [494, 259] width 19 height 19
checkbox input "true"
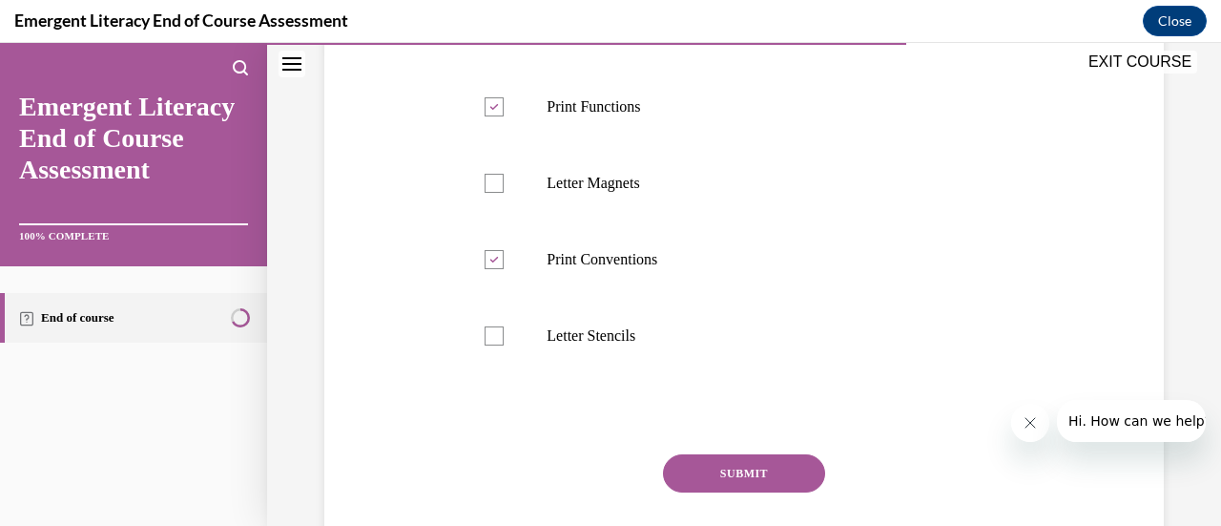
click at [733, 492] on button "SUBMIT" at bounding box center [744, 473] width 162 height 38
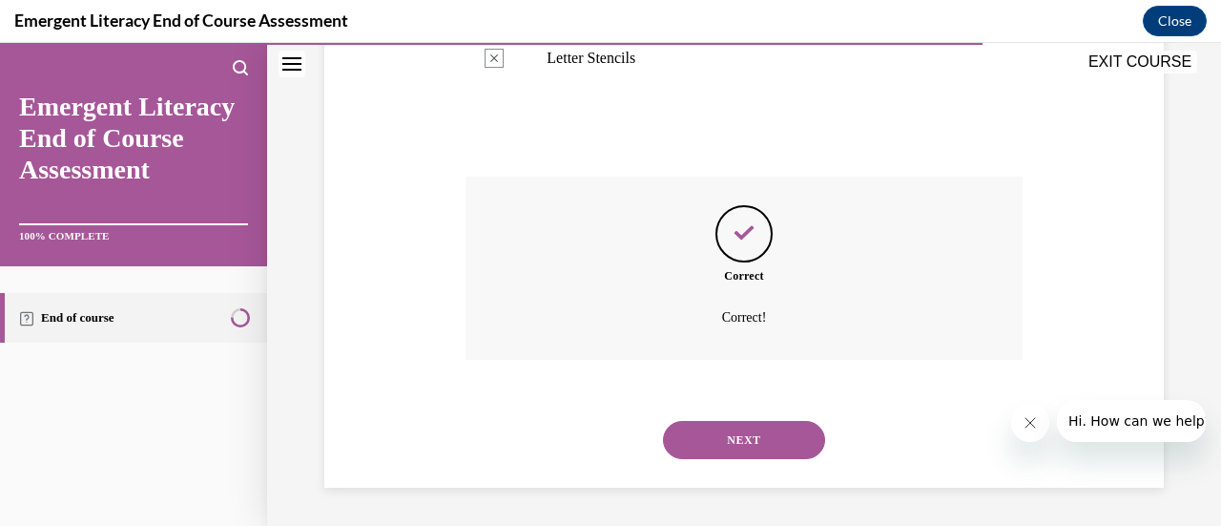
scroll to position [792, 0]
click at [779, 457] on button "NEXT" at bounding box center [744, 440] width 162 height 38
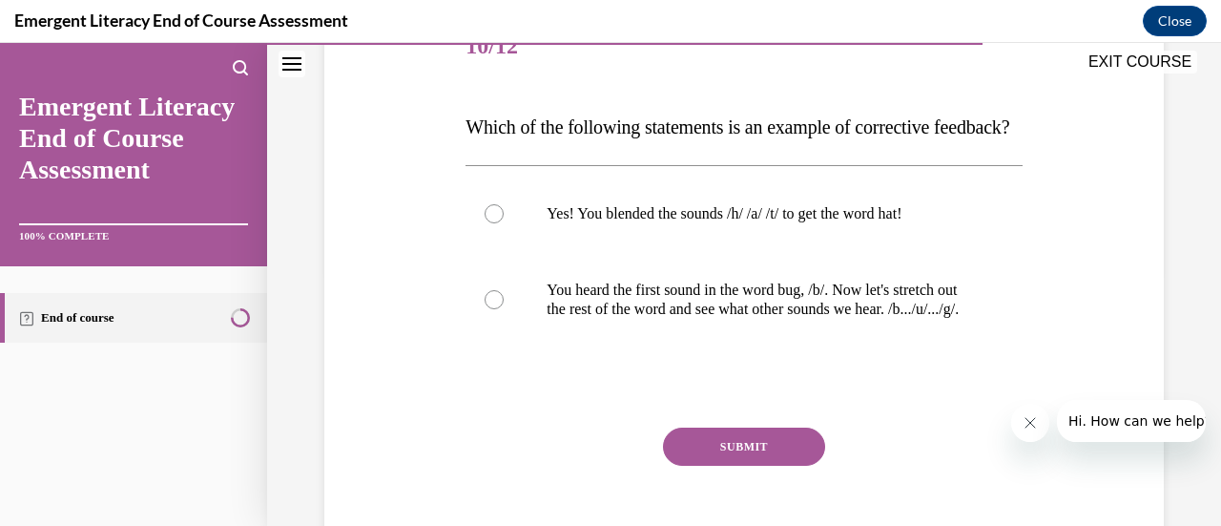
scroll to position [286, 0]
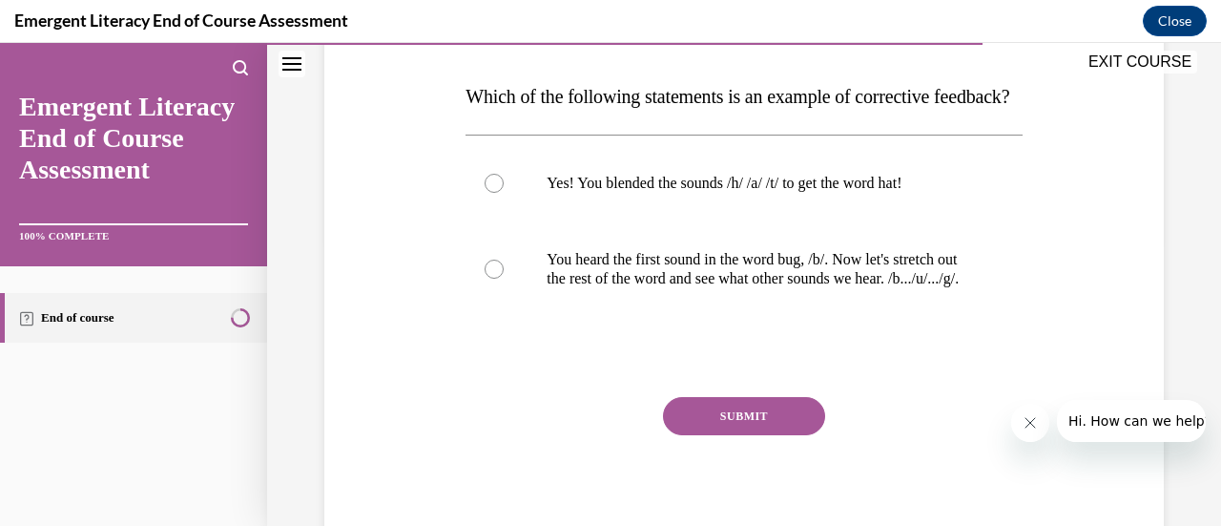
click at [496, 317] on label "You heard the first sound in the word bug, /b/. Now let's stretch out the rest …" at bounding box center [744, 268] width 556 height 95
click at [496, 279] on input "You heard the first sound in the word bug, /b/. Now let's stretch out the rest …" at bounding box center [494, 269] width 19 height 19
radio input "true"
click at [725, 435] on button "SUBMIT" at bounding box center [744, 416] width 162 height 38
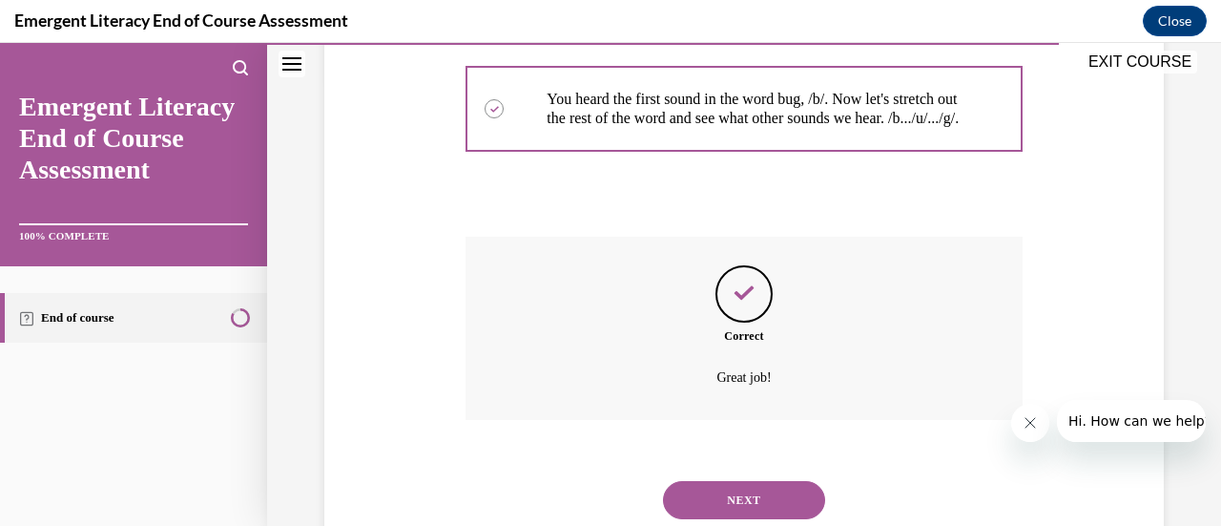
scroll to position [563, 0]
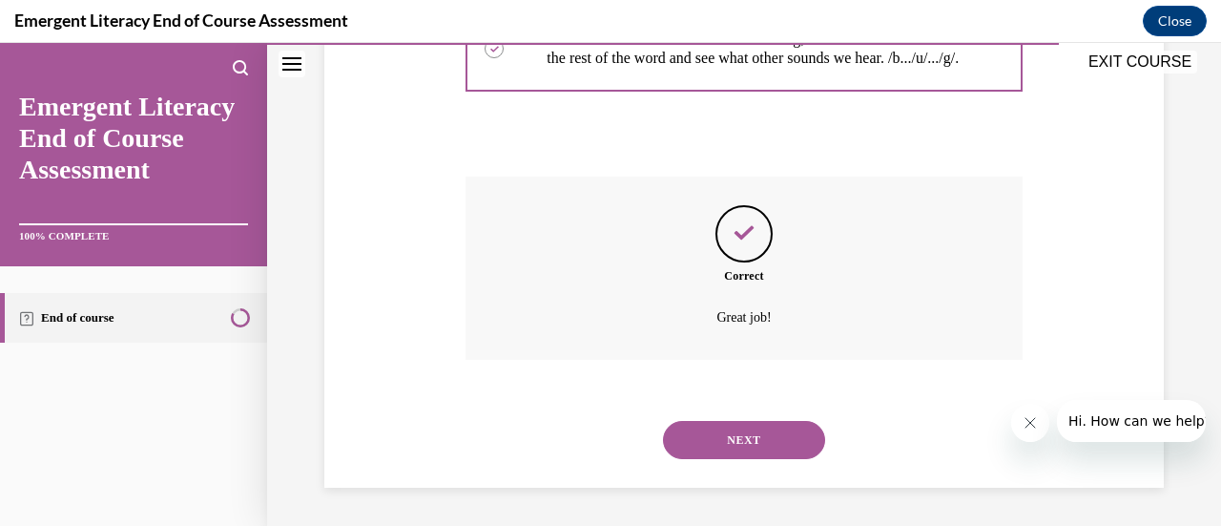
click at [721, 434] on button "NEXT" at bounding box center [744, 440] width 162 height 38
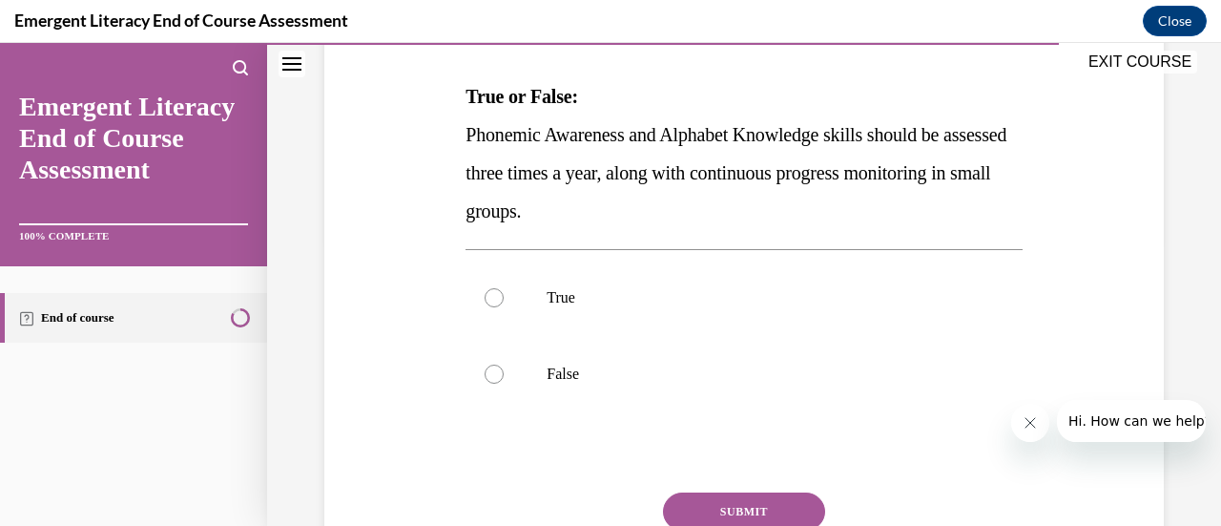
scroll to position [382, 0]
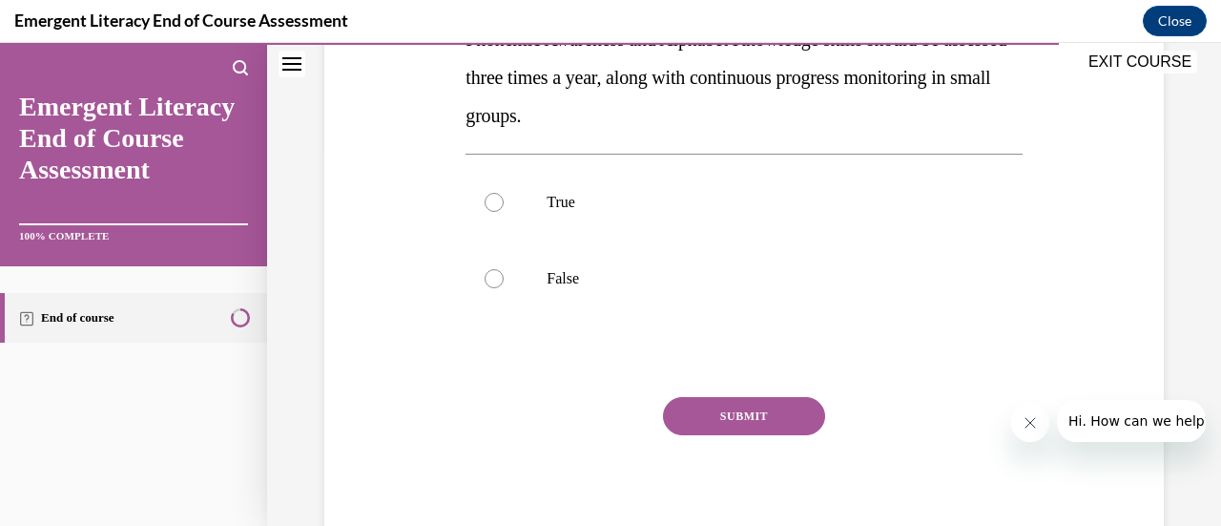
click at [492, 216] on label "True" at bounding box center [744, 202] width 556 height 76
click at [492, 212] on input "True" at bounding box center [494, 202] width 19 height 19
radio input "true"
click at [718, 419] on button "SUBMIT" at bounding box center [744, 416] width 162 height 38
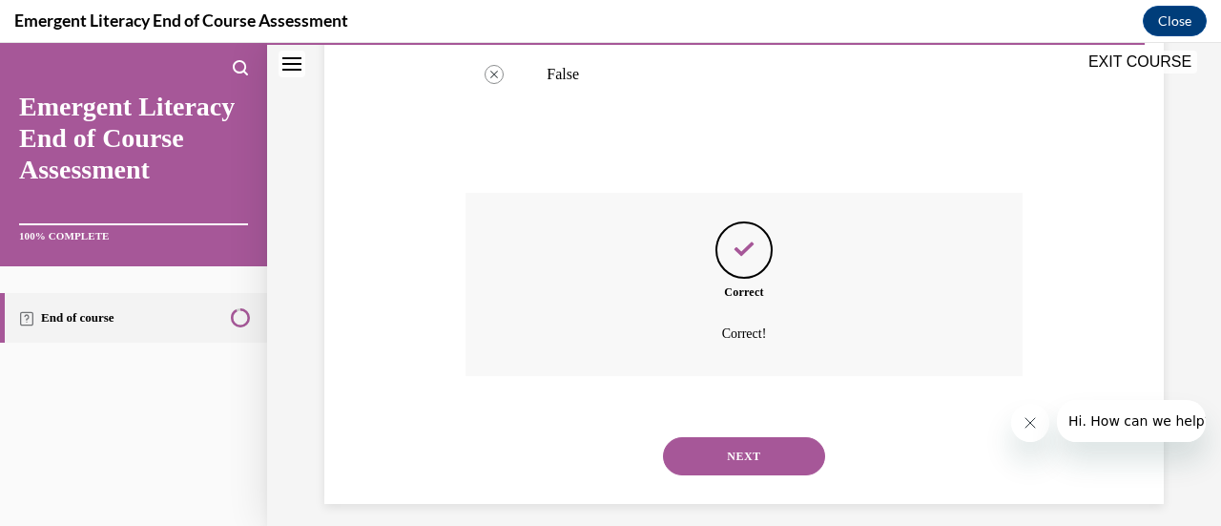
scroll to position [601, 0]
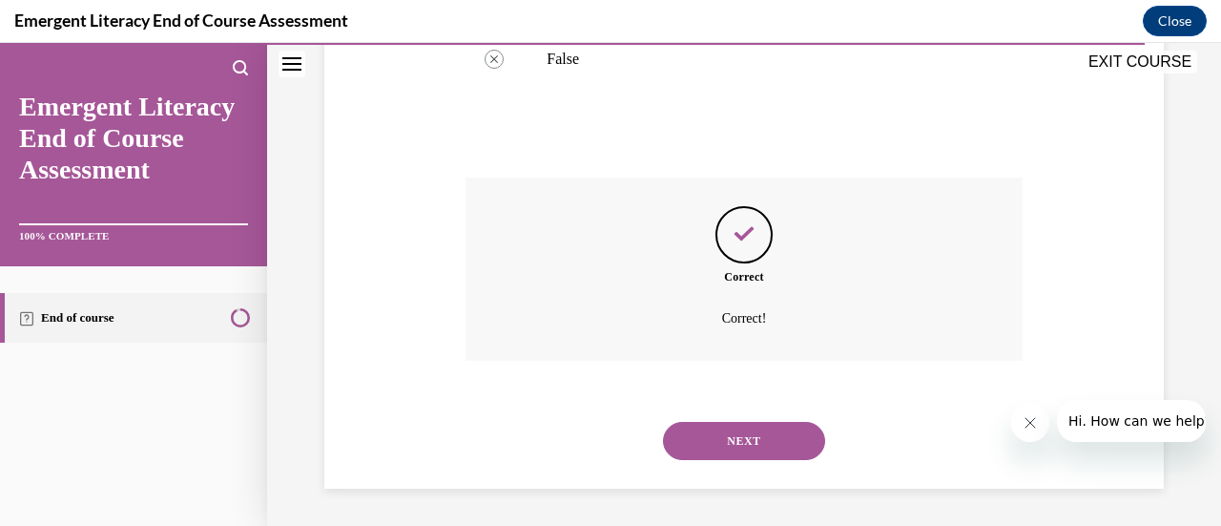
click at [733, 452] on button "NEXT" at bounding box center [744, 441] width 162 height 38
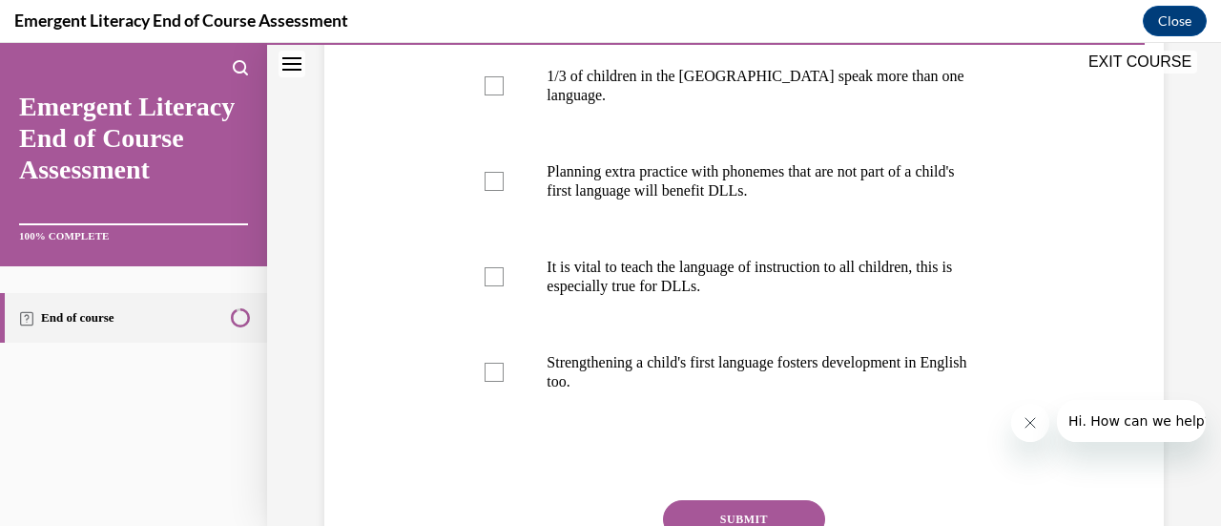
scroll to position [286, 0]
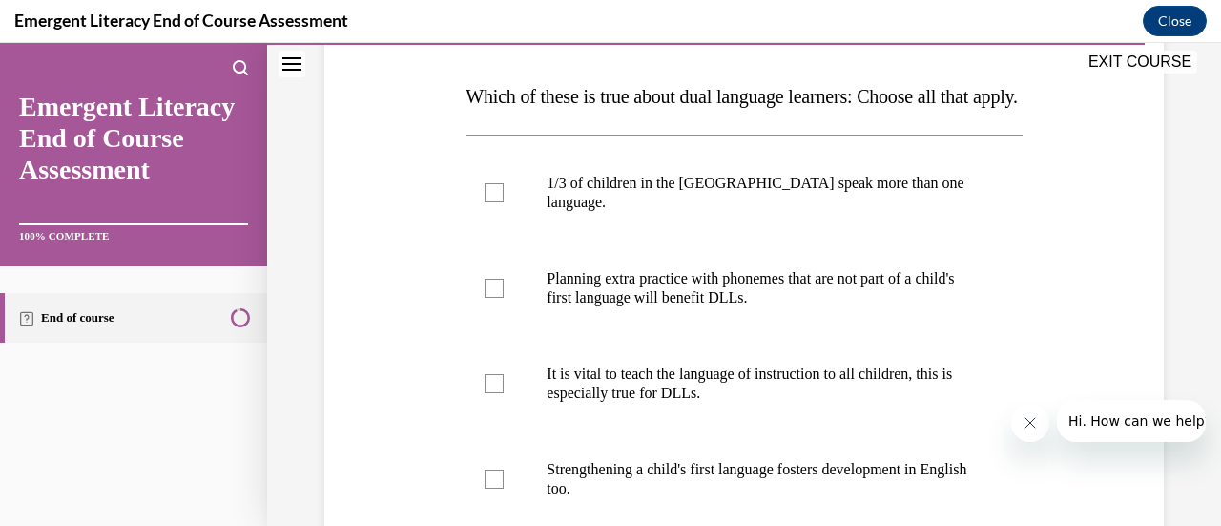
drag, startPoint x: 482, startPoint y: 220, endPoint x: 489, endPoint y: 241, distance: 22.0
click at [485, 202] on div at bounding box center [494, 192] width 19 height 19
click at [485, 202] on input "1/3 of children in the US speak more than one language." at bounding box center [494, 192] width 19 height 19
checkbox input "true"
click at [486, 298] on div at bounding box center [494, 288] width 19 height 19
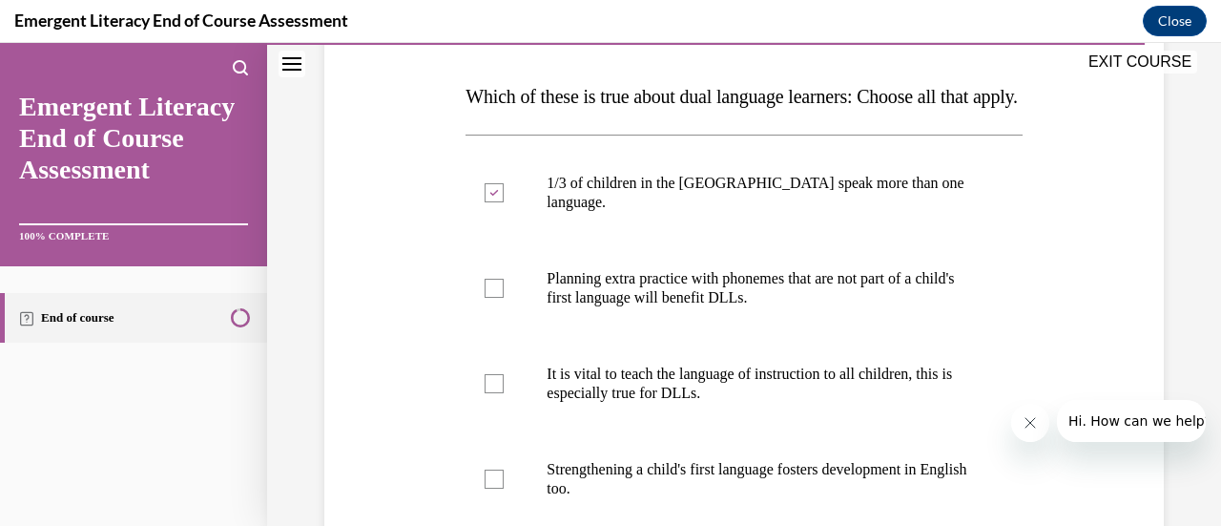
click at [486, 298] on input "Planning extra practice with phonemes that are not part of a child's first lang…" at bounding box center [494, 288] width 19 height 19
checkbox input "true"
click at [488, 393] on div at bounding box center [494, 383] width 19 height 19
click at [488, 393] on input "It is vital to teach the language of instruction to all children, this is espec…" at bounding box center [494, 383] width 19 height 19
checkbox input "true"
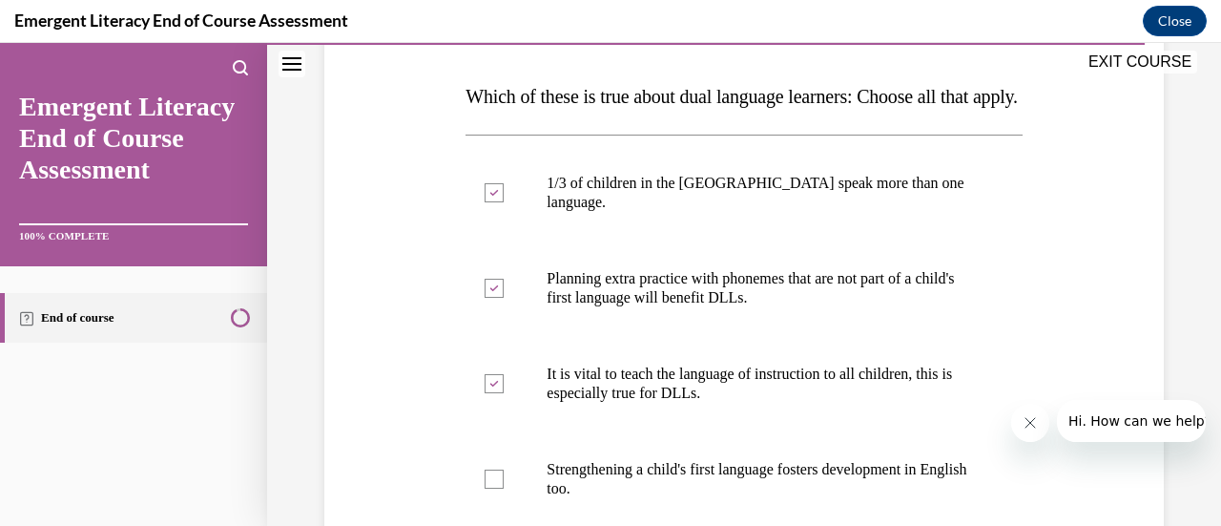
click at [497, 489] on div at bounding box center [494, 478] width 19 height 19
click at [497, 489] on input "Strengthening a child's first language fosters development in English too." at bounding box center [494, 478] width 19 height 19
checkbox input "true"
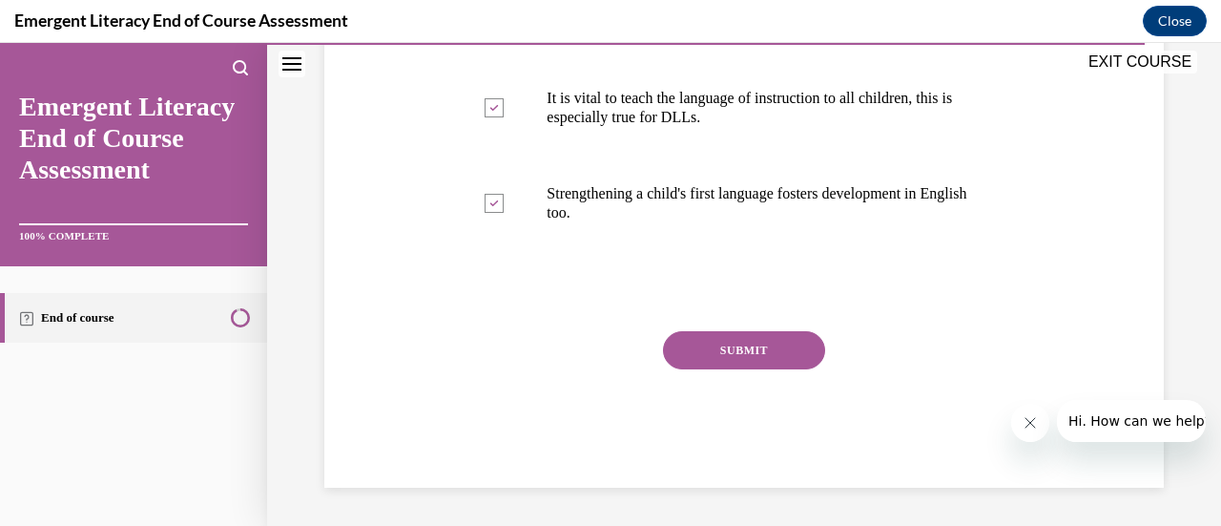
click at [723, 346] on button "SUBMIT" at bounding box center [744, 350] width 162 height 38
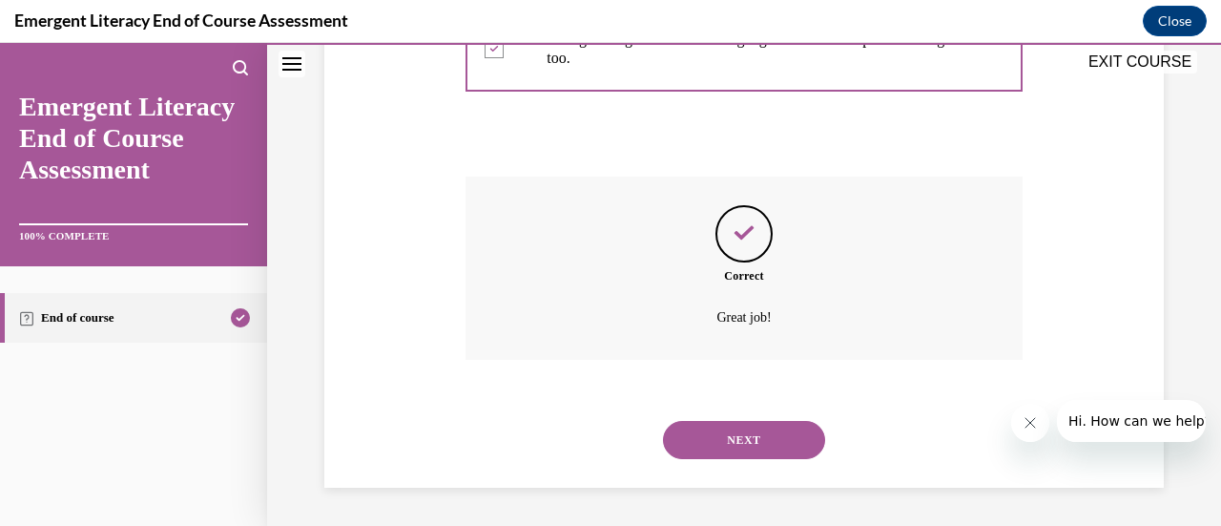
scroll to position [735, 0]
click at [781, 421] on div "NEXT" at bounding box center [744, 440] width 556 height 76
click at [783, 435] on button "NEXT" at bounding box center [744, 440] width 162 height 38
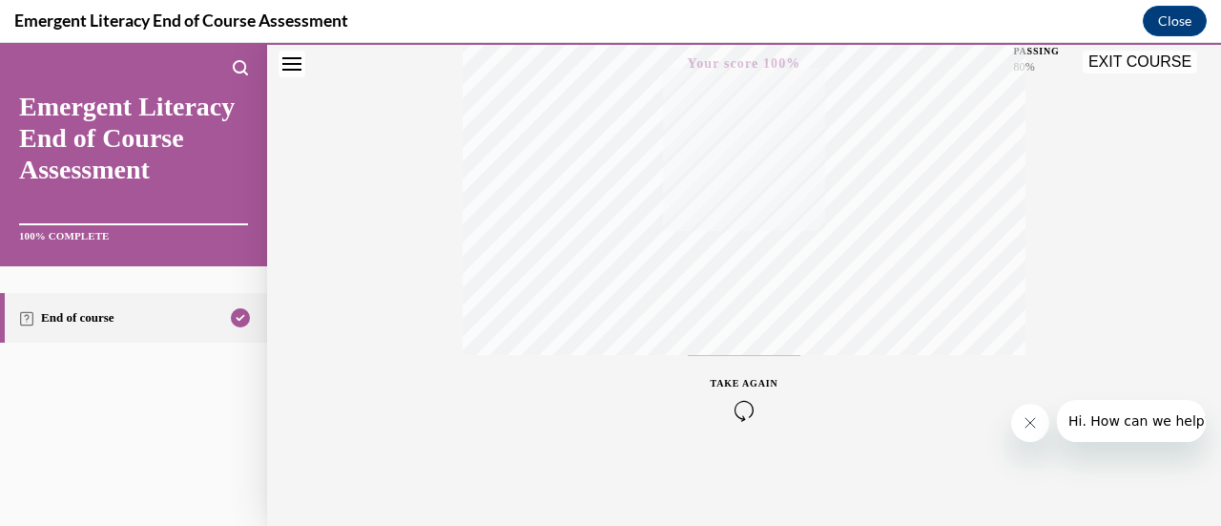
scroll to position [303, 0]
click at [1133, 65] on button "EXIT COURSE" at bounding box center [1140, 62] width 115 height 23
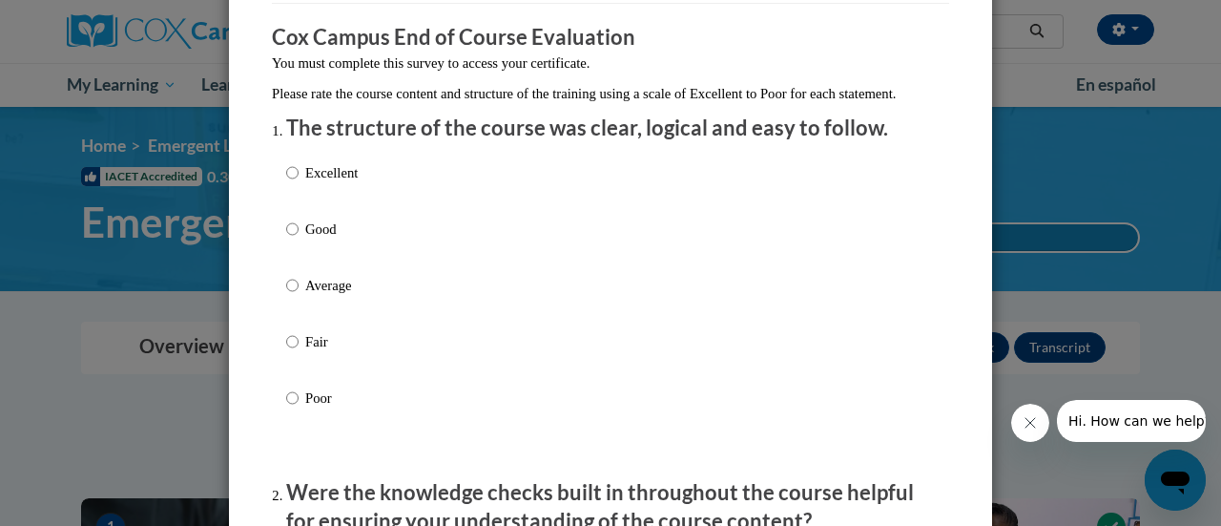
scroll to position [286, 0]
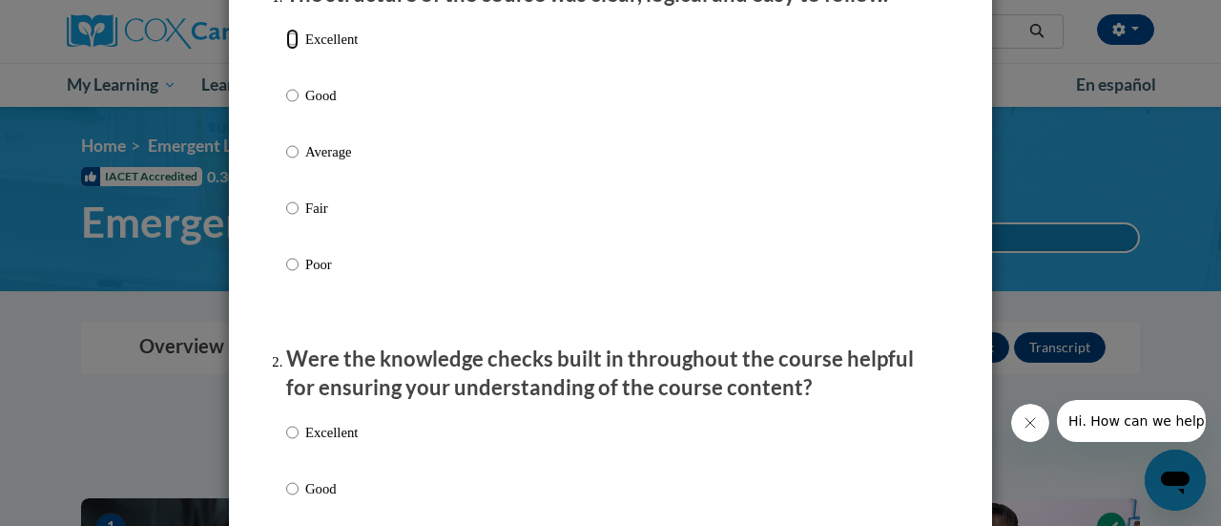
click at [286, 50] on input "Excellent" at bounding box center [292, 39] width 12 height 21
radio input "true"
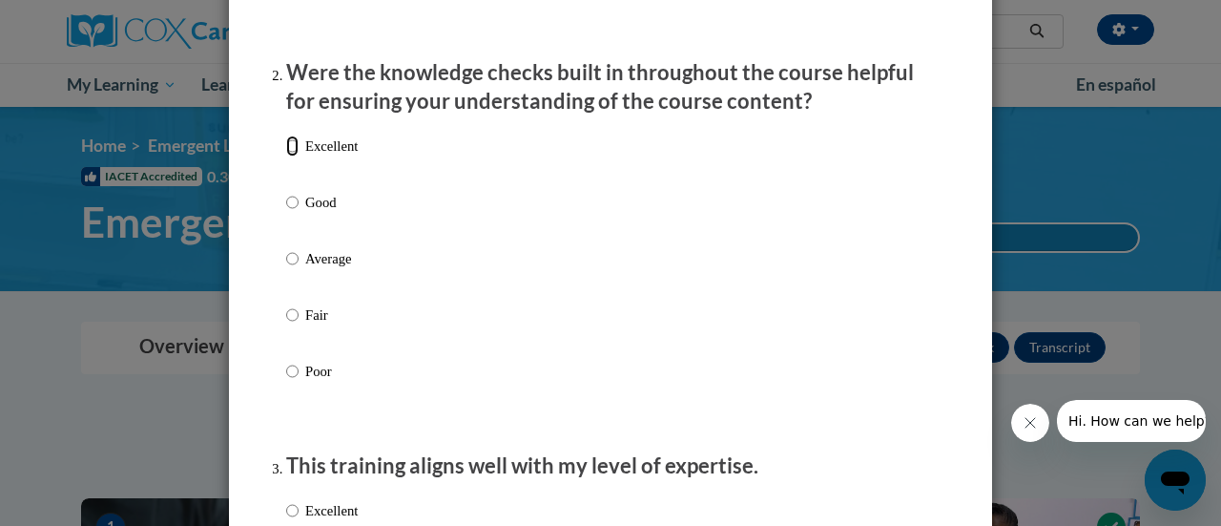
click at [286, 156] on input "Excellent" at bounding box center [292, 146] width 12 height 21
radio input "true"
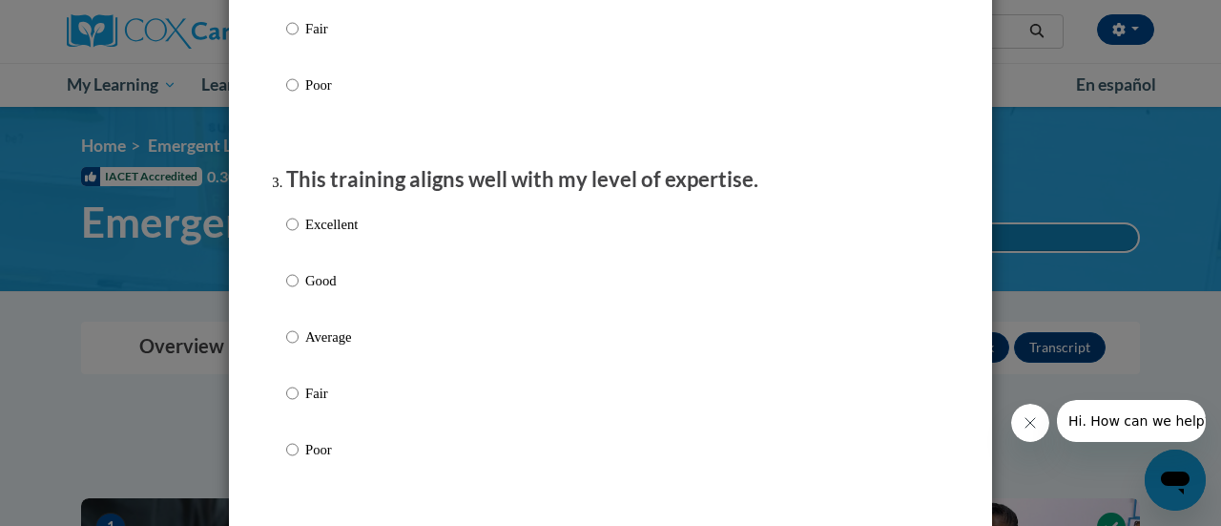
scroll to position [954, 0]
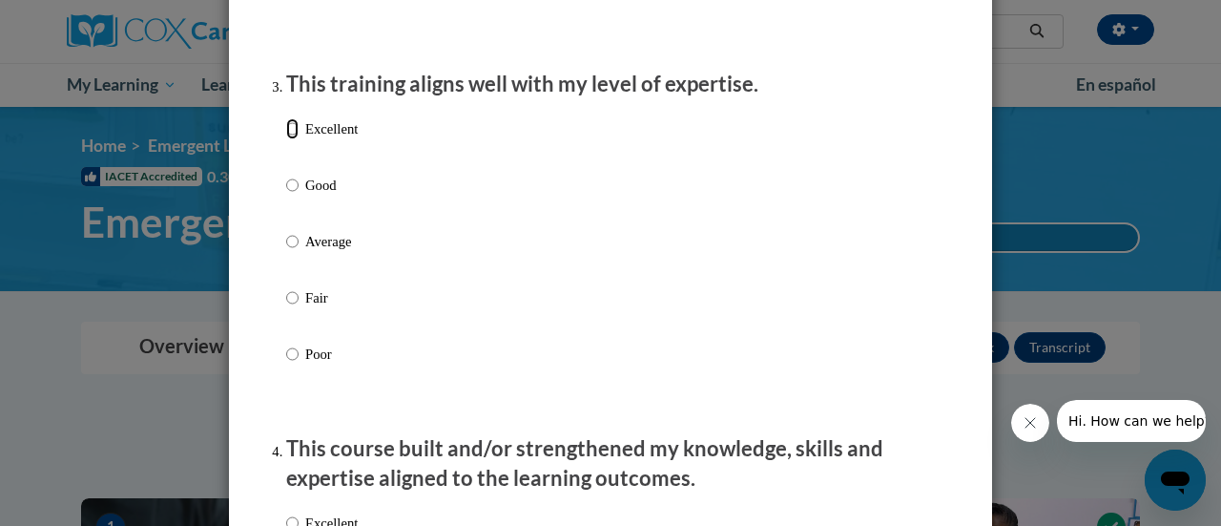
click at [287, 139] on input "Excellent" at bounding box center [292, 128] width 12 height 21
radio input "true"
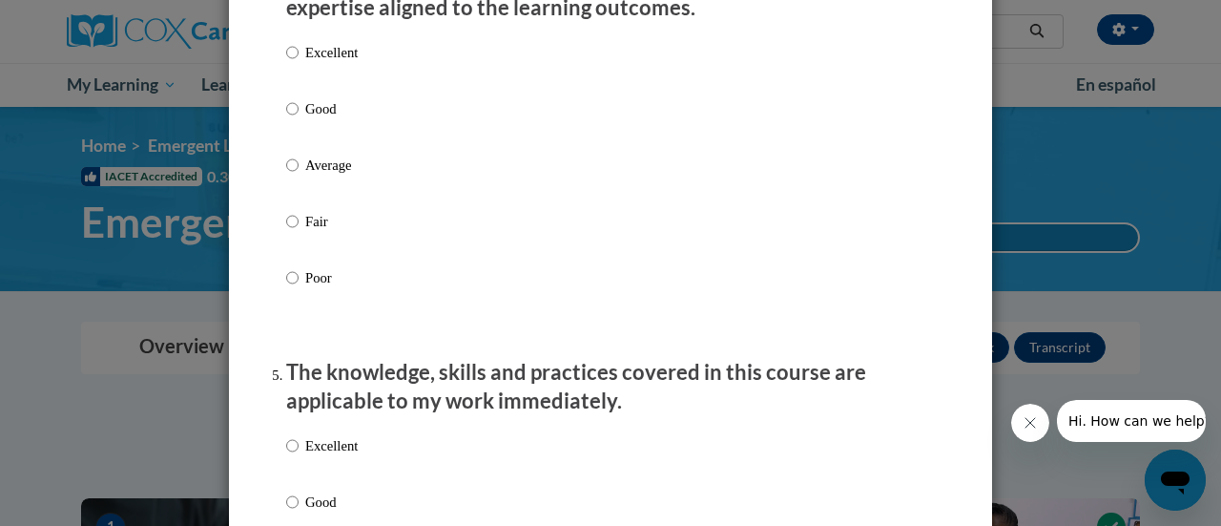
scroll to position [1431, 0]
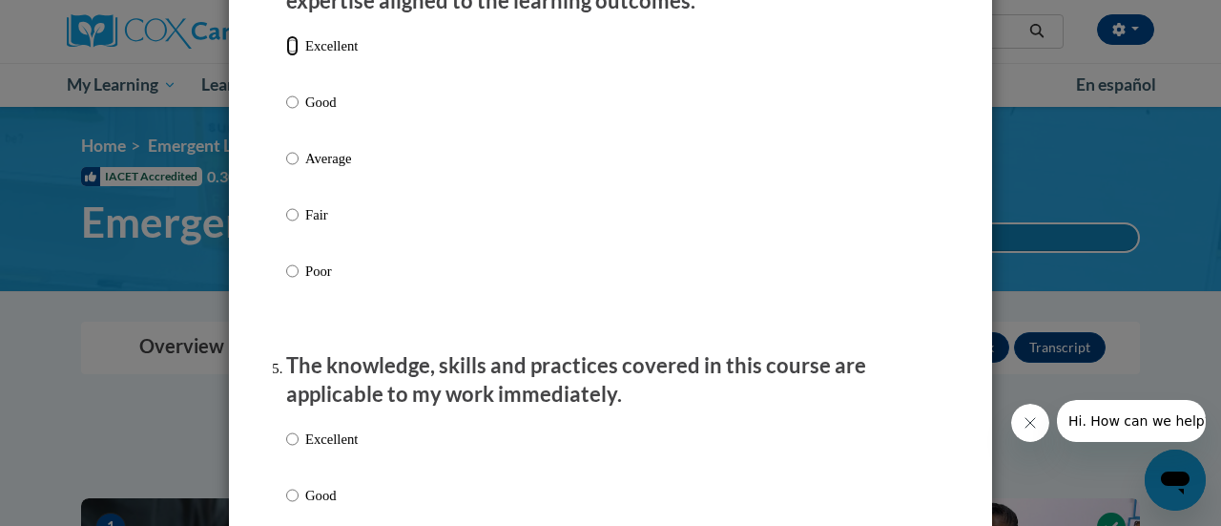
click at [286, 56] on input "Excellent" at bounding box center [292, 45] width 12 height 21
radio input "true"
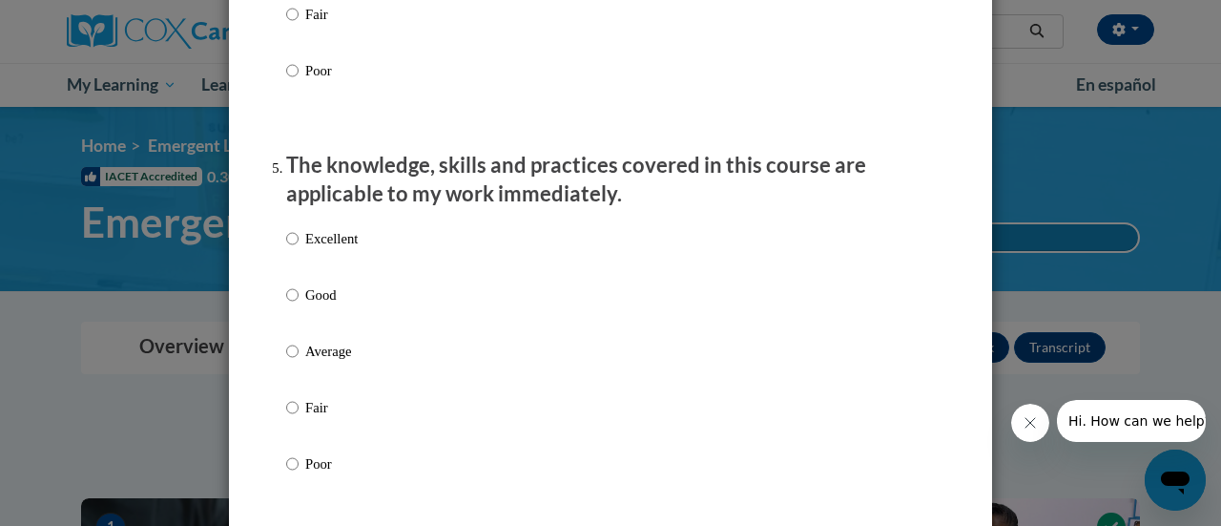
scroll to position [1813, 0]
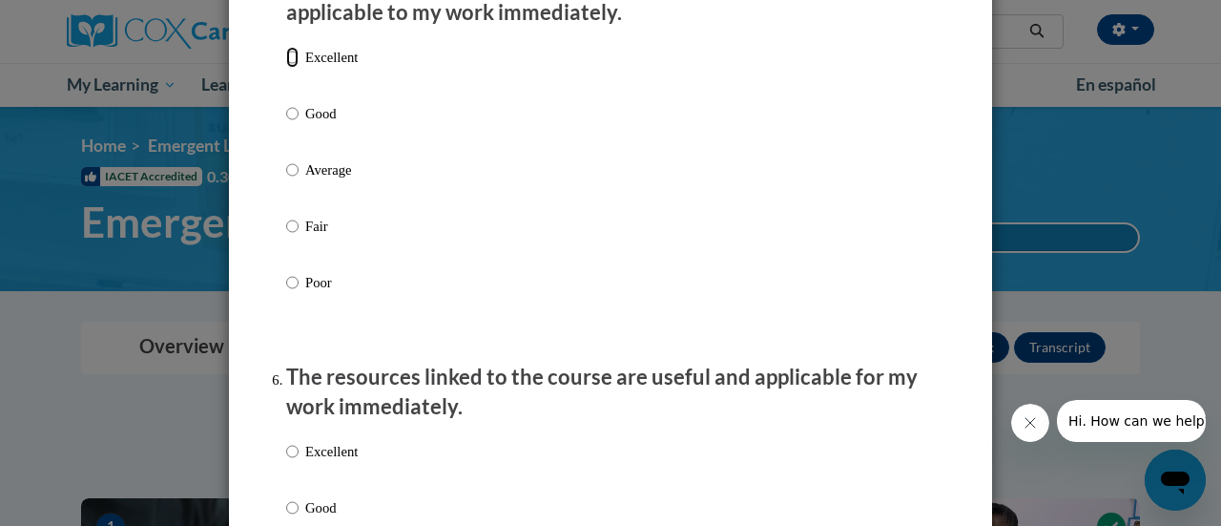
click at [286, 68] on input "Excellent" at bounding box center [292, 57] width 12 height 21
radio input "true"
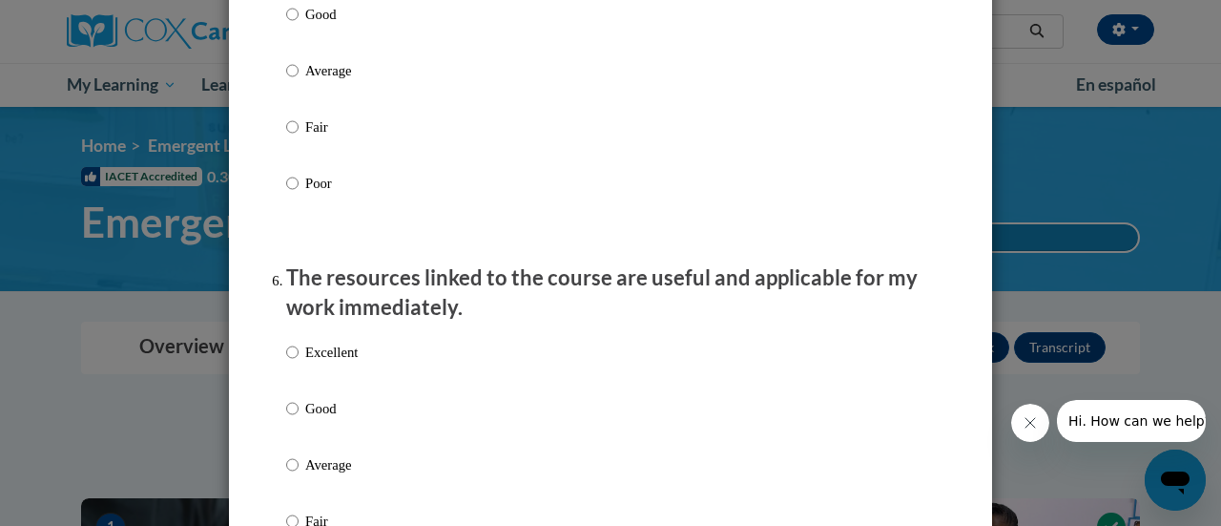
scroll to position [2004, 0]
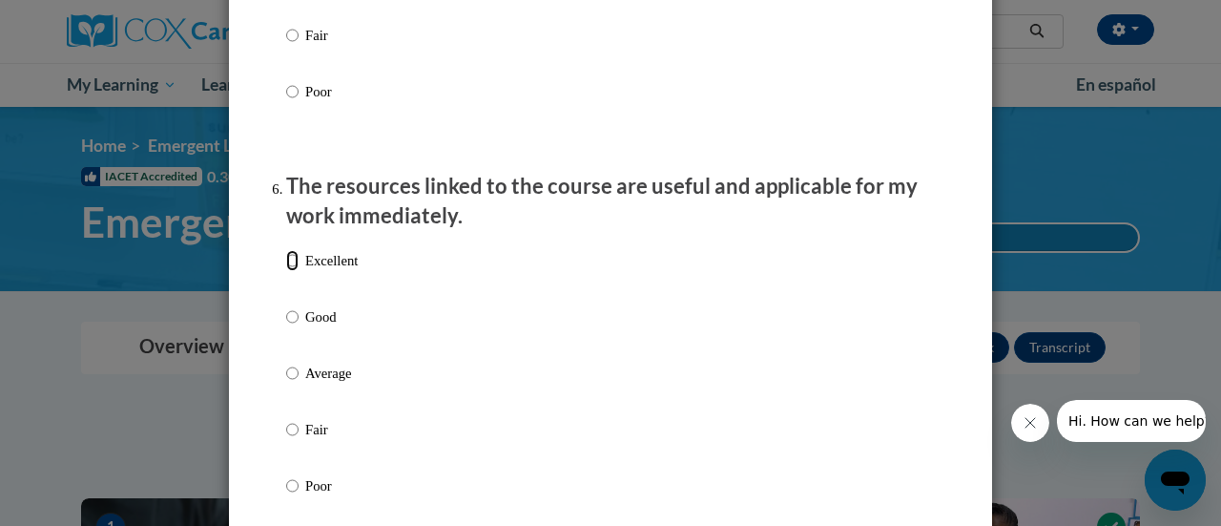
click at [286, 270] on input "Excellent" at bounding box center [292, 260] width 12 height 21
radio input "true"
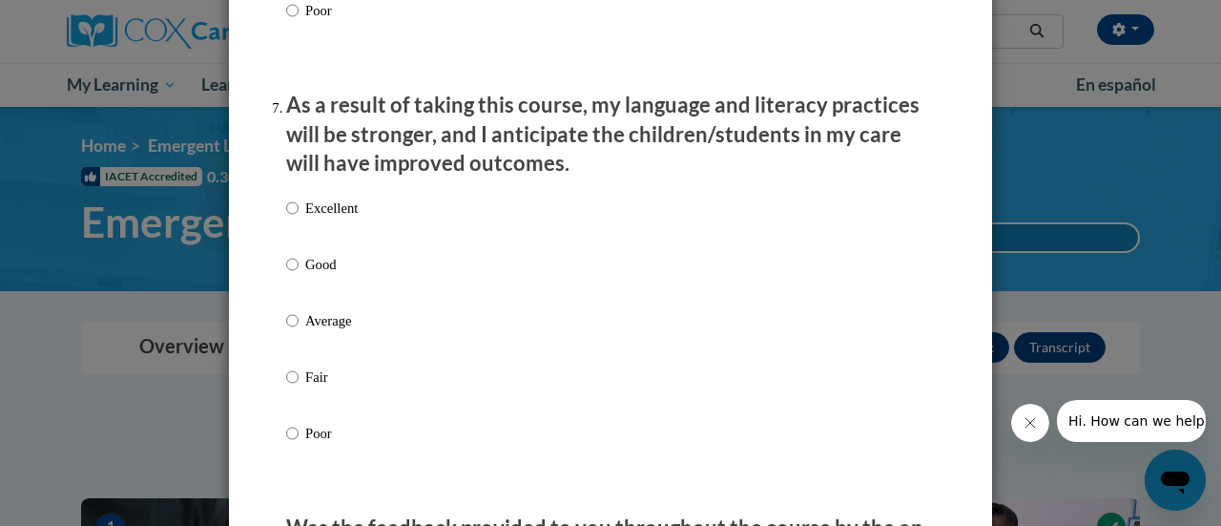
scroll to position [2481, 0]
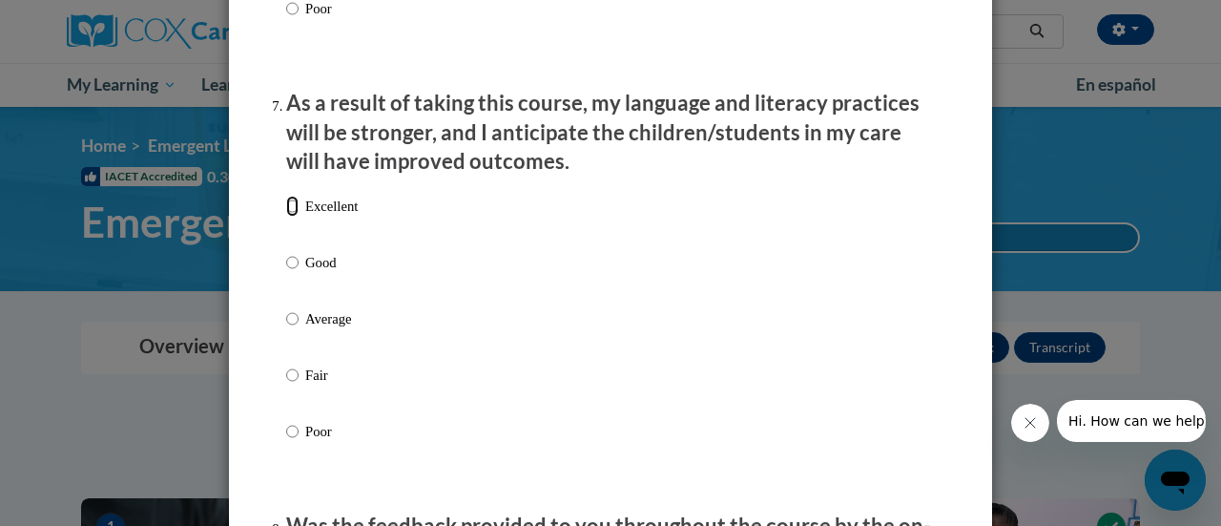
click at [286, 217] on input "Excellent" at bounding box center [292, 206] width 12 height 21
radio input "true"
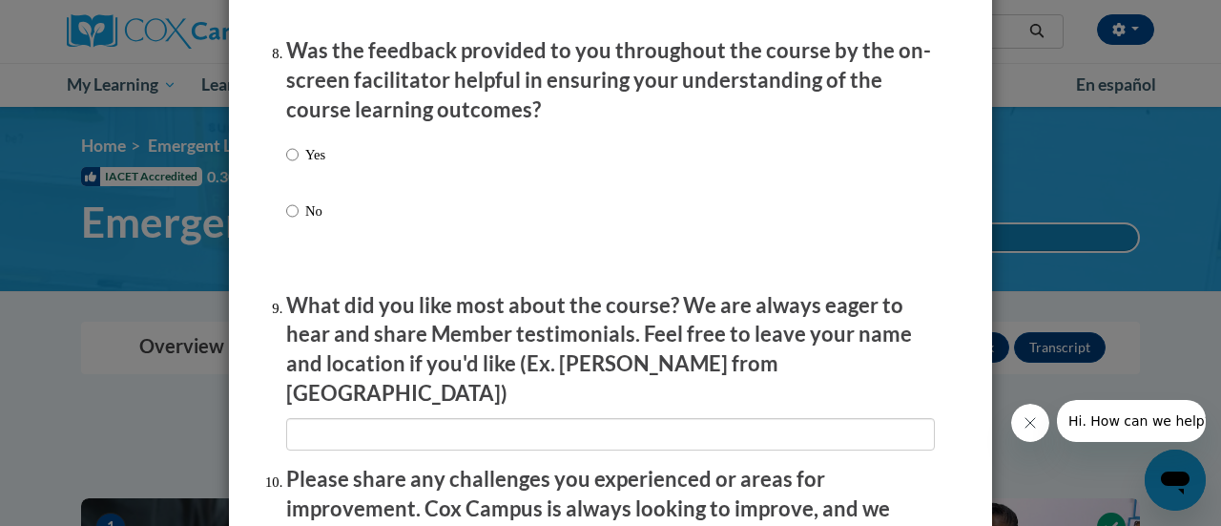
scroll to position [2958, 0]
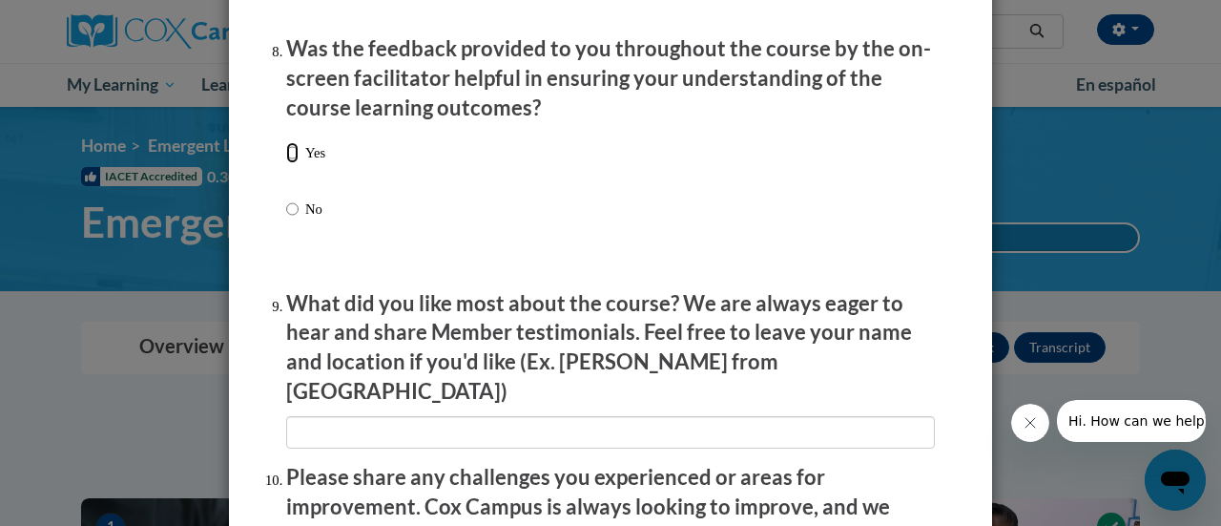
click at [286, 163] on input "Yes" at bounding box center [292, 152] width 12 height 21
radio input "true"
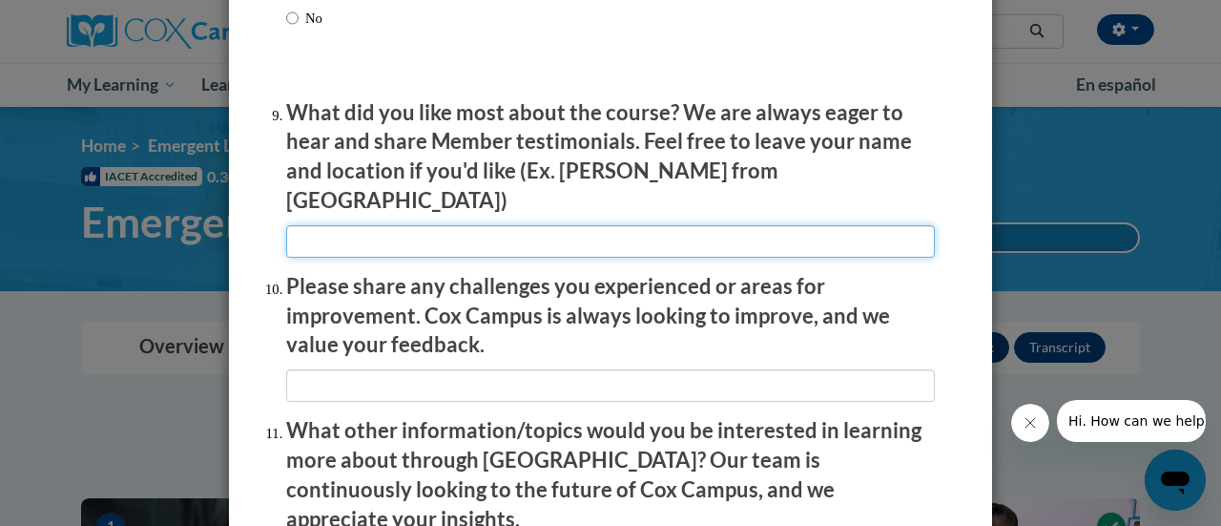
click at [319, 231] on input "textbox" at bounding box center [610, 241] width 649 height 32
type input "videos"
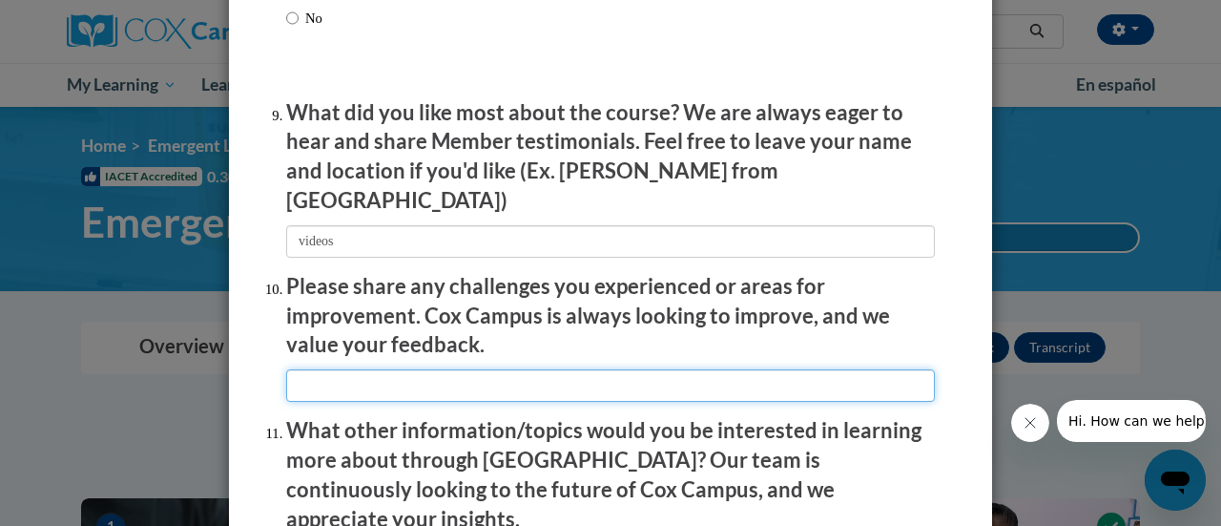
click at [378, 381] on input "textbox" at bounding box center [610, 385] width 649 height 32
type input "none"
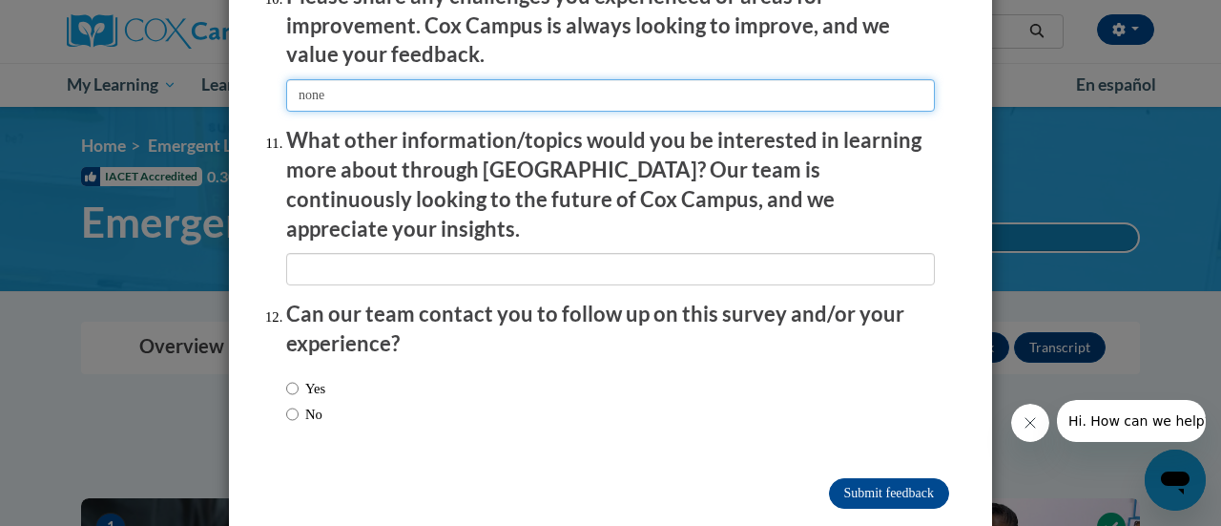
scroll to position [3442, 0]
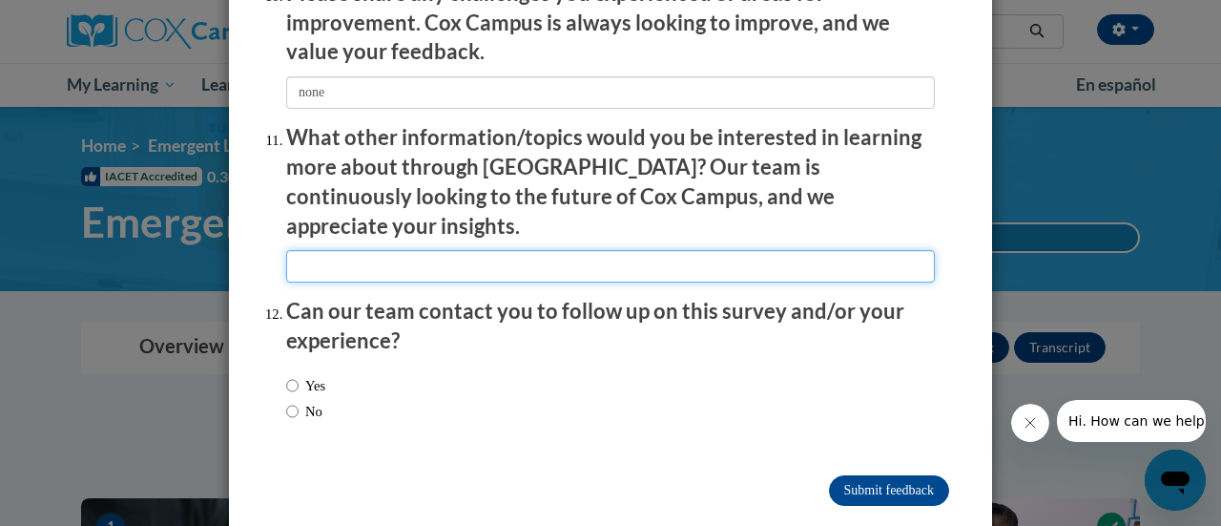
click at [424, 250] on input "textbox" at bounding box center [610, 266] width 649 height 32
type input "it was great"
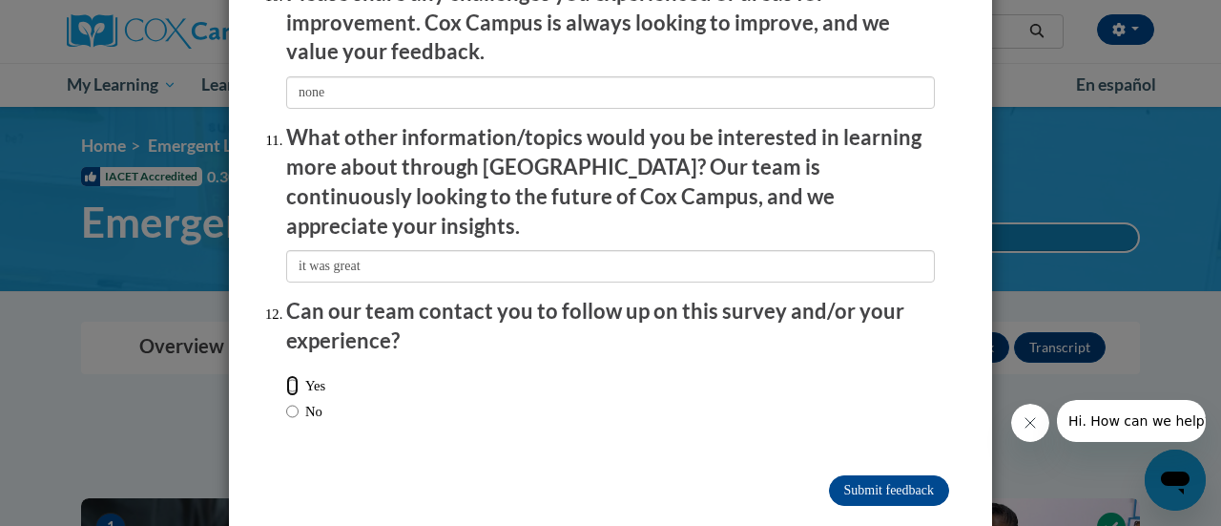
click at [286, 375] on input "Yes" at bounding box center [292, 385] width 12 height 21
radio input "true"
click at [287, 401] on input "No" at bounding box center [292, 411] width 12 height 21
radio input "true"
click at [876, 475] on input "Submit feedback" at bounding box center [889, 490] width 120 height 31
